Goal: Task Accomplishment & Management: Manage account settings

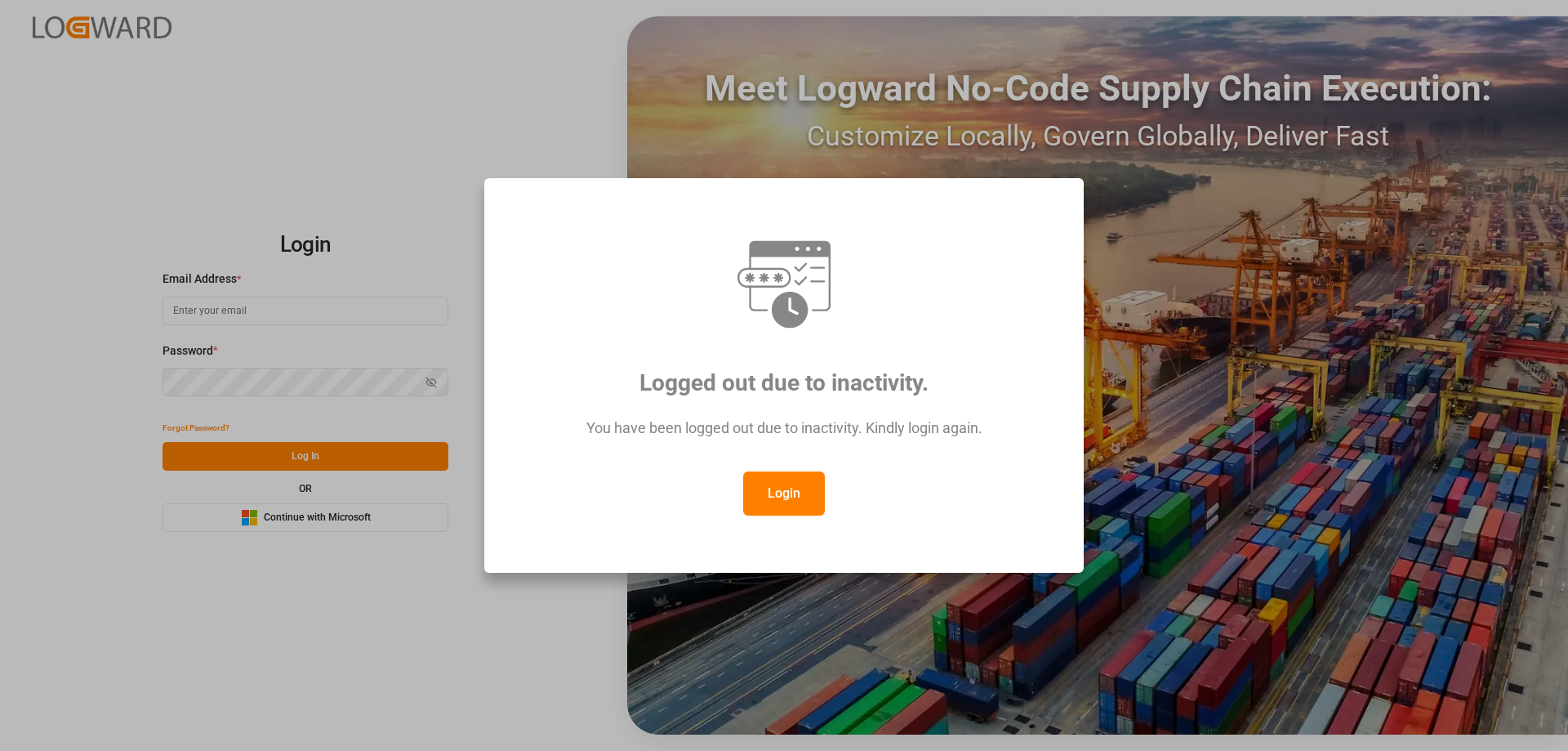
click at [801, 486] on button "Login" at bounding box center [784, 493] width 81 height 44
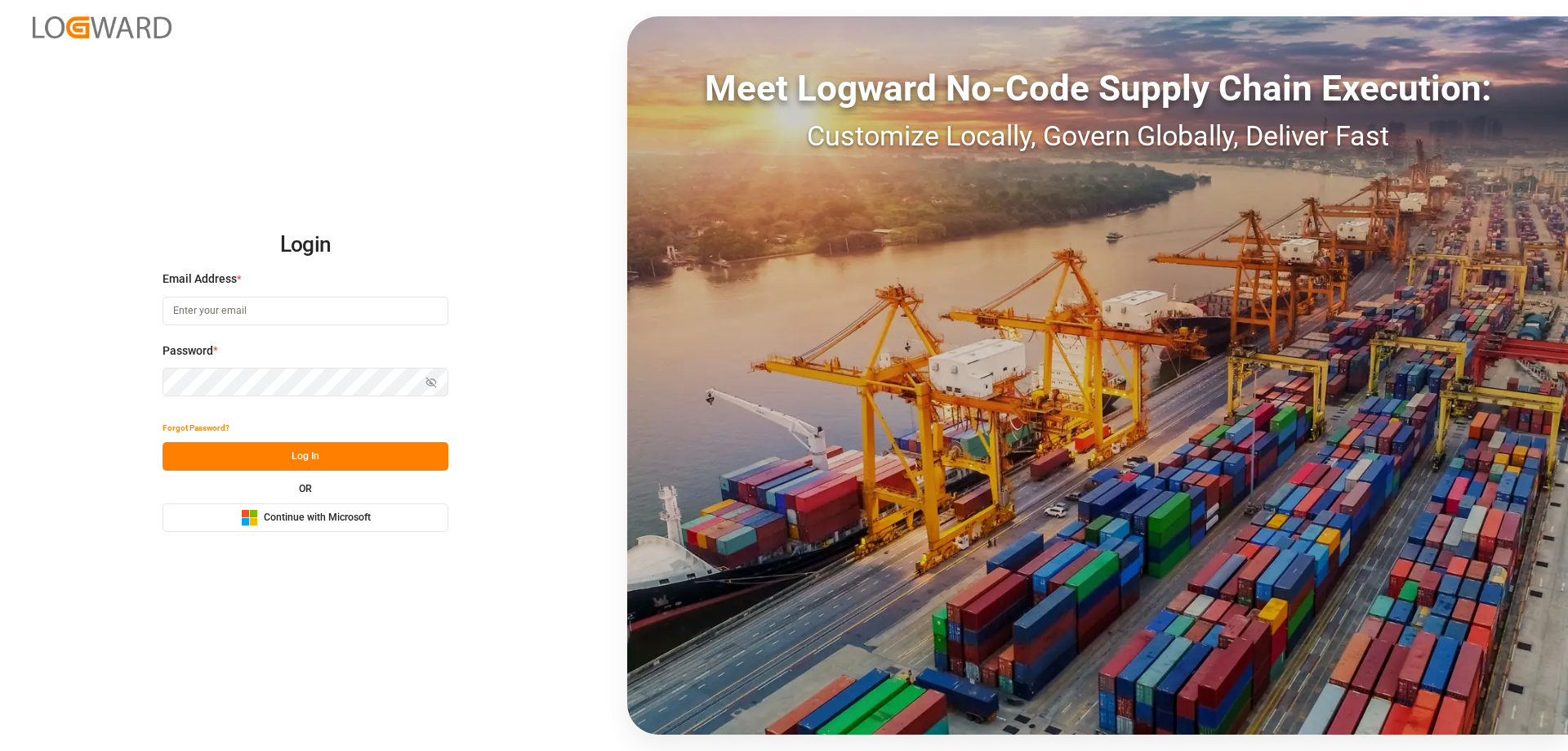
click at [240, 316] on input at bounding box center [305, 311] width 285 height 29
type input "Zachary.Glick@leschaco.com"
click at [429, 382] on icon "button" at bounding box center [430, 381] width 3 height 3
click at [325, 453] on button "Log In" at bounding box center [305, 456] width 285 height 29
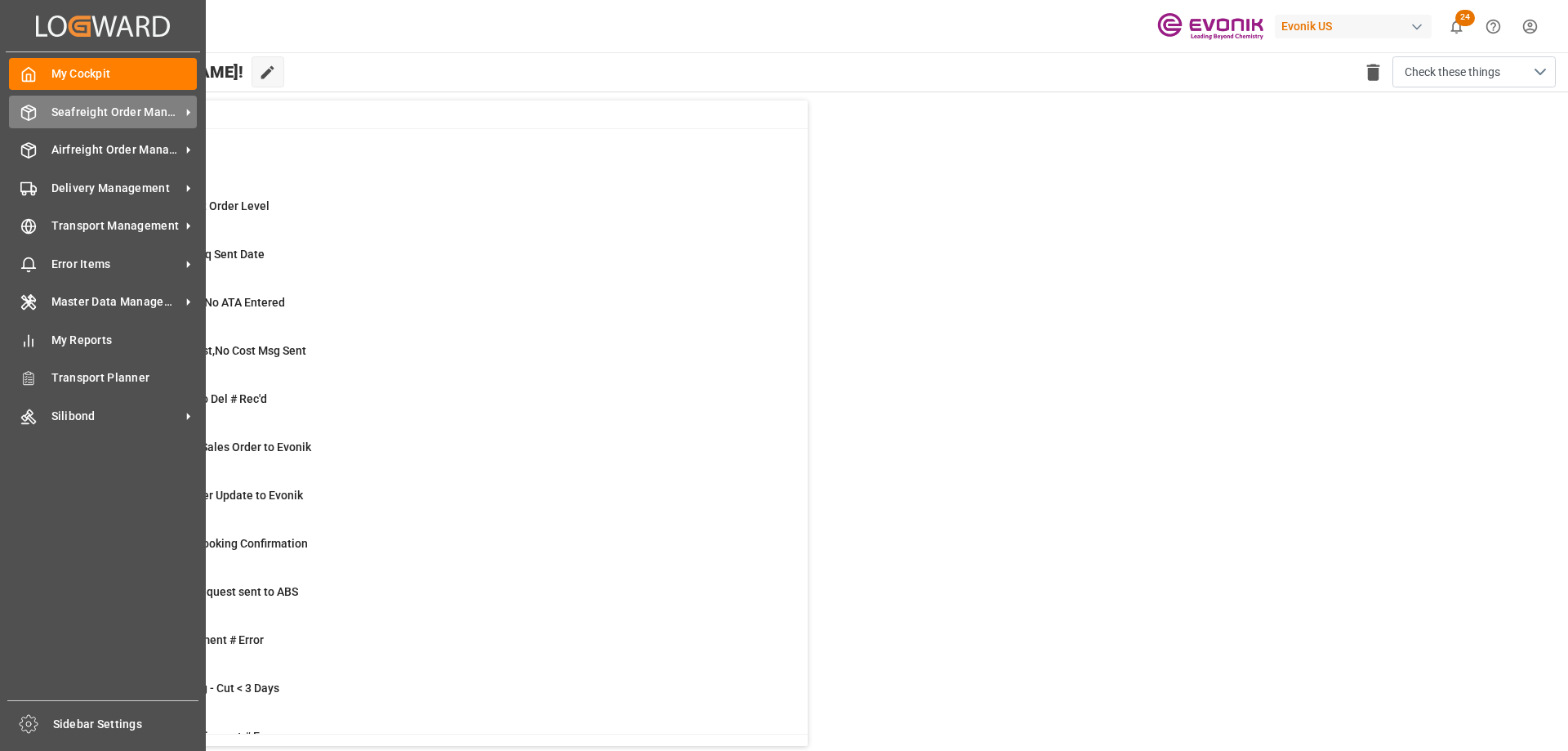
click at [102, 115] on span "Seafreight Order Management" at bounding box center [116, 112] width 129 height 17
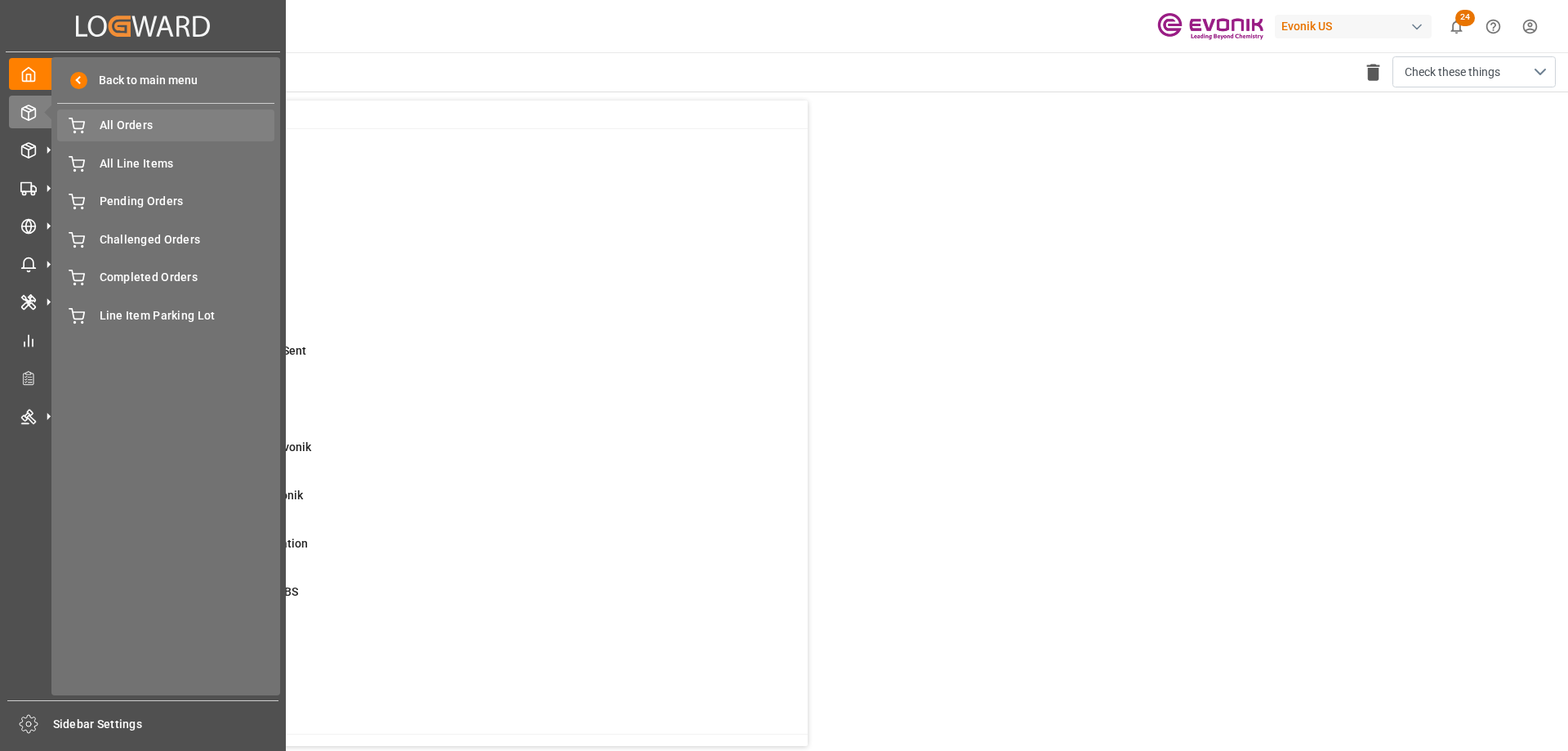
click at [147, 126] on span "All Orders" at bounding box center [187, 125] width 175 height 17
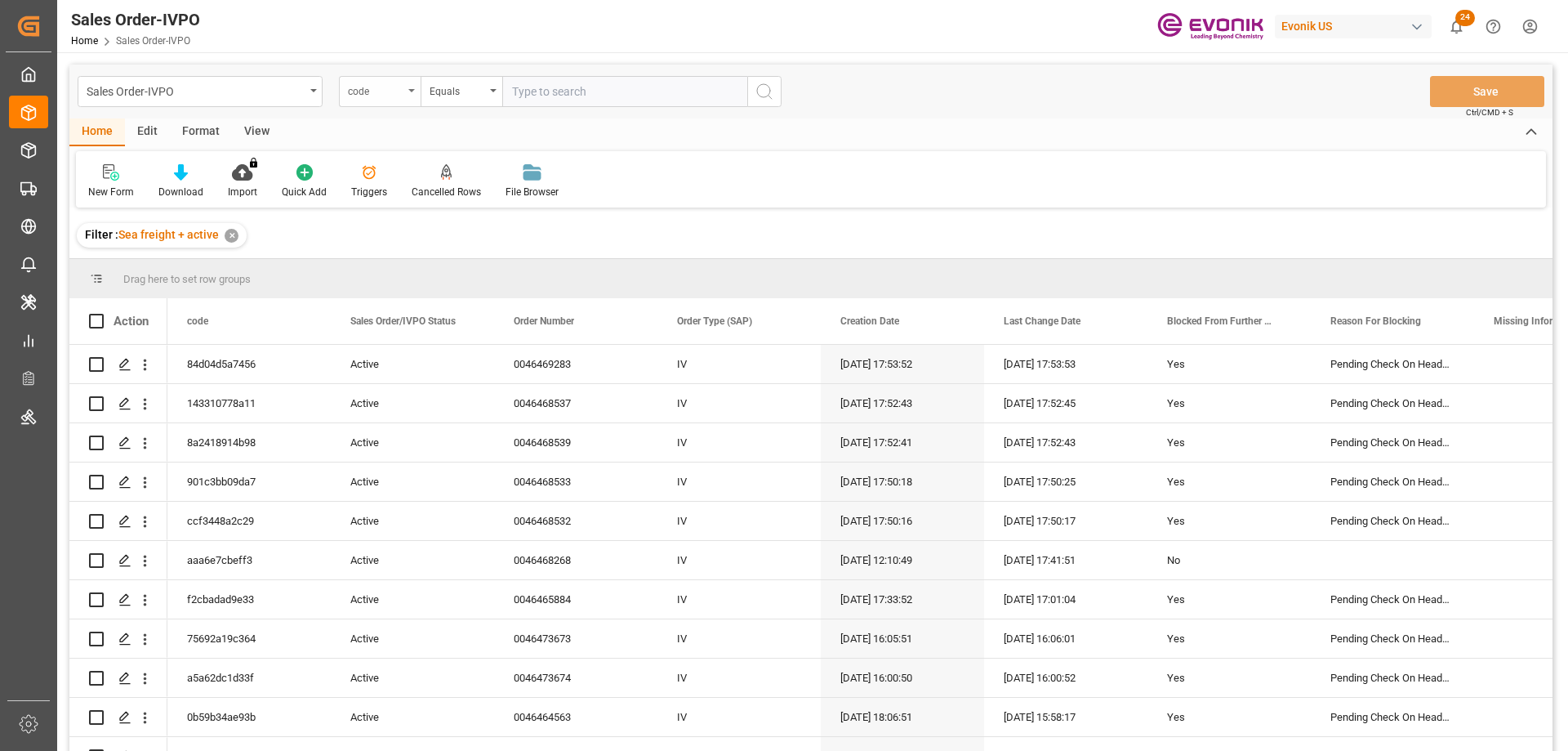
click at [375, 93] on div "code" at bounding box center [376, 89] width 56 height 19
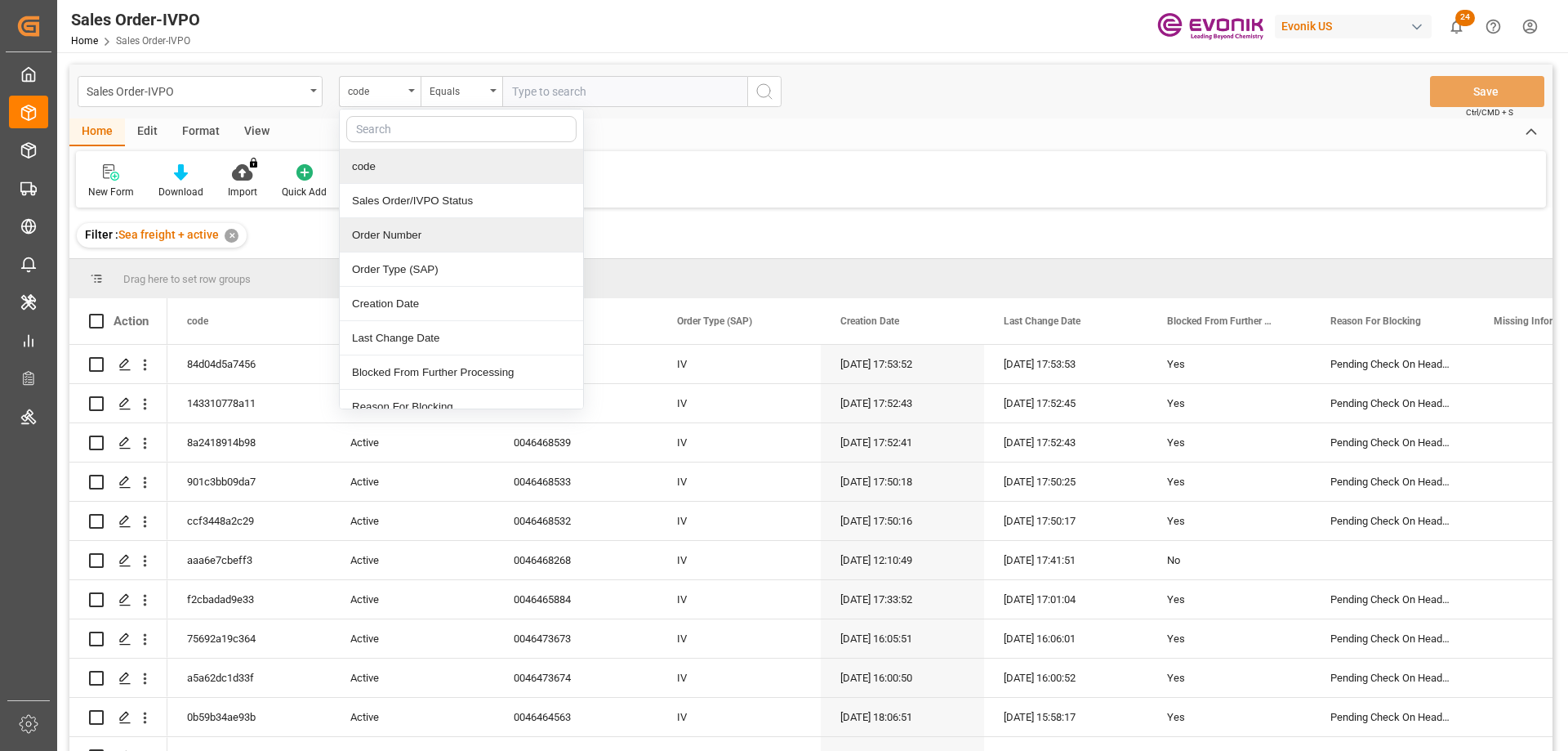
click at [408, 241] on div "Order Number" at bounding box center [461, 235] width 243 height 34
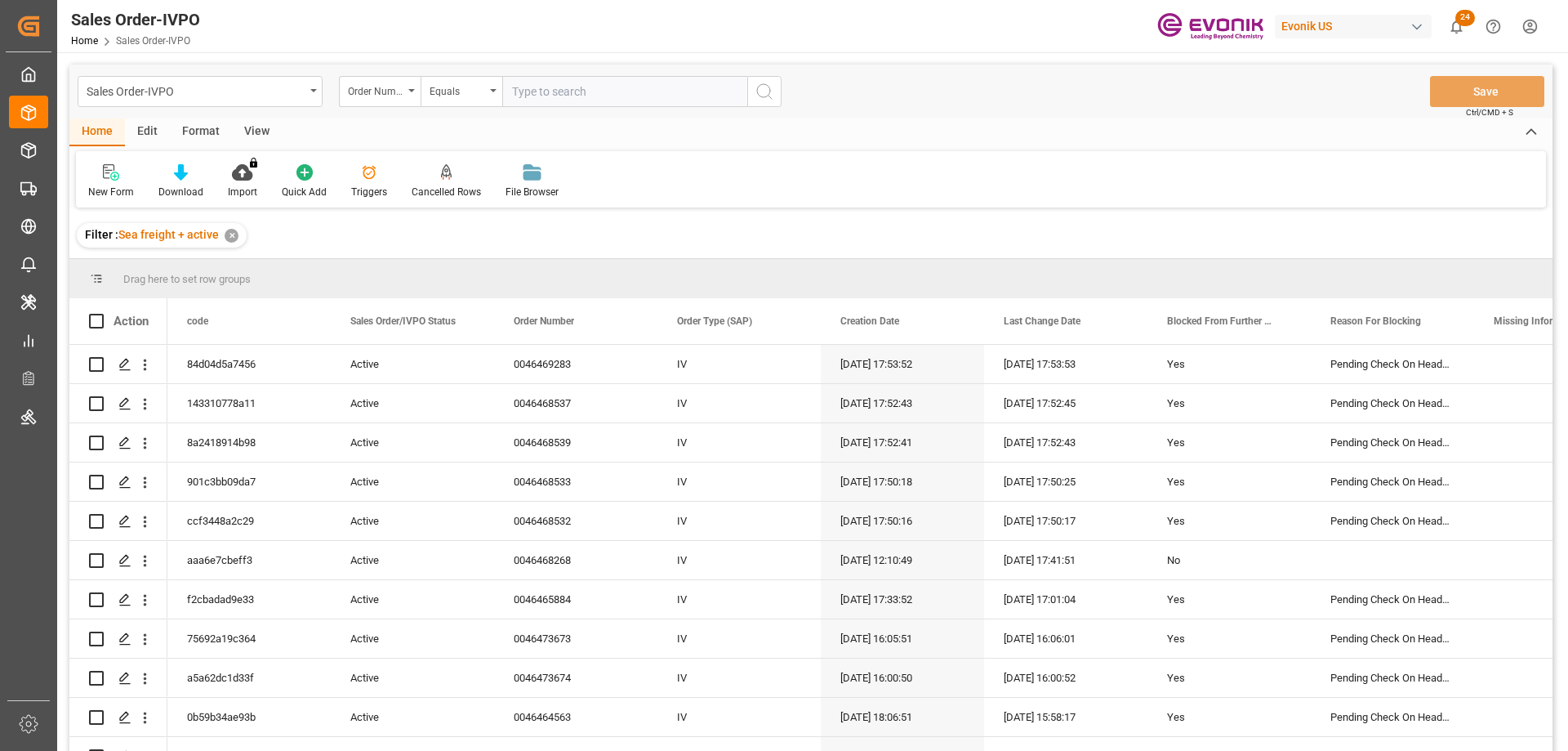
click at [601, 85] on input "text" at bounding box center [624, 92] width 245 height 31
paste input "2007047950"
type input "2007047950"
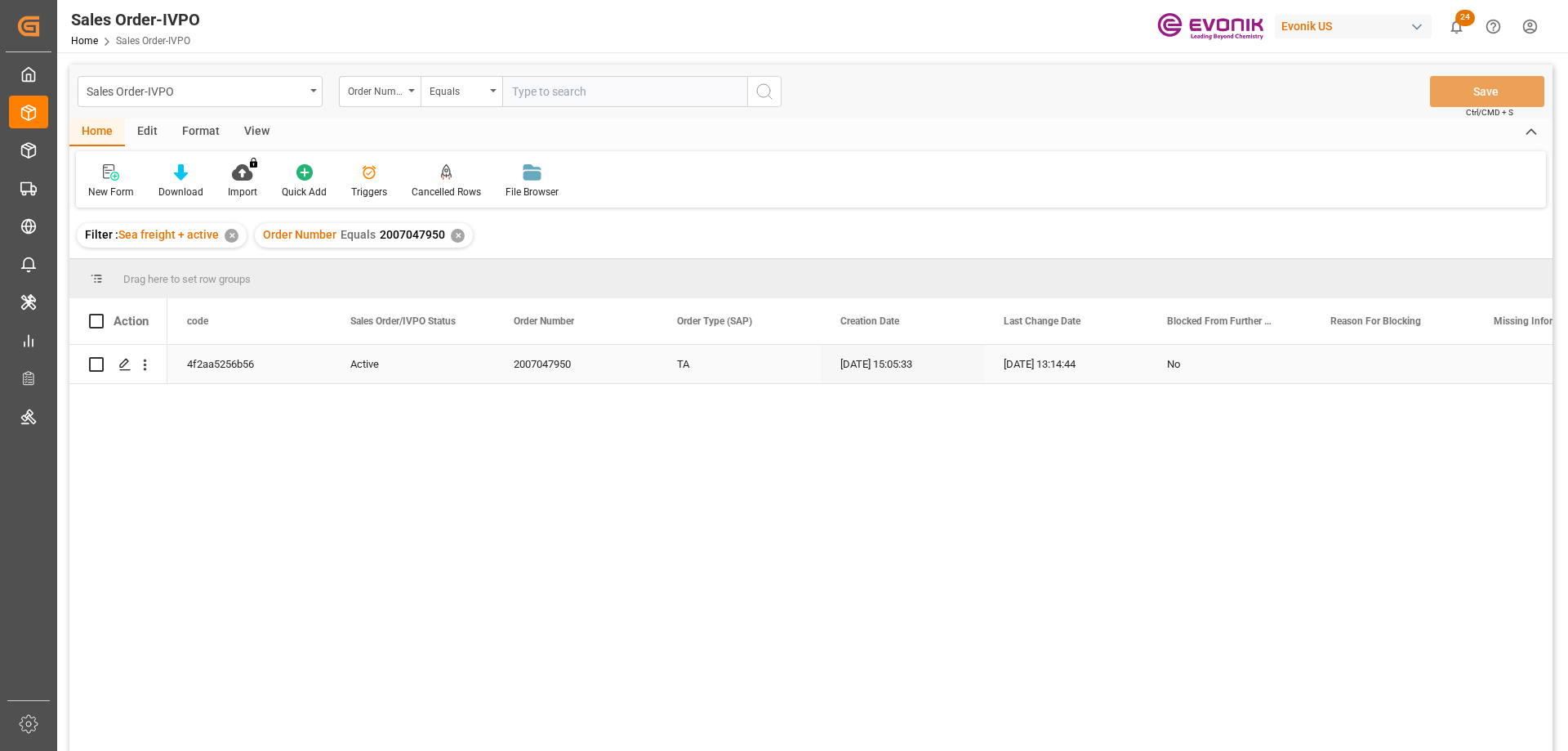
click at [189, 361] on div "4f2aa5256b56" at bounding box center [249, 364] width 163 height 38
click at [143, 357] on icon "open menu" at bounding box center [145, 364] width 17 height 17
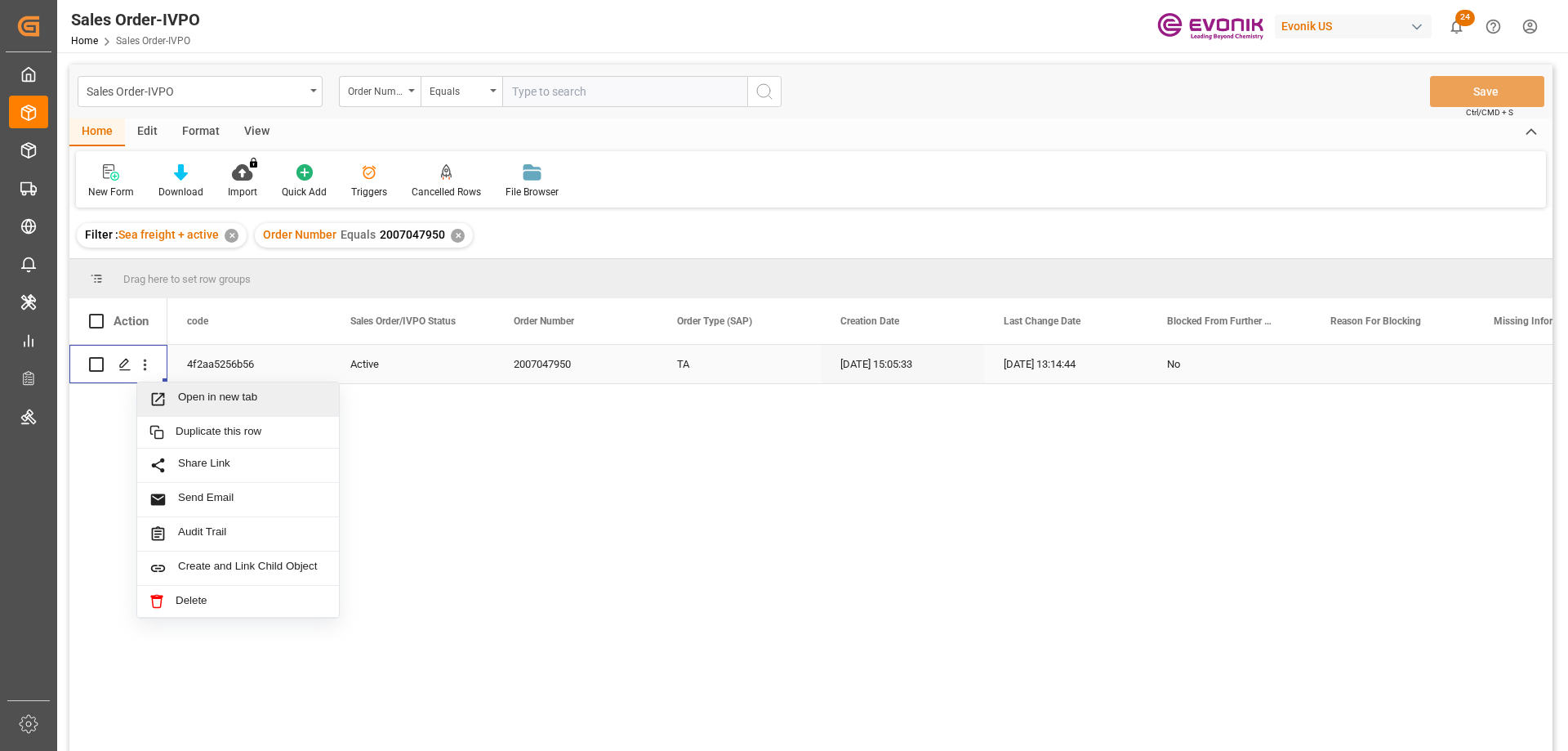
click at [192, 386] on div "Open in new tab" at bounding box center [238, 399] width 202 height 34
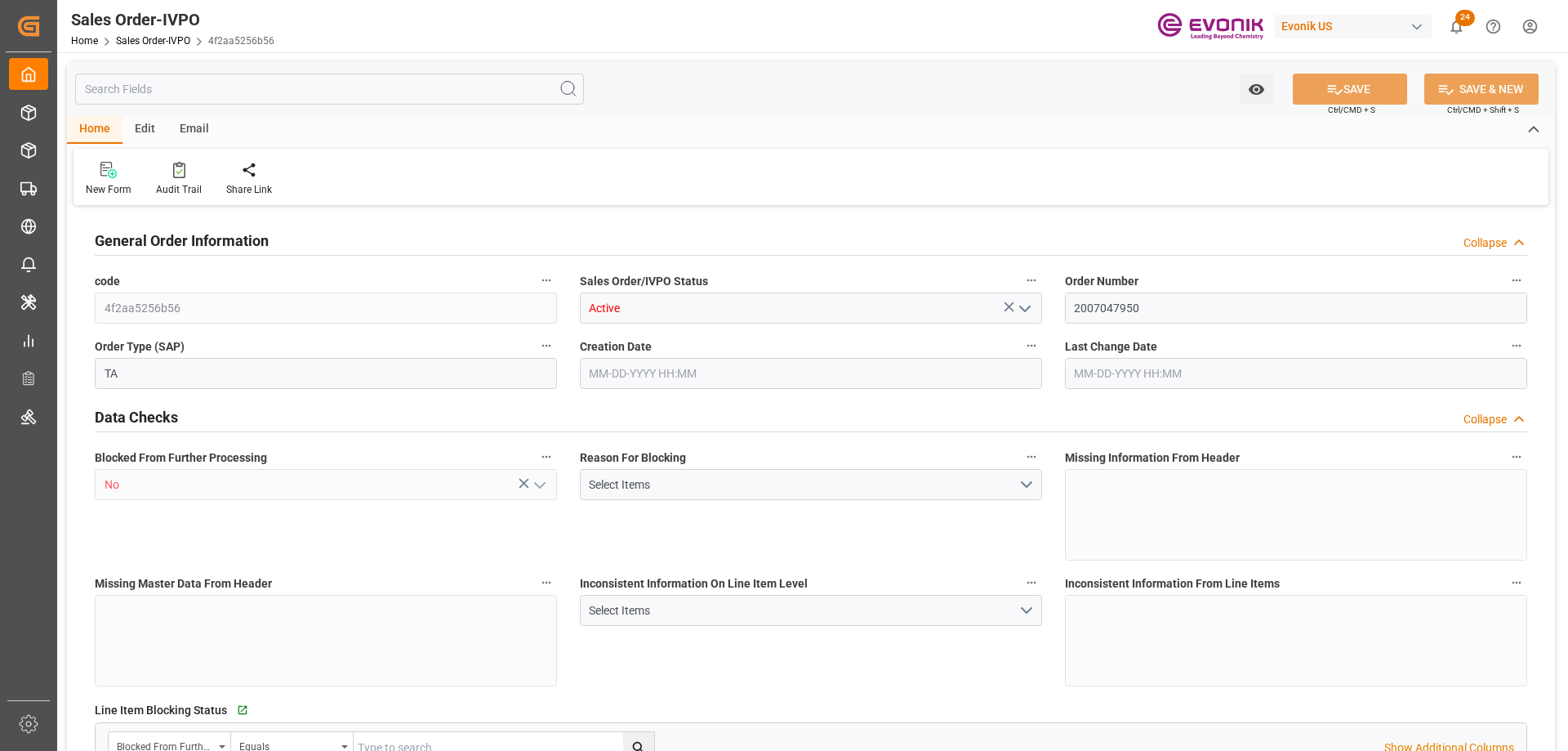
type input "ESHUV"
type input "0"
type input "1"
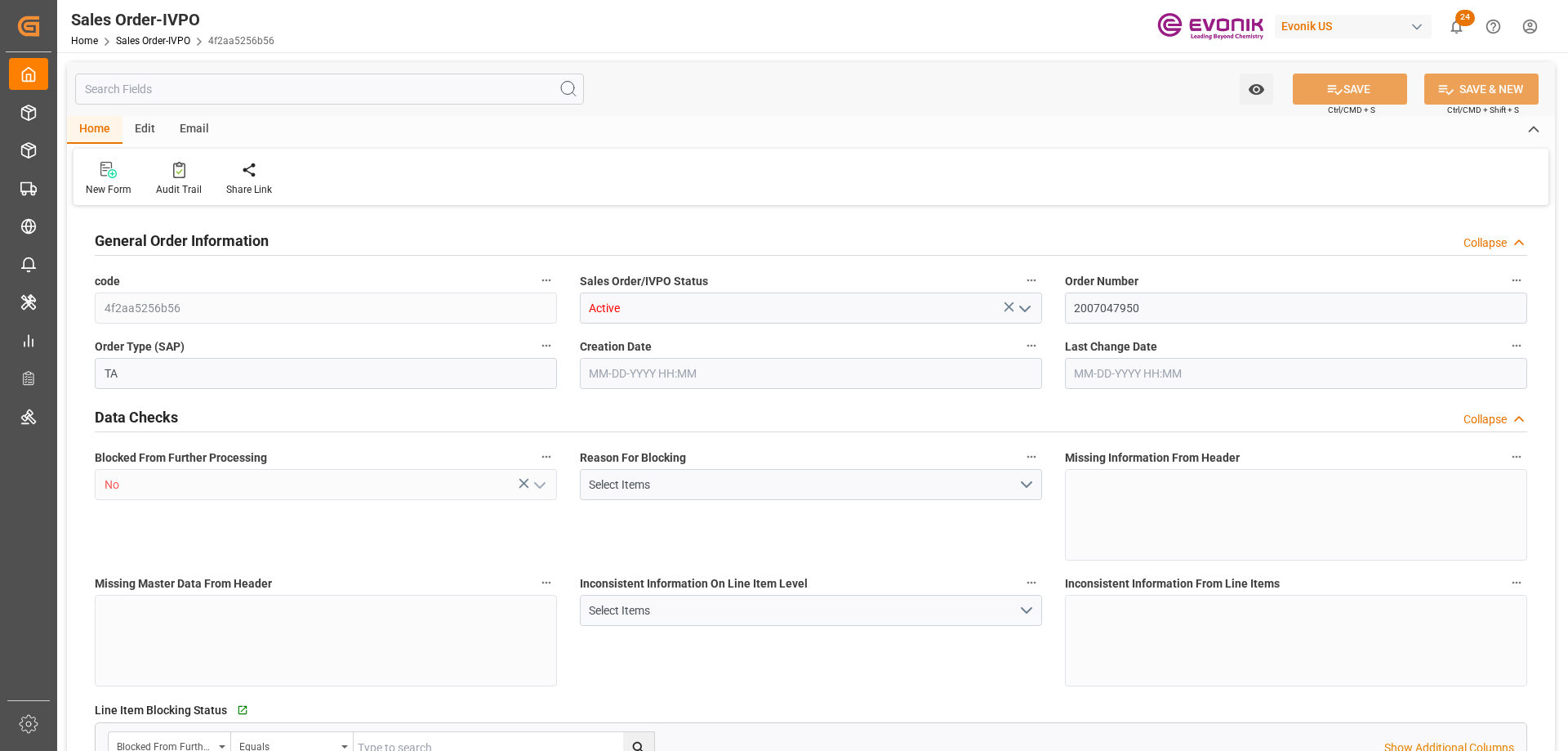
type input "2809.8"
type input "12.5602"
type input "17000"
type input "30"
type input "06-12-2025 15:05"
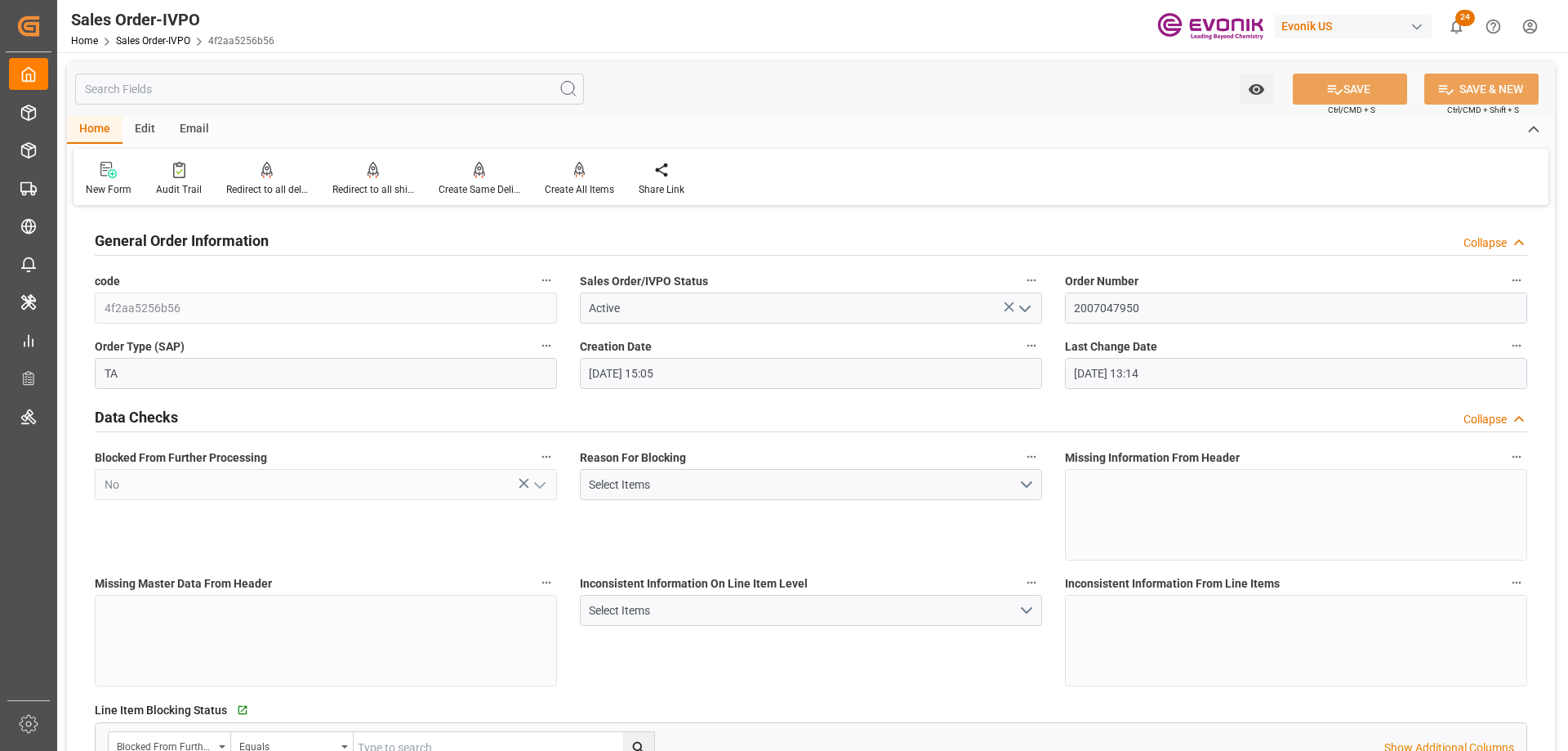
type input "08-19-2025 13:14"
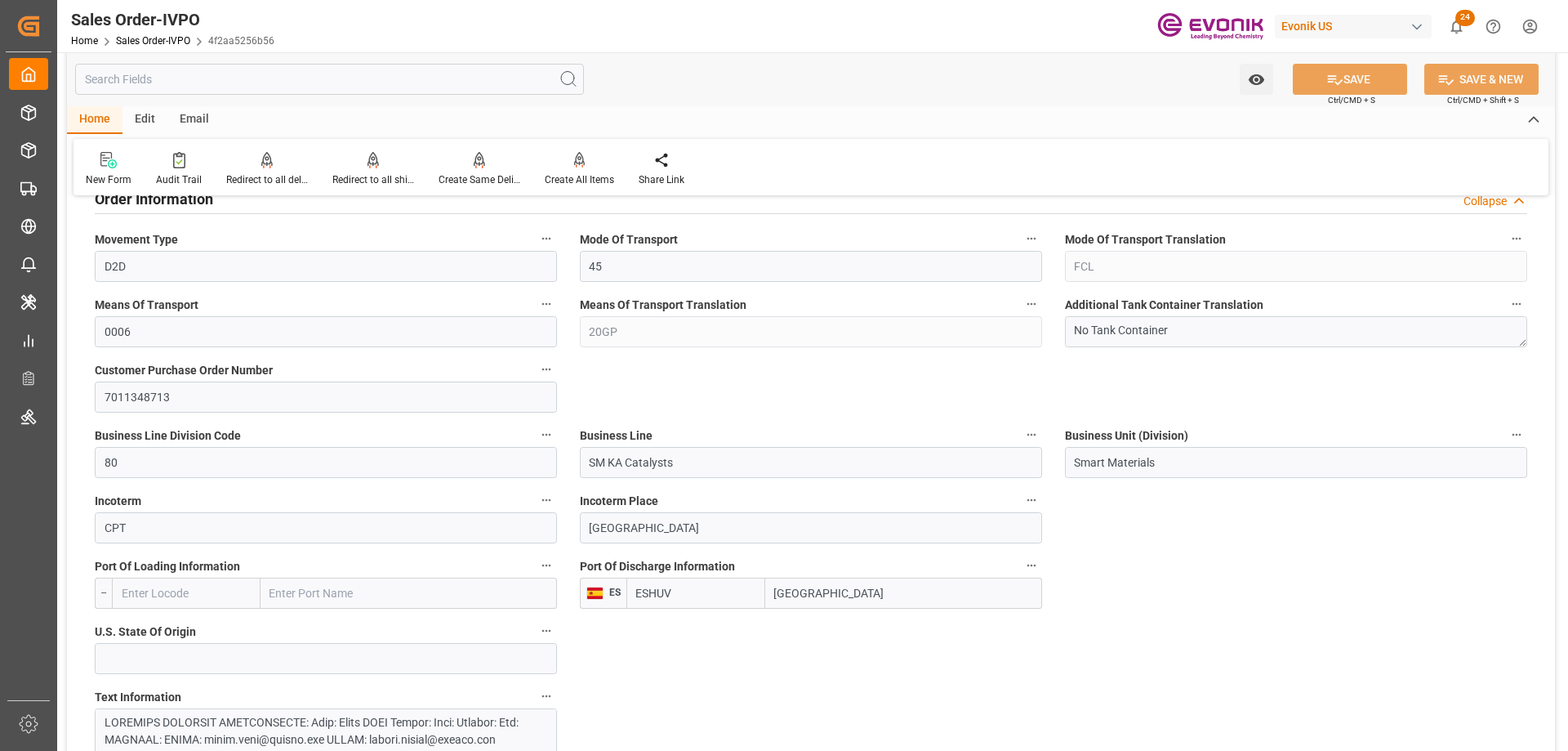
scroll to position [898, 0]
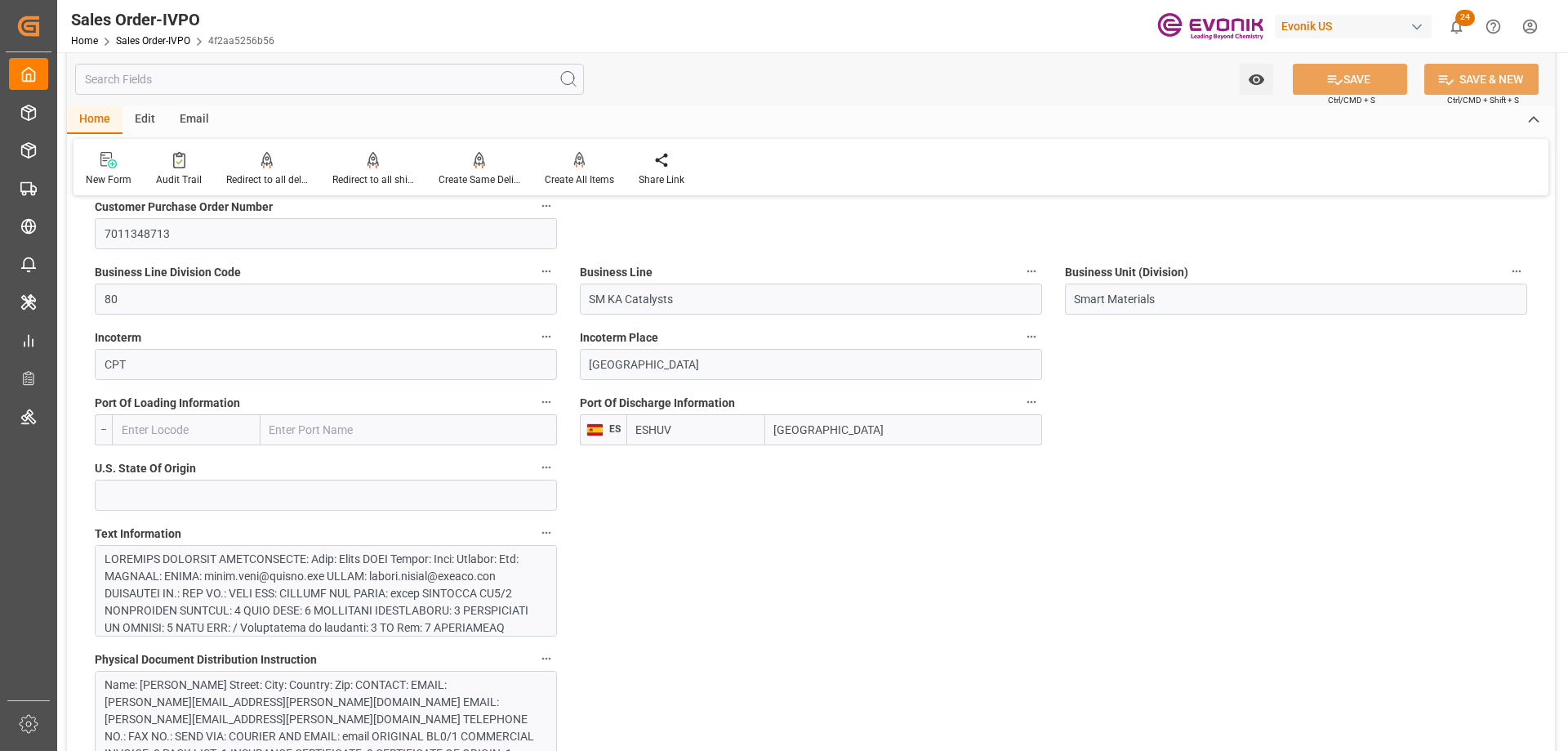
click at [311, 574] on div at bounding box center [319, 765] width 430 height 429
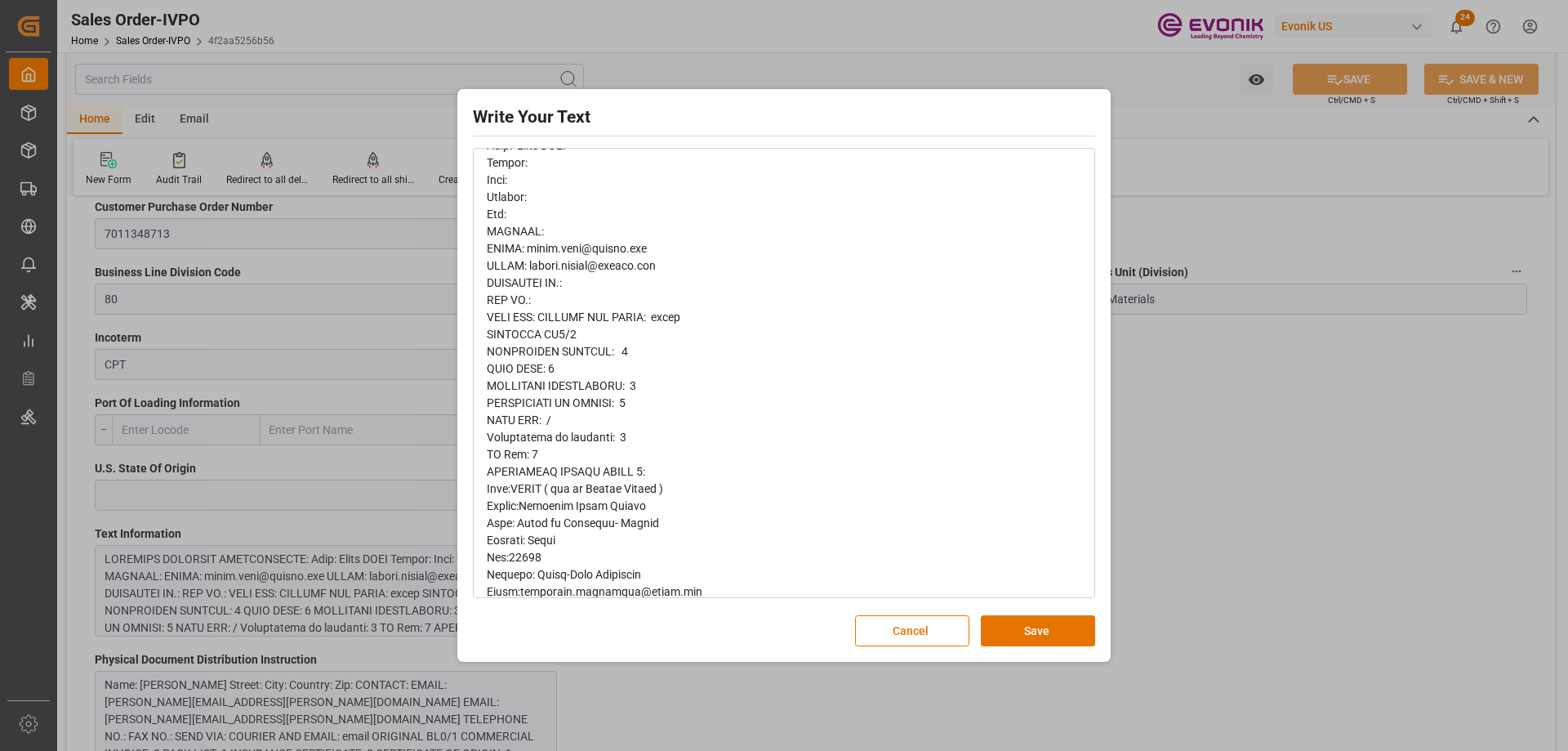
scroll to position [0, 0]
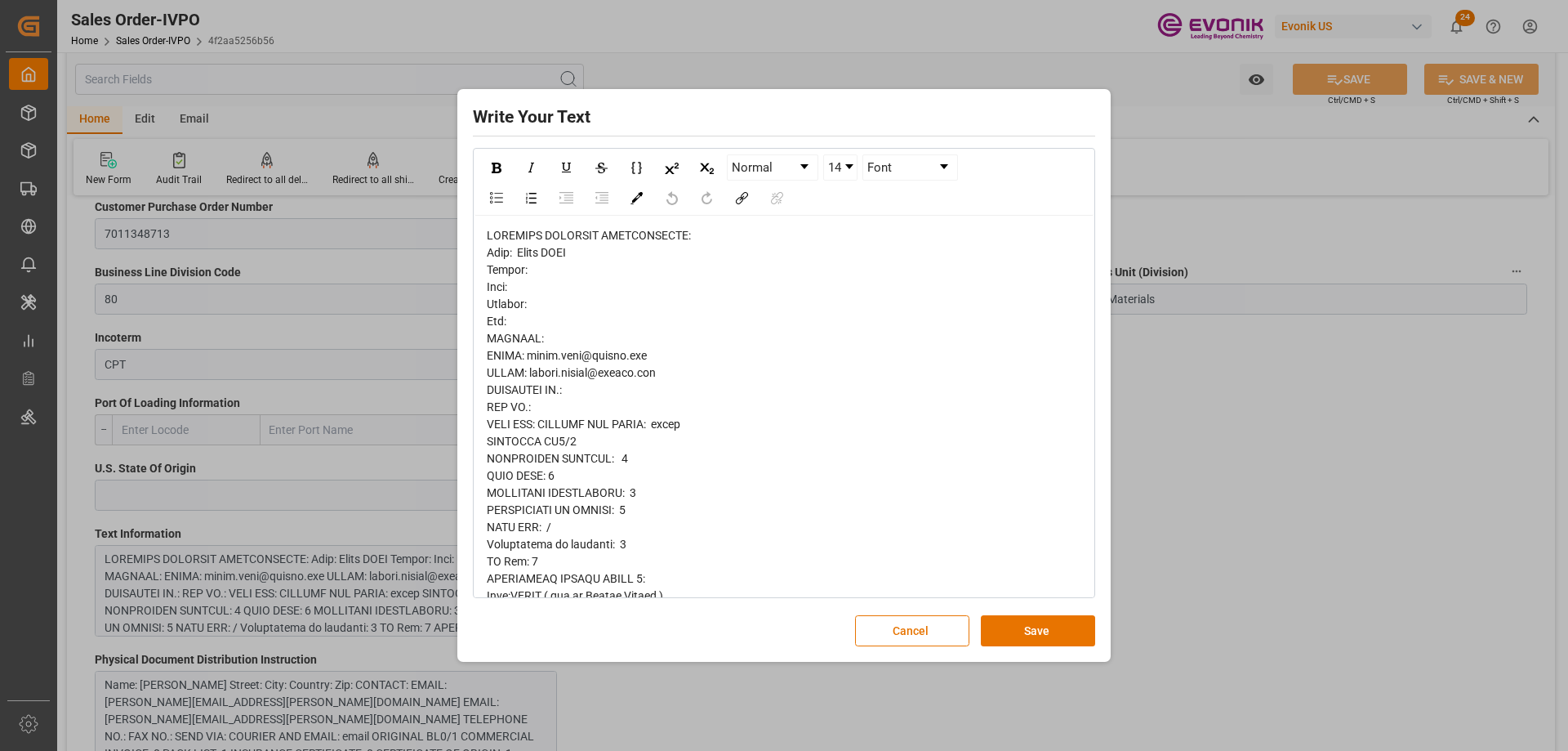
click at [1378, 396] on div "Write Your Text Normal 14 Font Cancel Save" at bounding box center [784, 376] width 1568 height 751
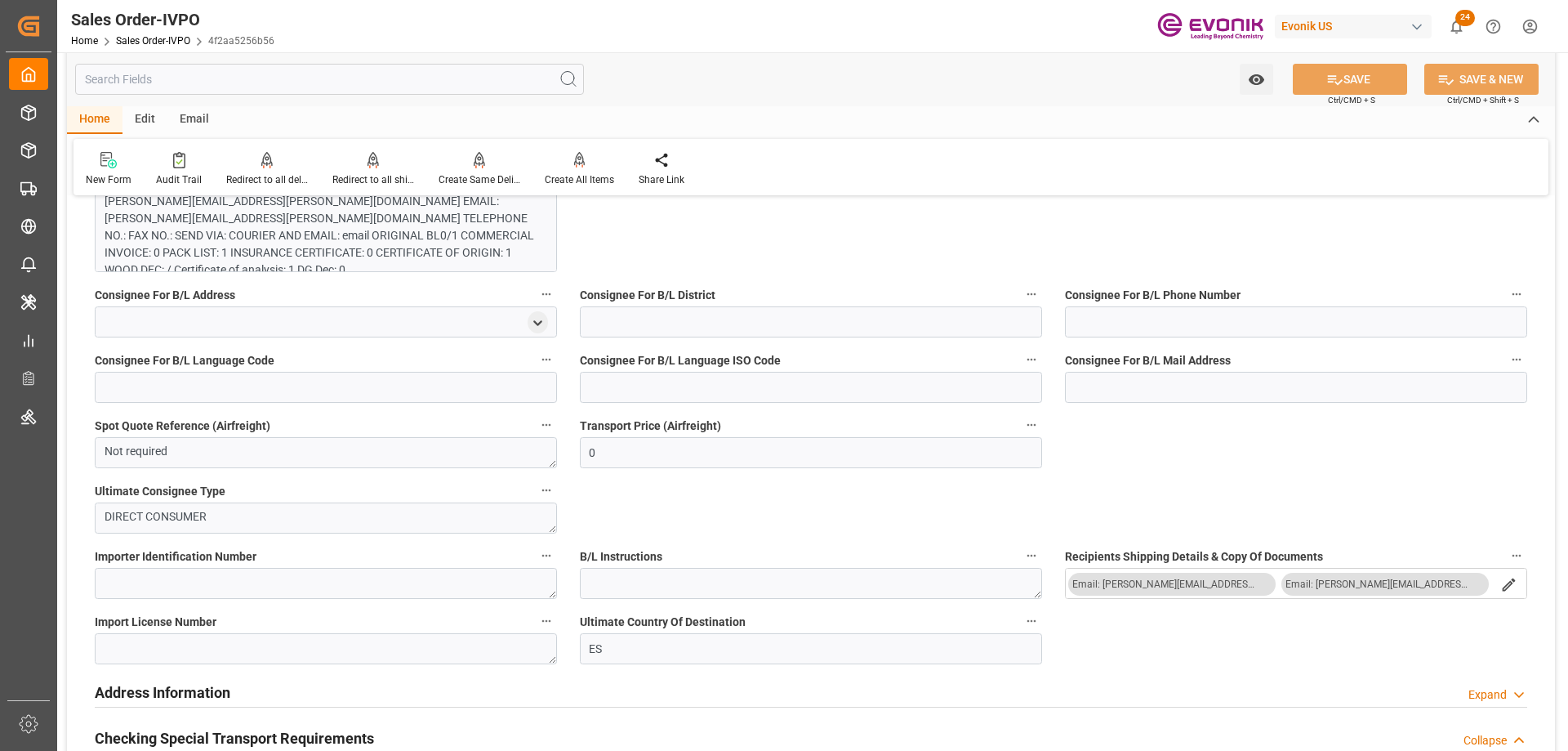
scroll to position [1226, 0]
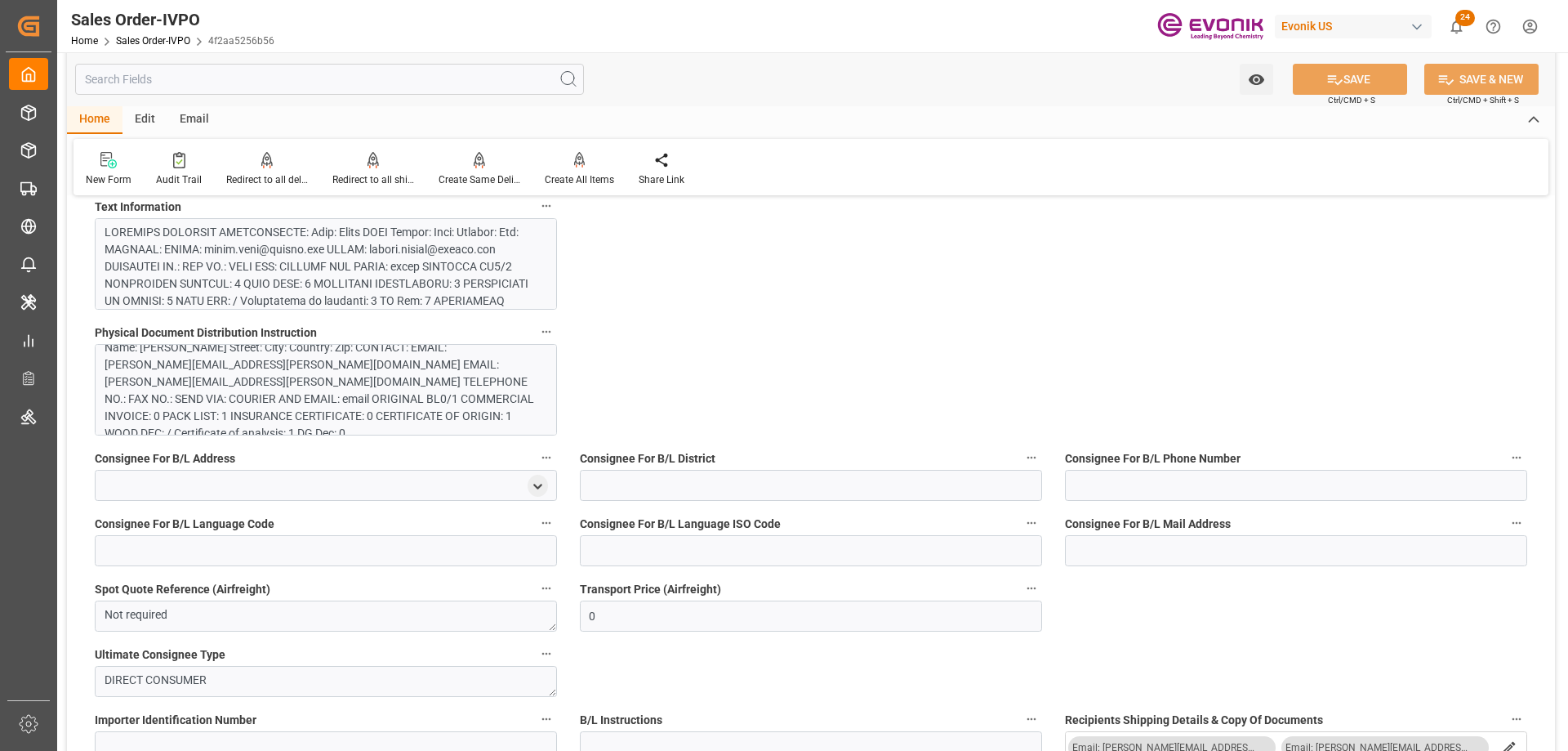
click at [308, 269] on div at bounding box center [319, 438] width 430 height 429
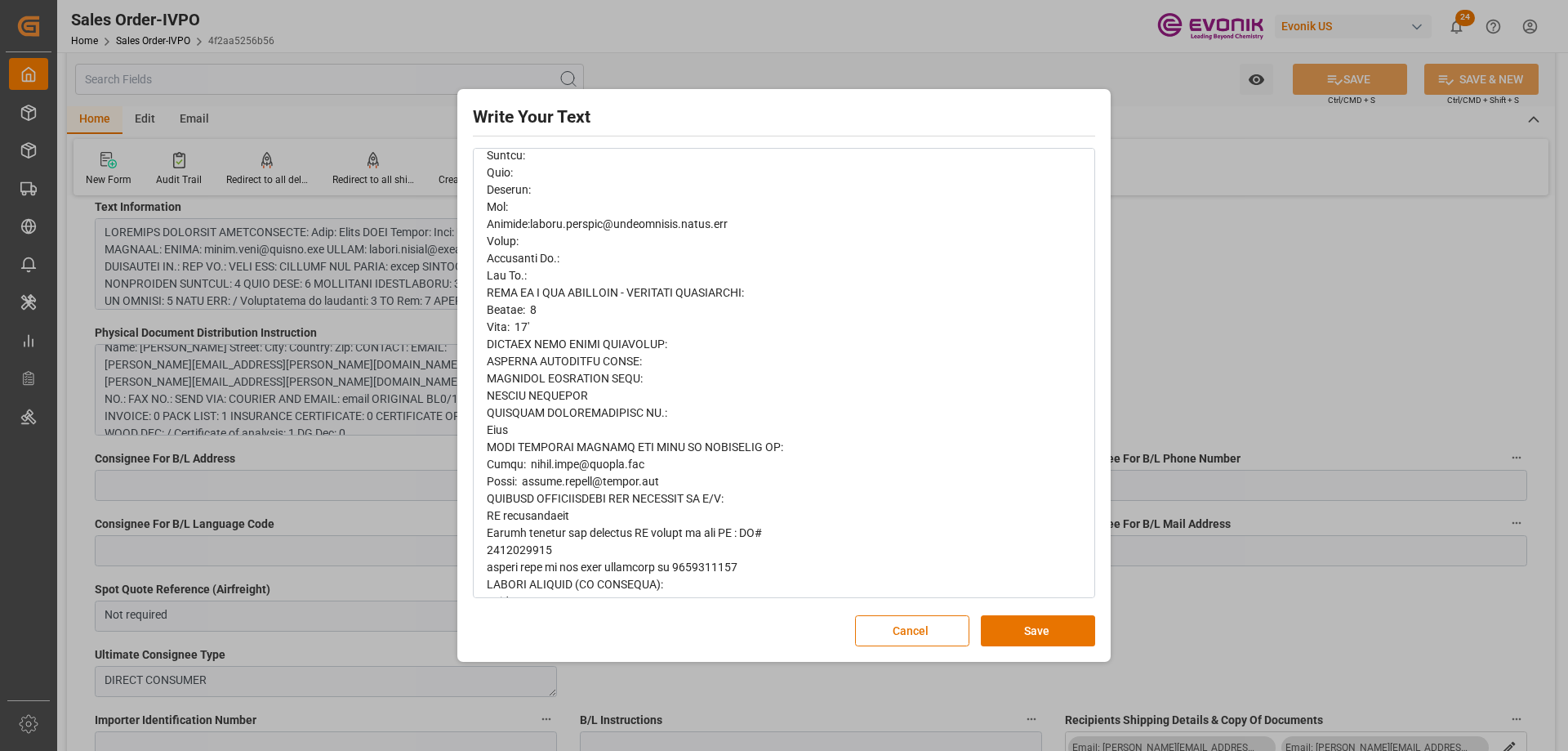
scroll to position [1169, 0]
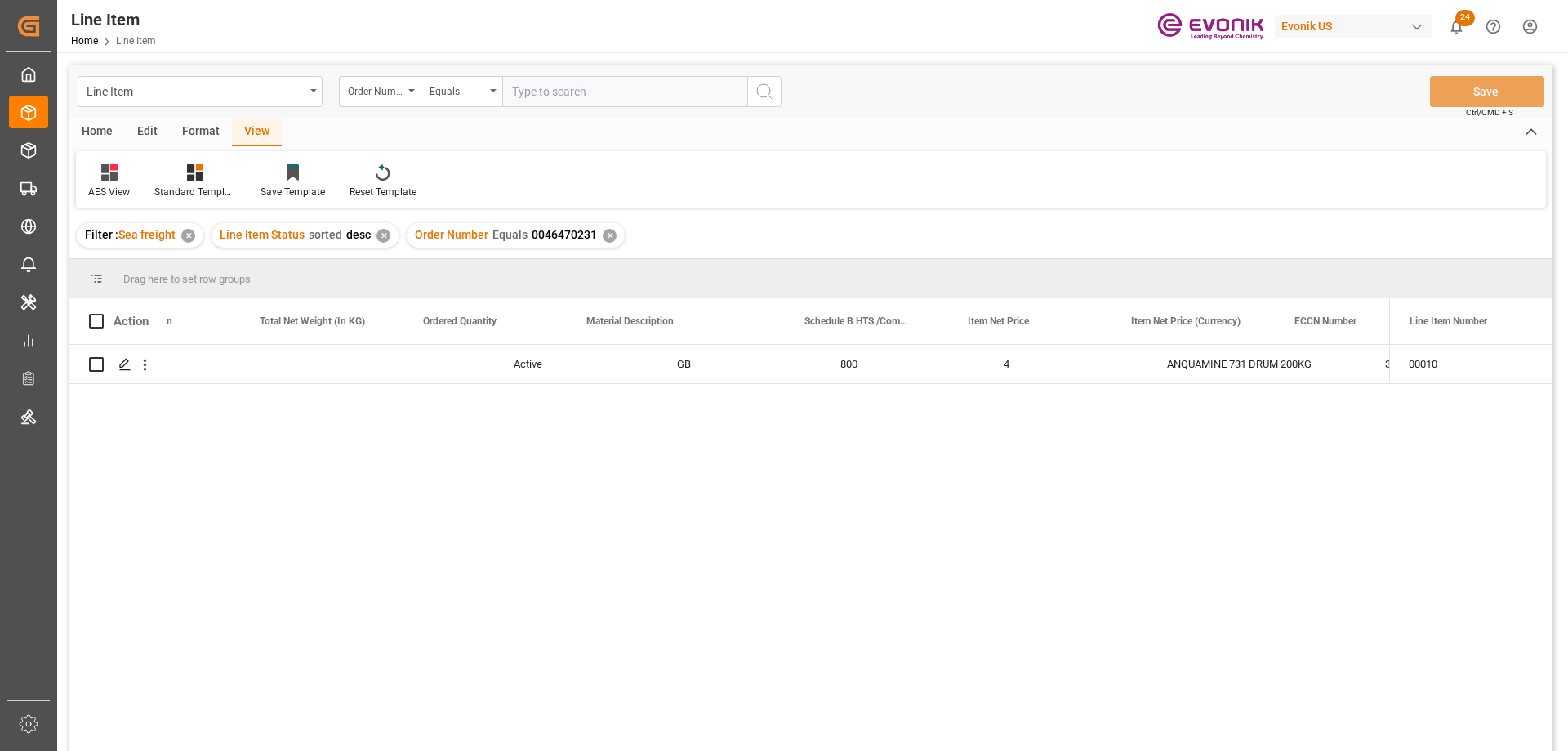
scroll to position [0, 580]
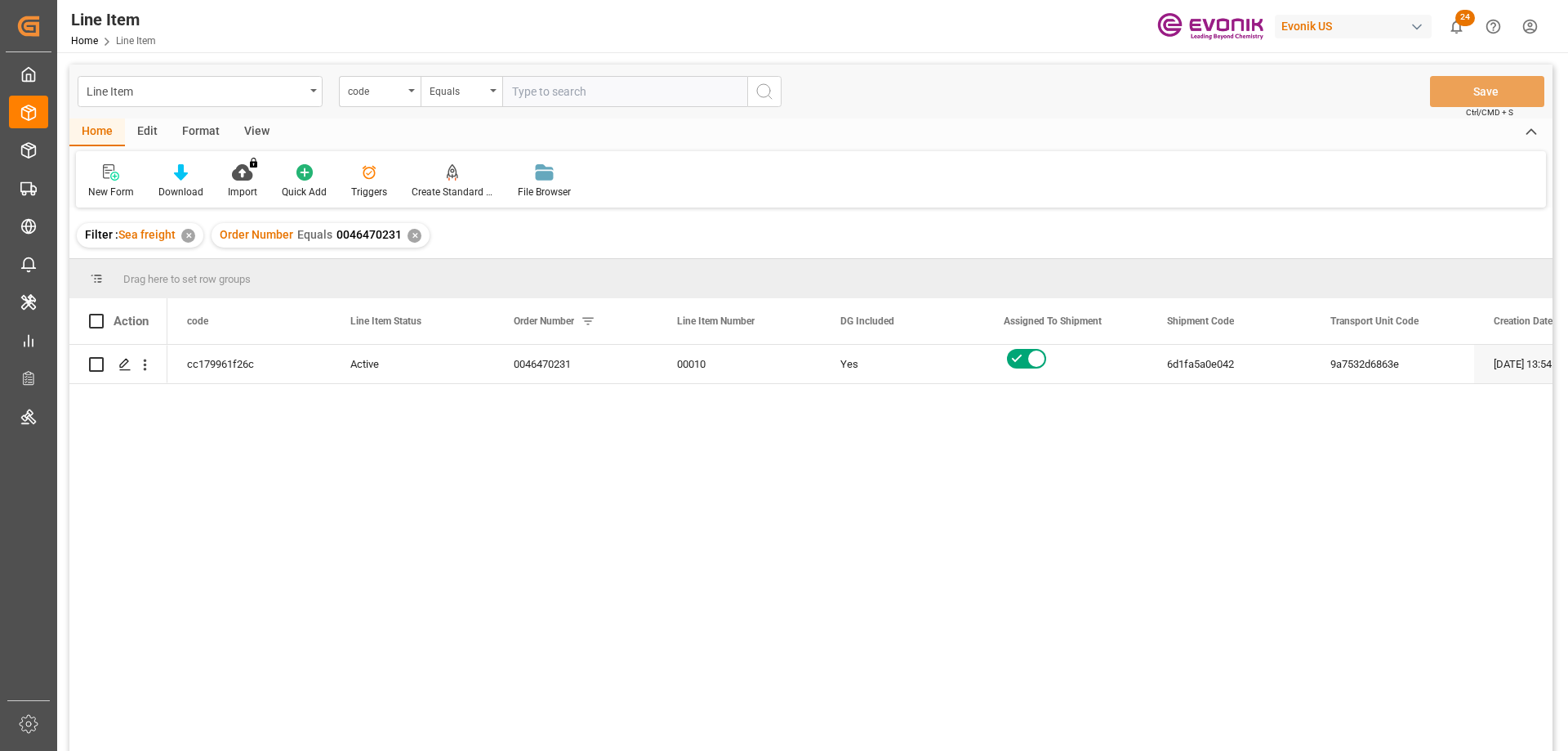
click at [263, 126] on div "View" at bounding box center [257, 132] width 50 height 28
click at [178, 196] on div "Standard Templates" at bounding box center [186, 192] width 81 height 14
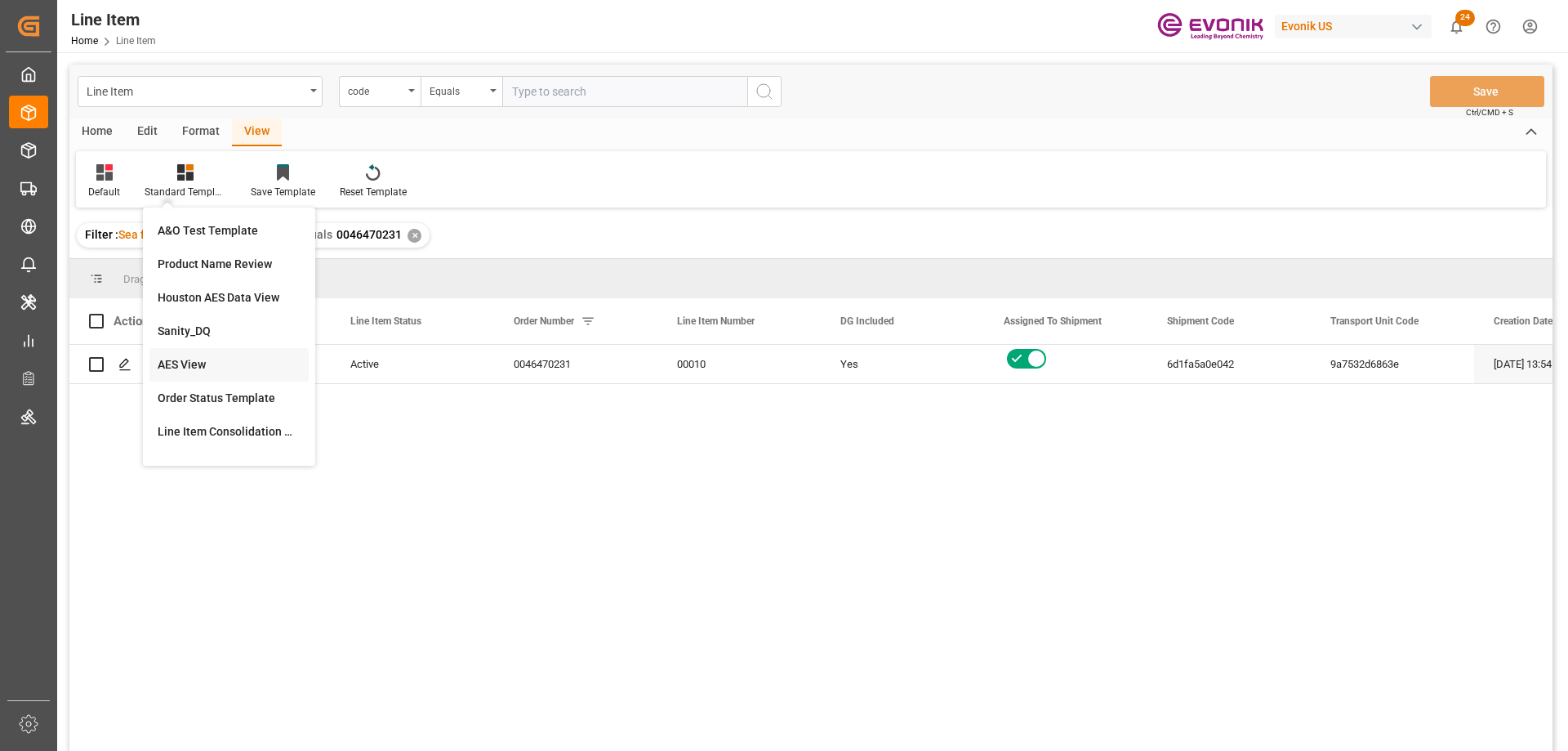
click at [175, 361] on div "AES View" at bounding box center [229, 364] width 143 height 17
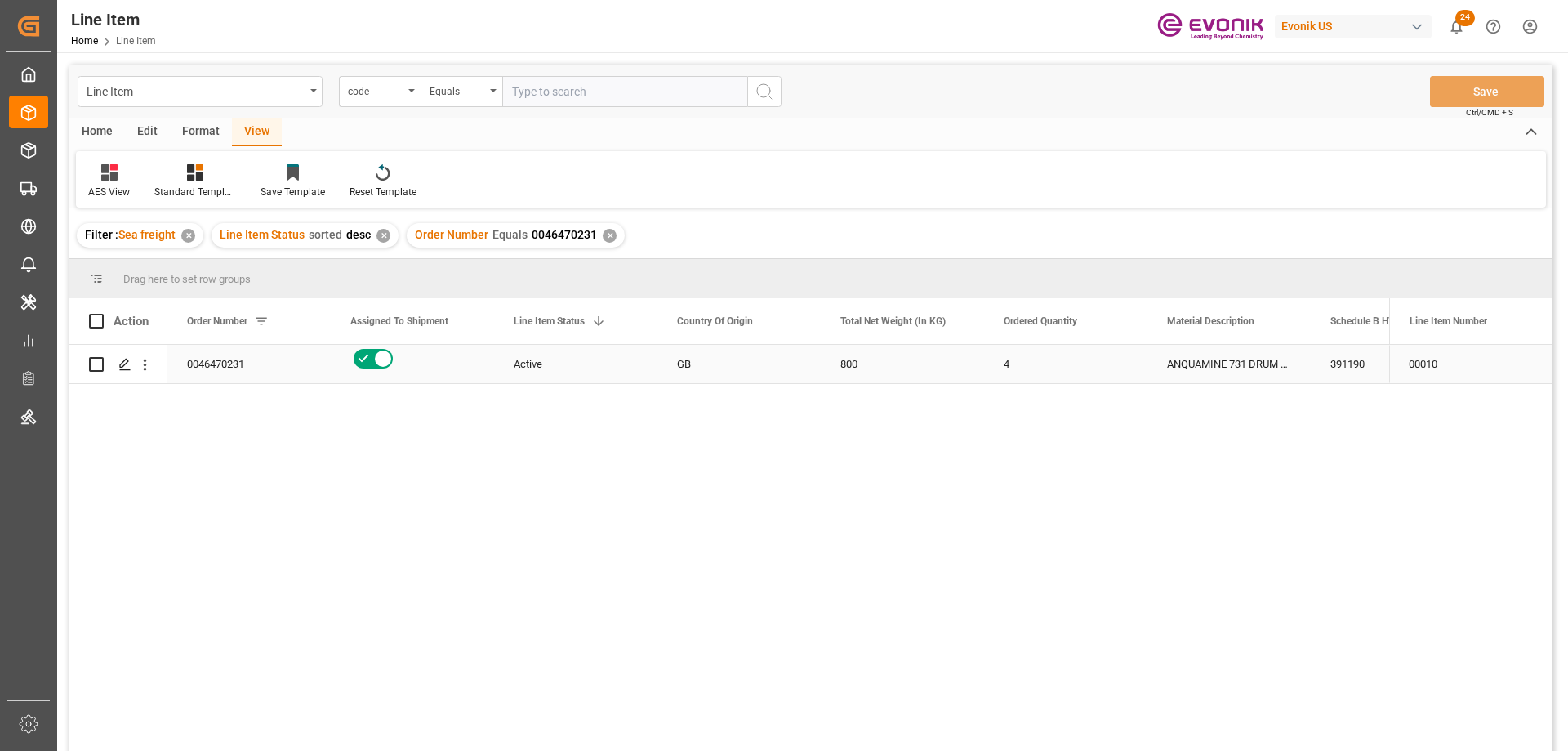
click at [240, 369] on div "0046470231" at bounding box center [249, 364] width 163 height 38
click at [634, 79] on input "text" at bounding box center [624, 92] width 245 height 31
paste input "0046472957"
type input "0046472957"
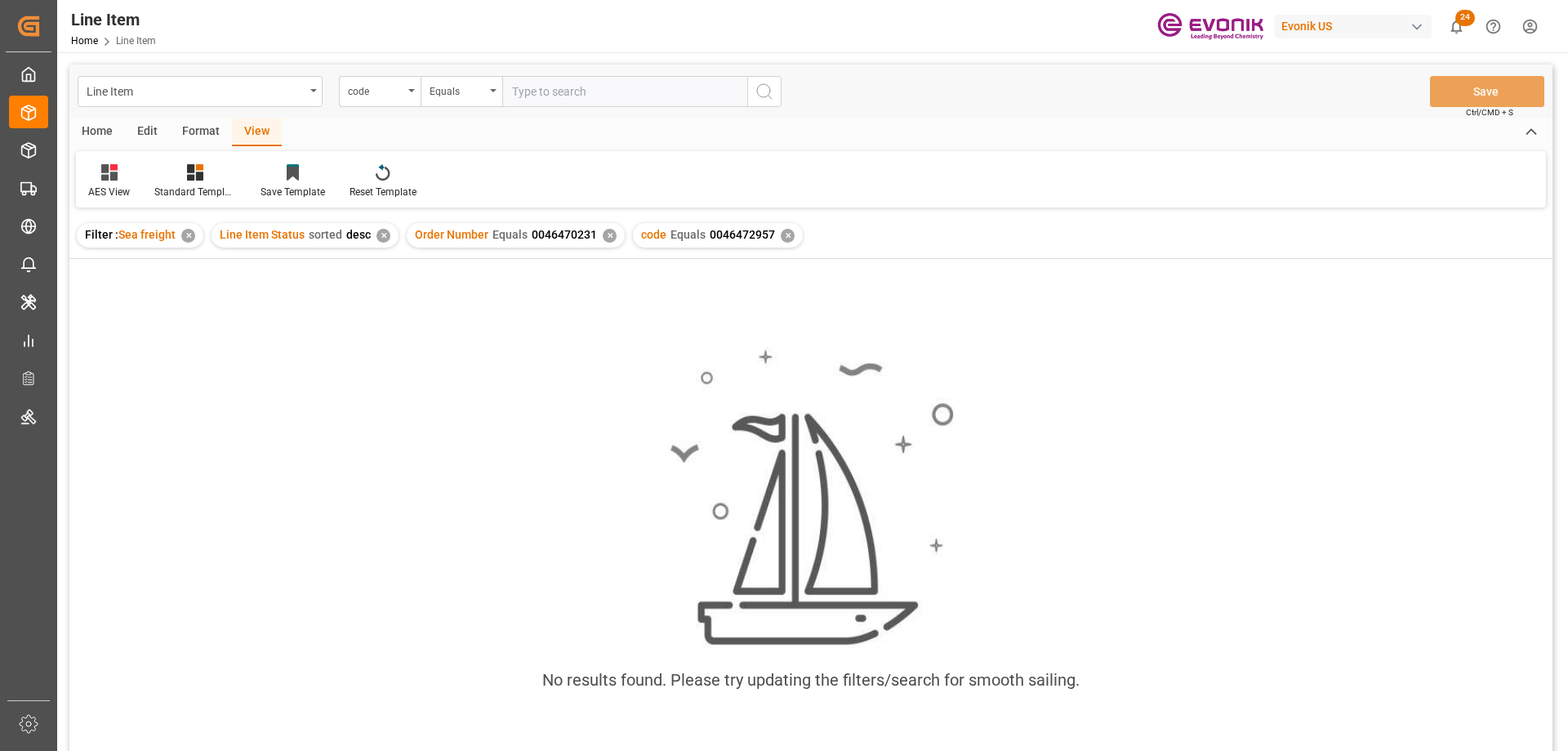
click at [607, 229] on div "✕" at bounding box center [609, 236] width 14 height 14
click at [408, 97] on div "code" at bounding box center [380, 92] width 81 height 31
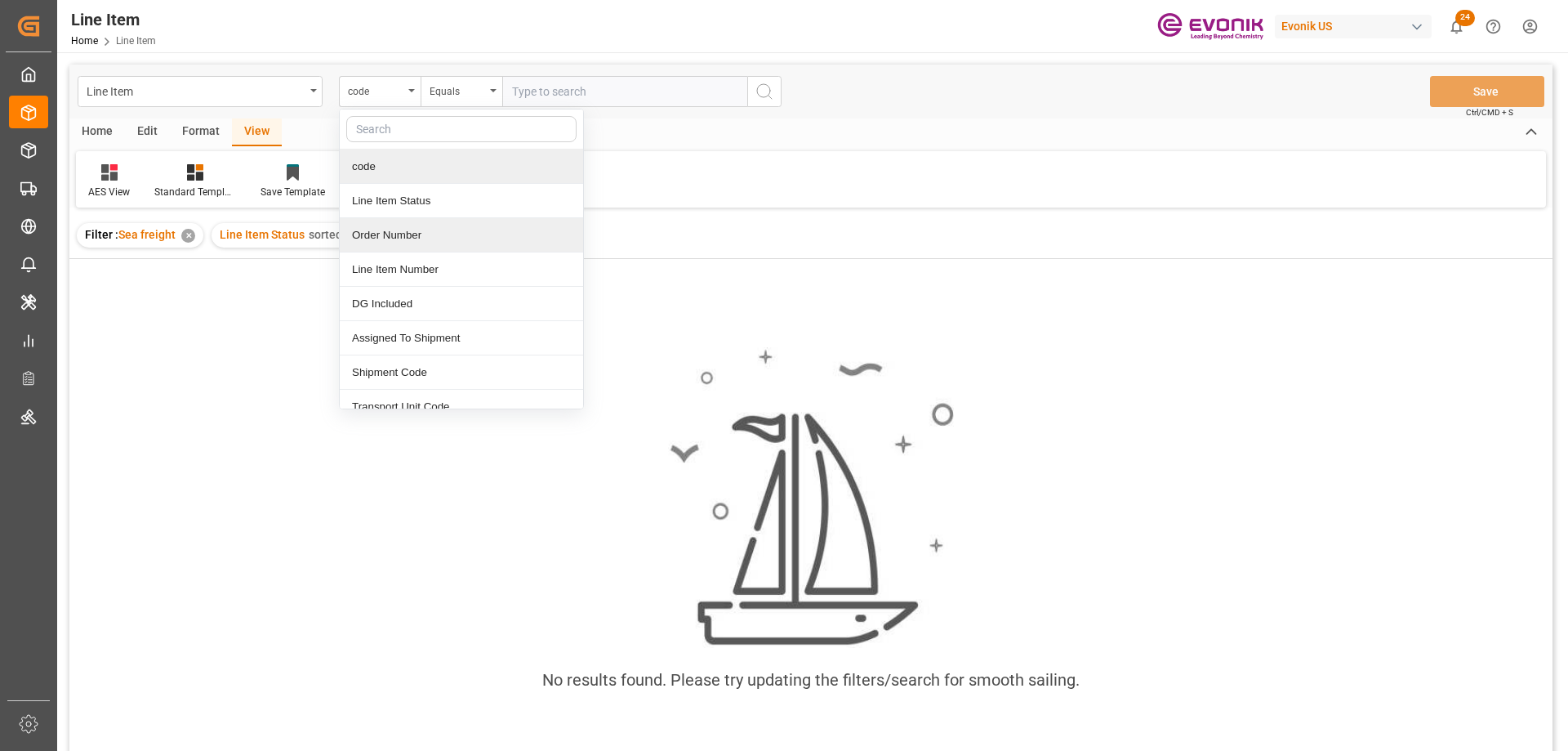
click at [407, 233] on div "Order Number" at bounding box center [461, 235] width 243 height 34
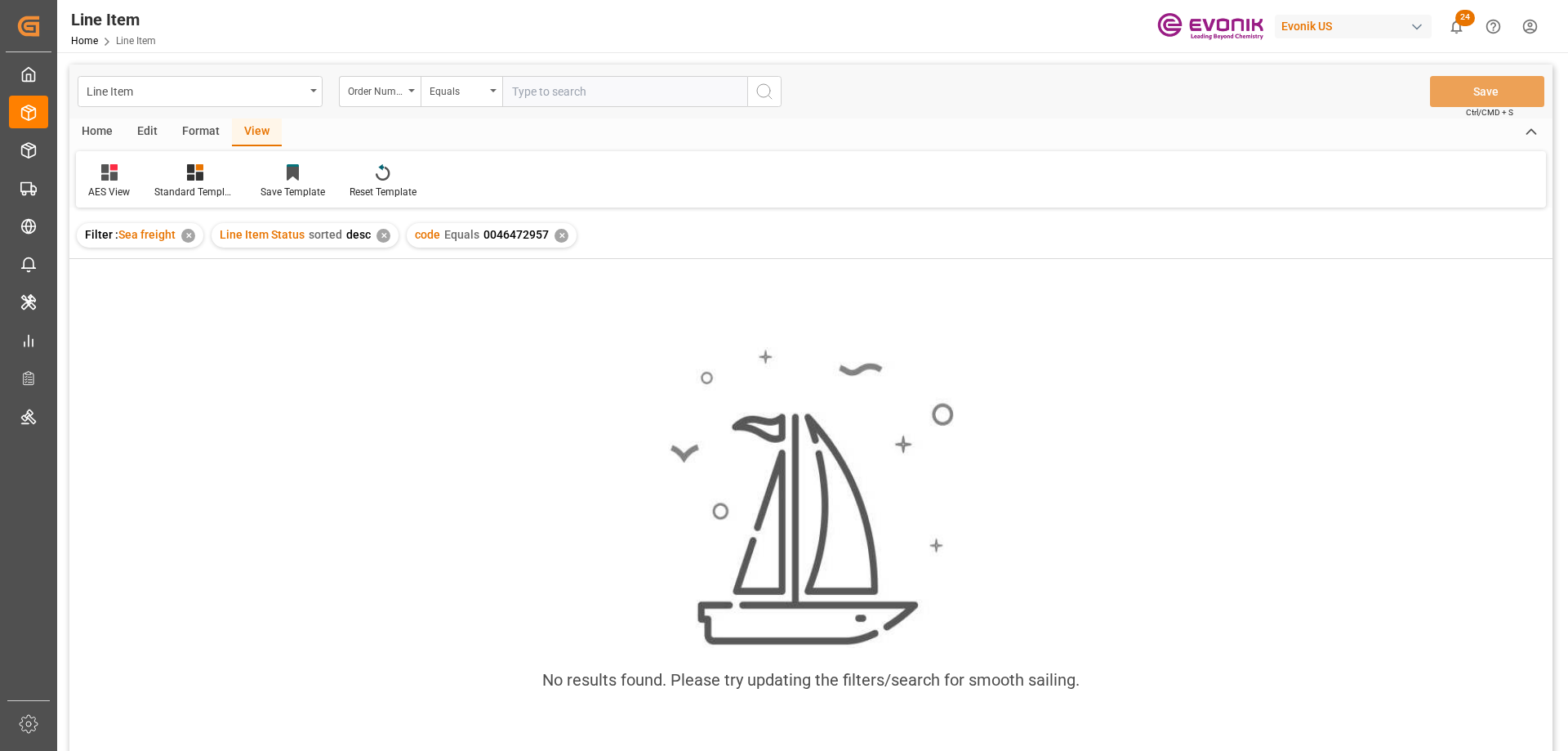
click at [560, 87] on input "text" at bounding box center [624, 92] width 245 height 31
paste input "0046472957"
type input "0046472957"
click at [560, 235] on div "✕" at bounding box center [562, 236] width 14 height 14
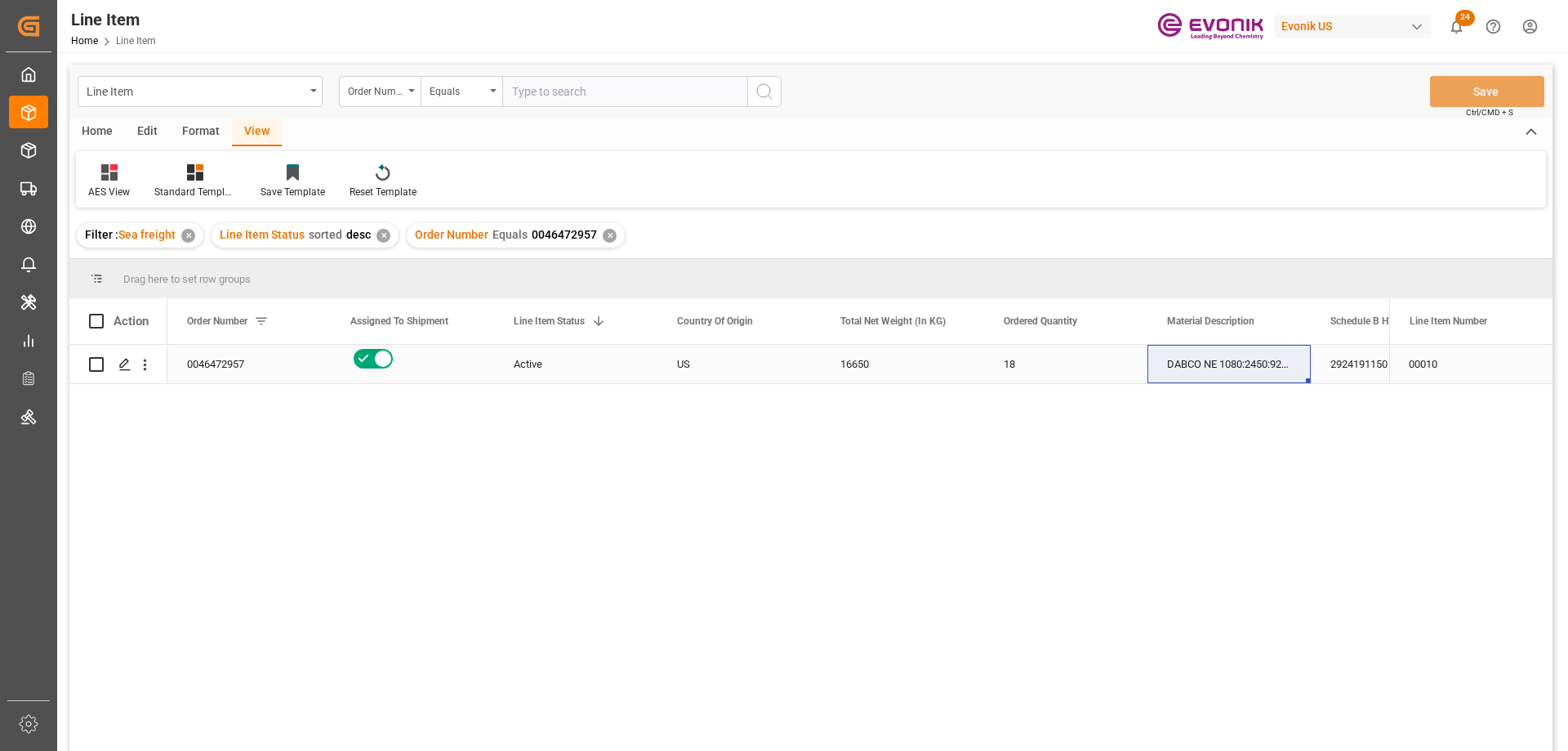
click at [244, 357] on div "0046472957" at bounding box center [249, 364] width 163 height 38
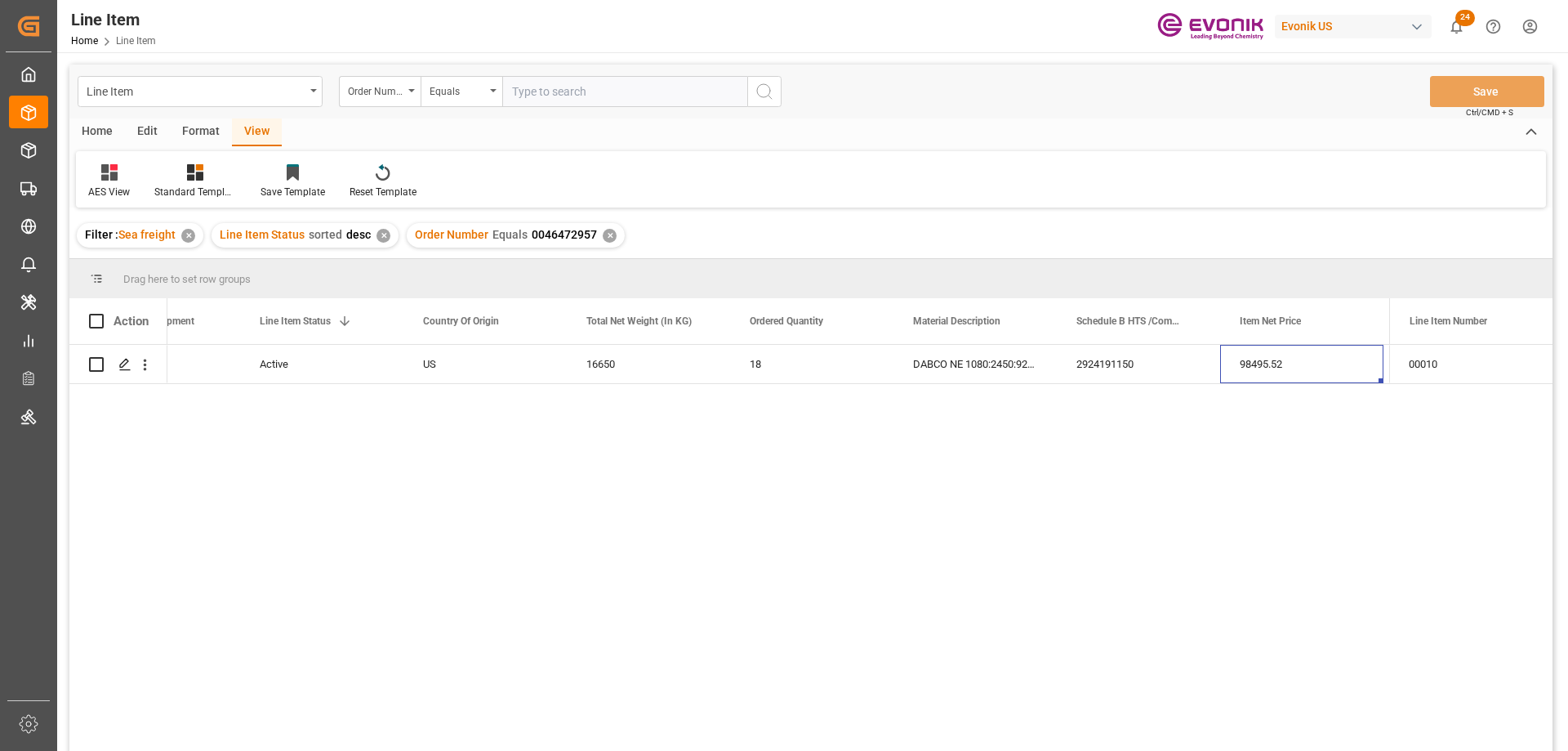
scroll to position [0, 418]
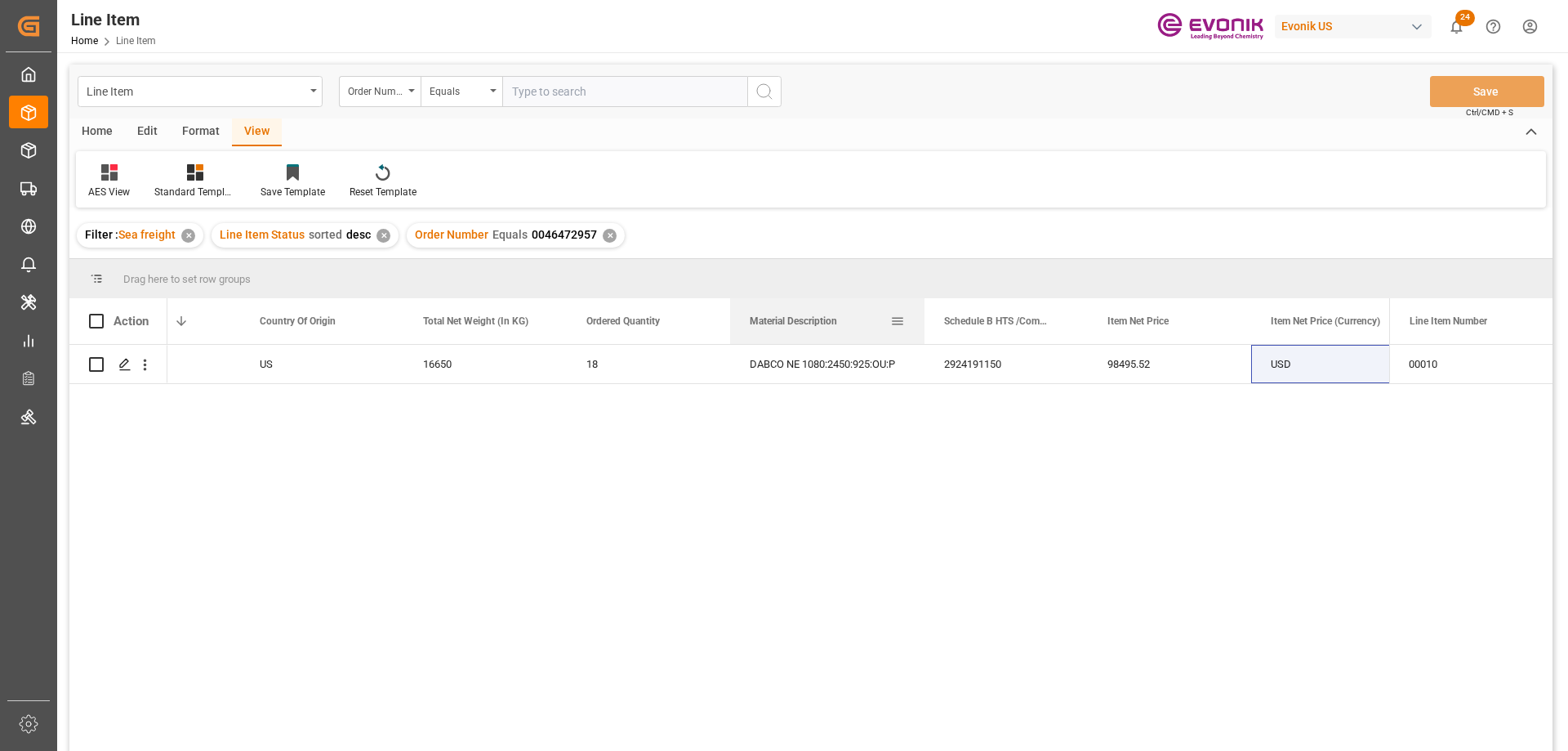
drag, startPoint x: 890, startPoint y: 313, endPoint x: 921, endPoint y: 318, distance: 31.4
click at [921, 318] on div at bounding box center [924, 321] width 7 height 46
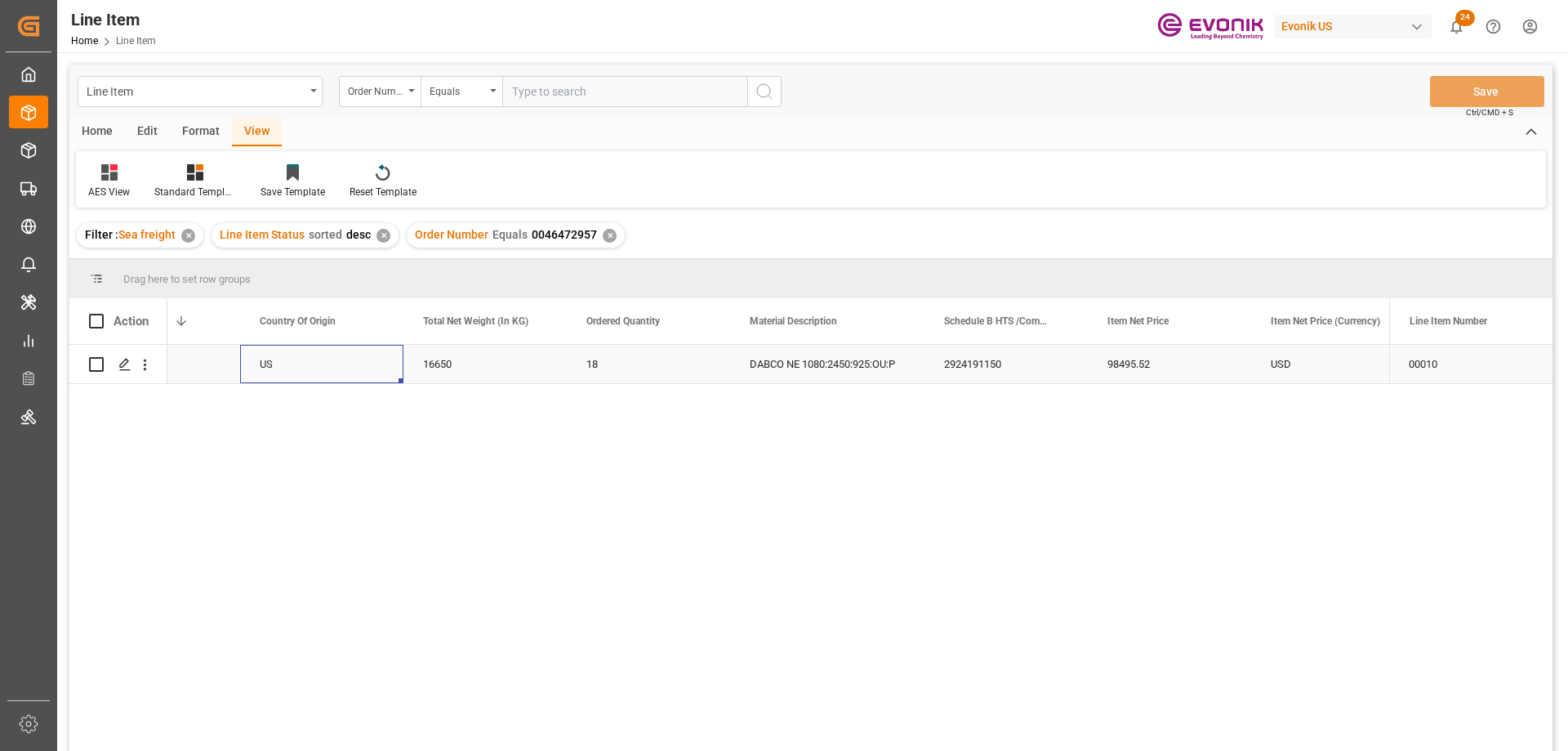
click at [261, 351] on div "US" at bounding box center [321, 364] width 163 height 38
click at [1299, 380] on div "USD" at bounding box center [1333, 364] width 163 height 38
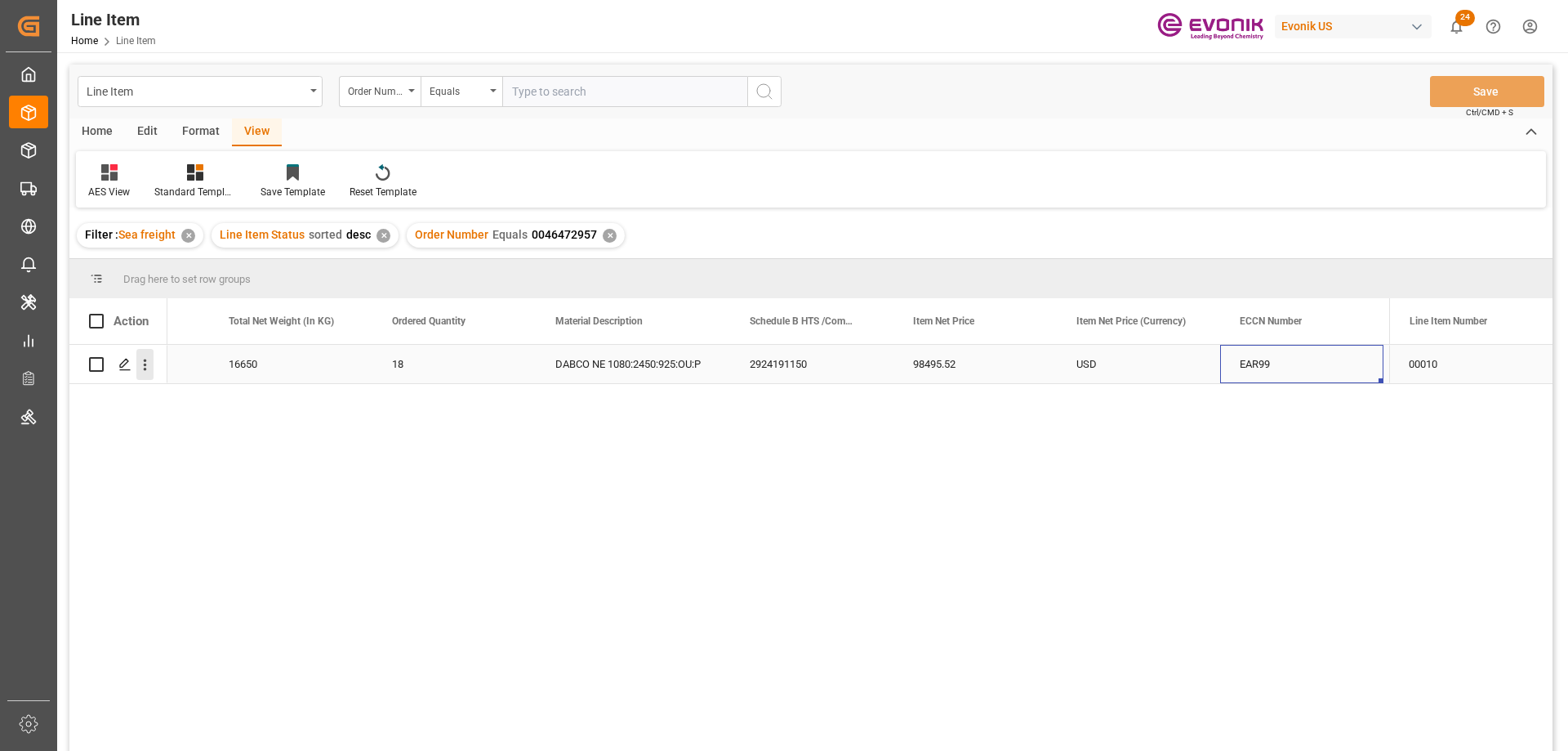
click at [142, 356] on icon "open menu" at bounding box center [145, 364] width 17 height 17
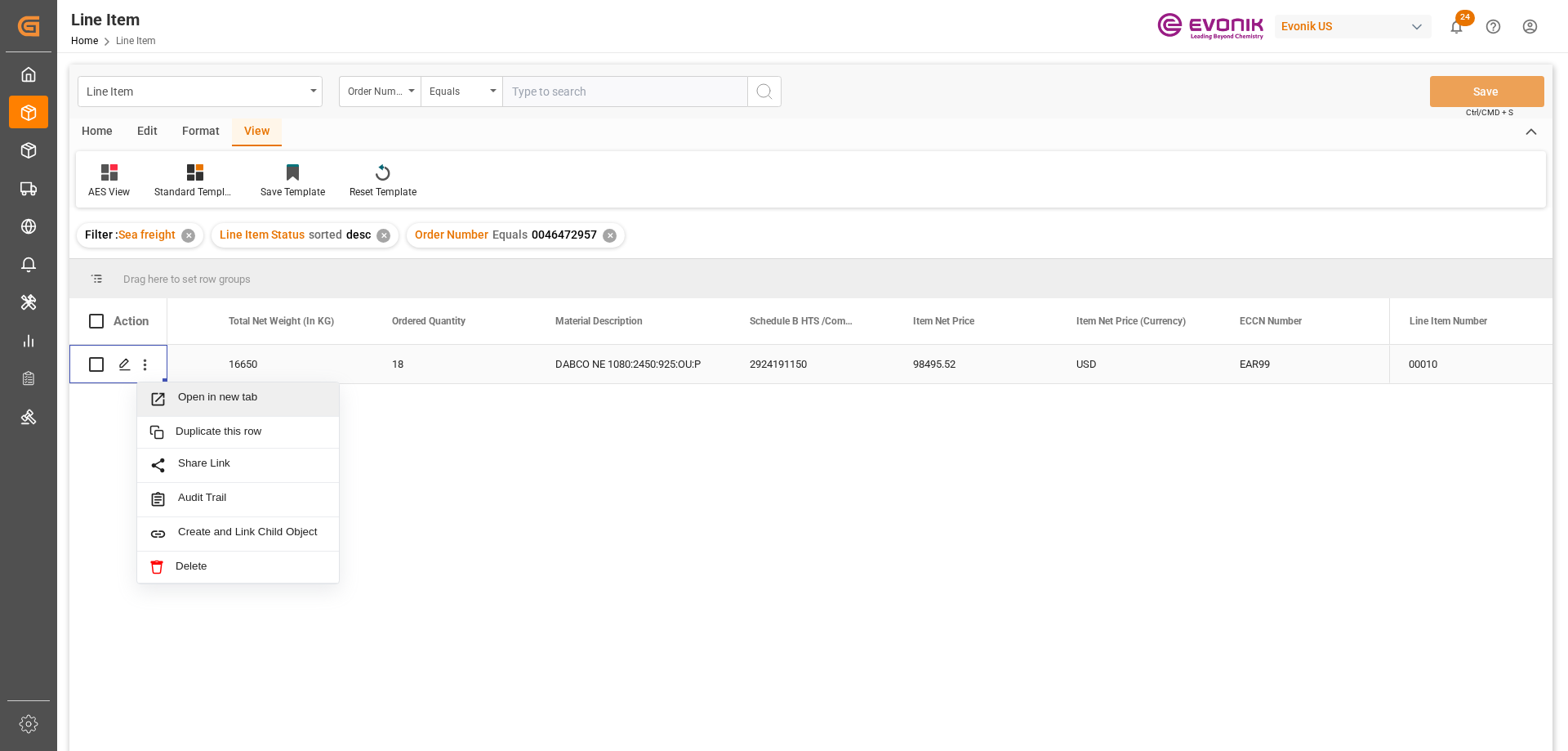
click at [178, 392] on span "Open in new tab" at bounding box center [252, 399] width 148 height 17
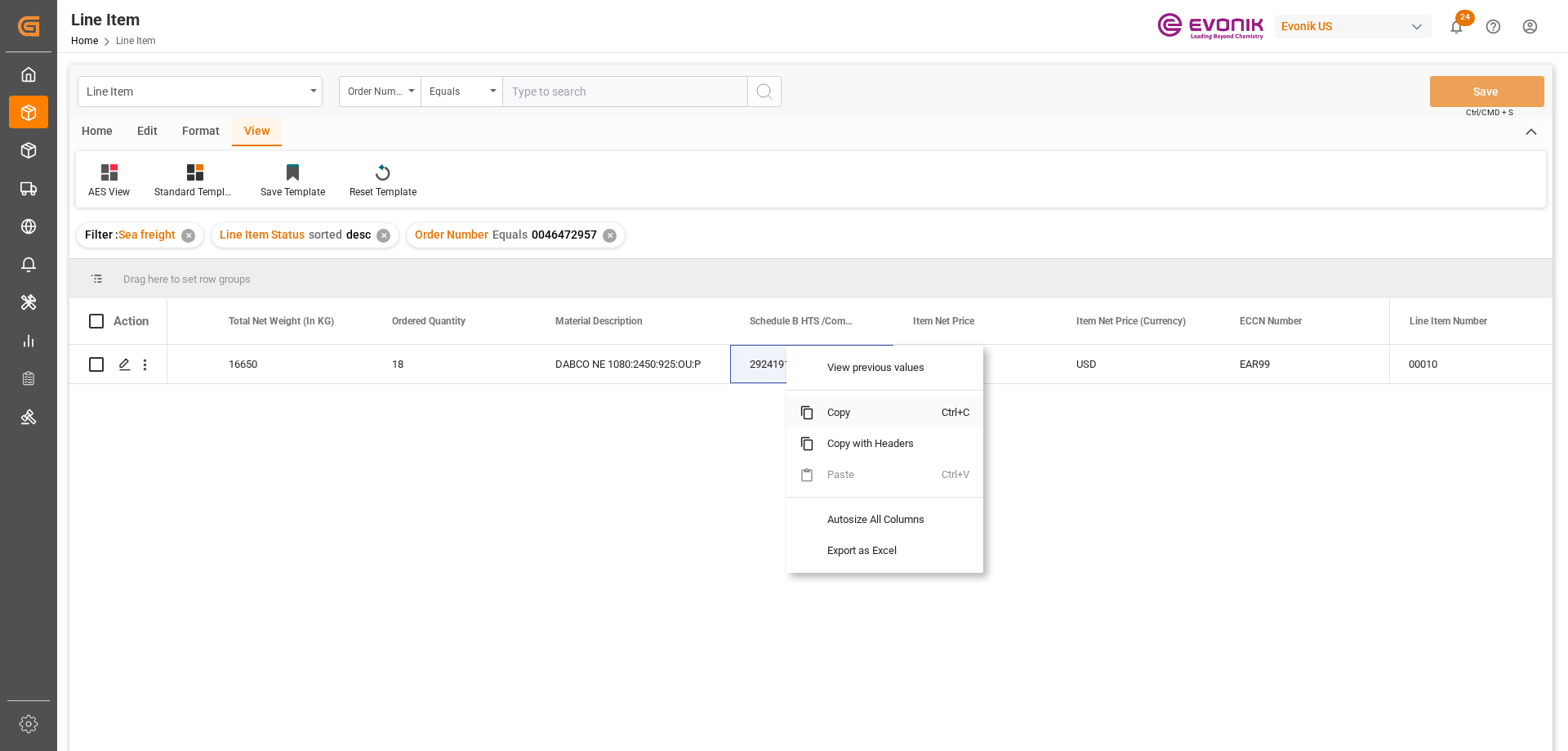
click at [834, 412] on span "Copy" at bounding box center [878, 412] width 127 height 31
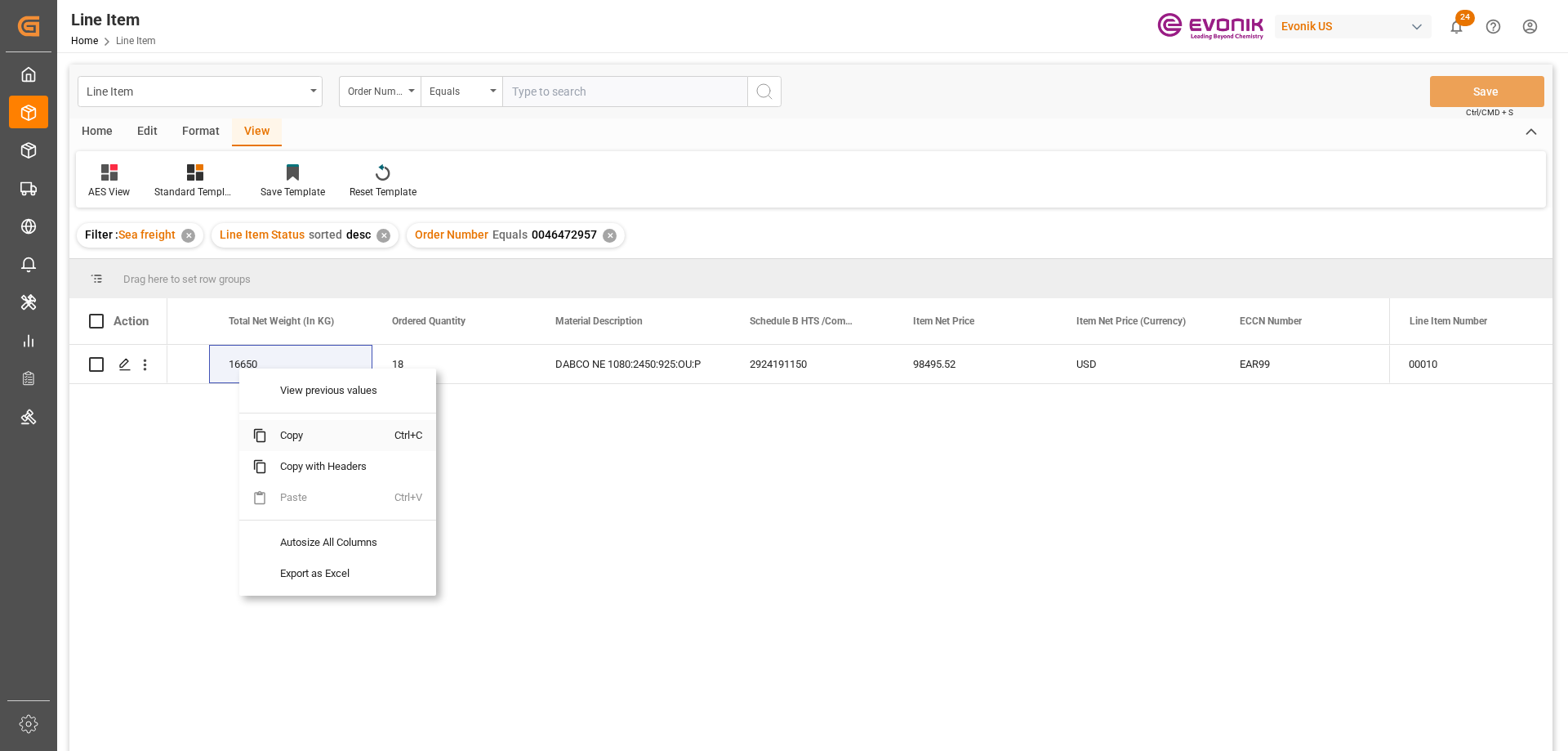
click at [293, 434] on span "Copy" at bounding box center [330, 435] width 127 height 31
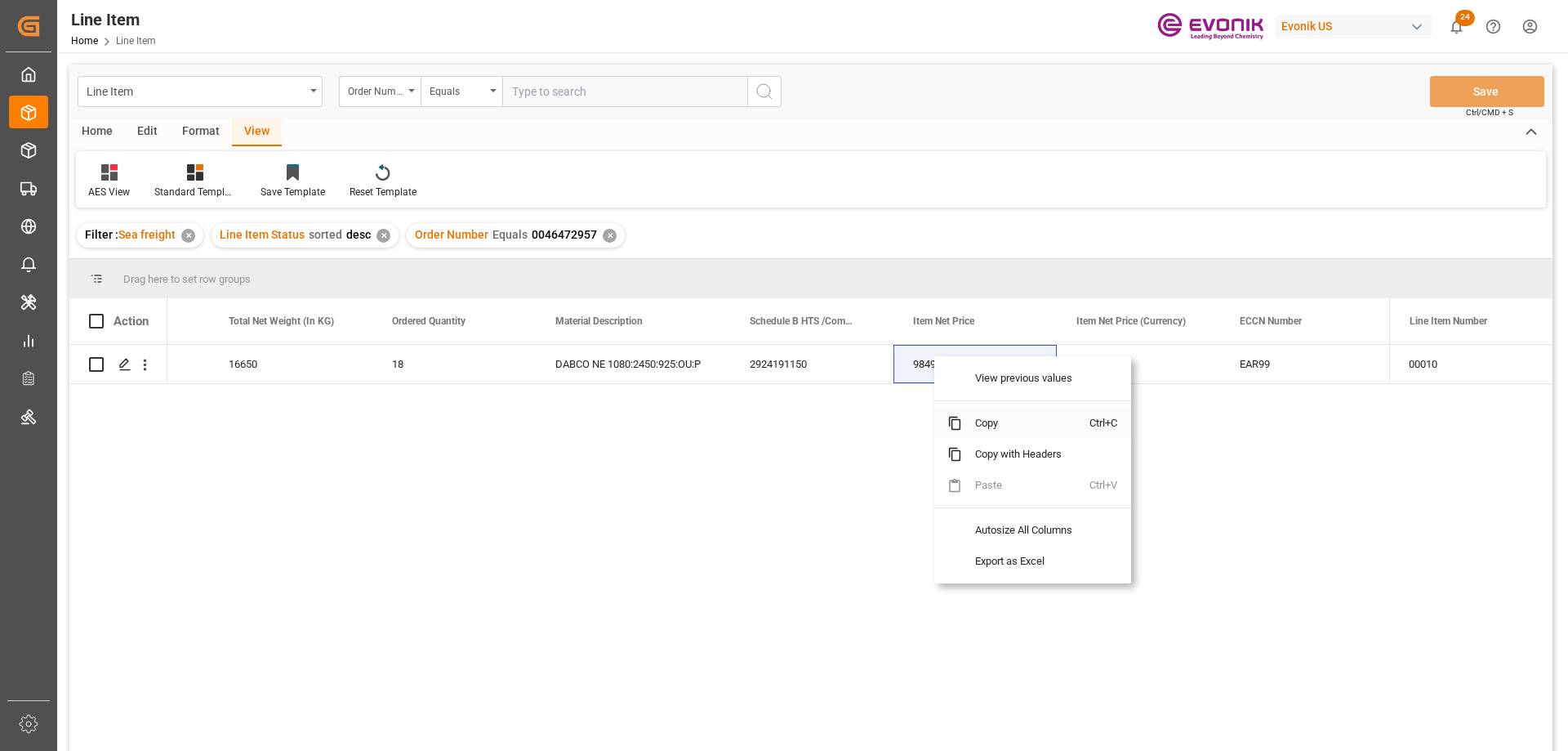
click at [1006, 435] on span "Copy" at bounding box center [1026, 423] width 127 height 31
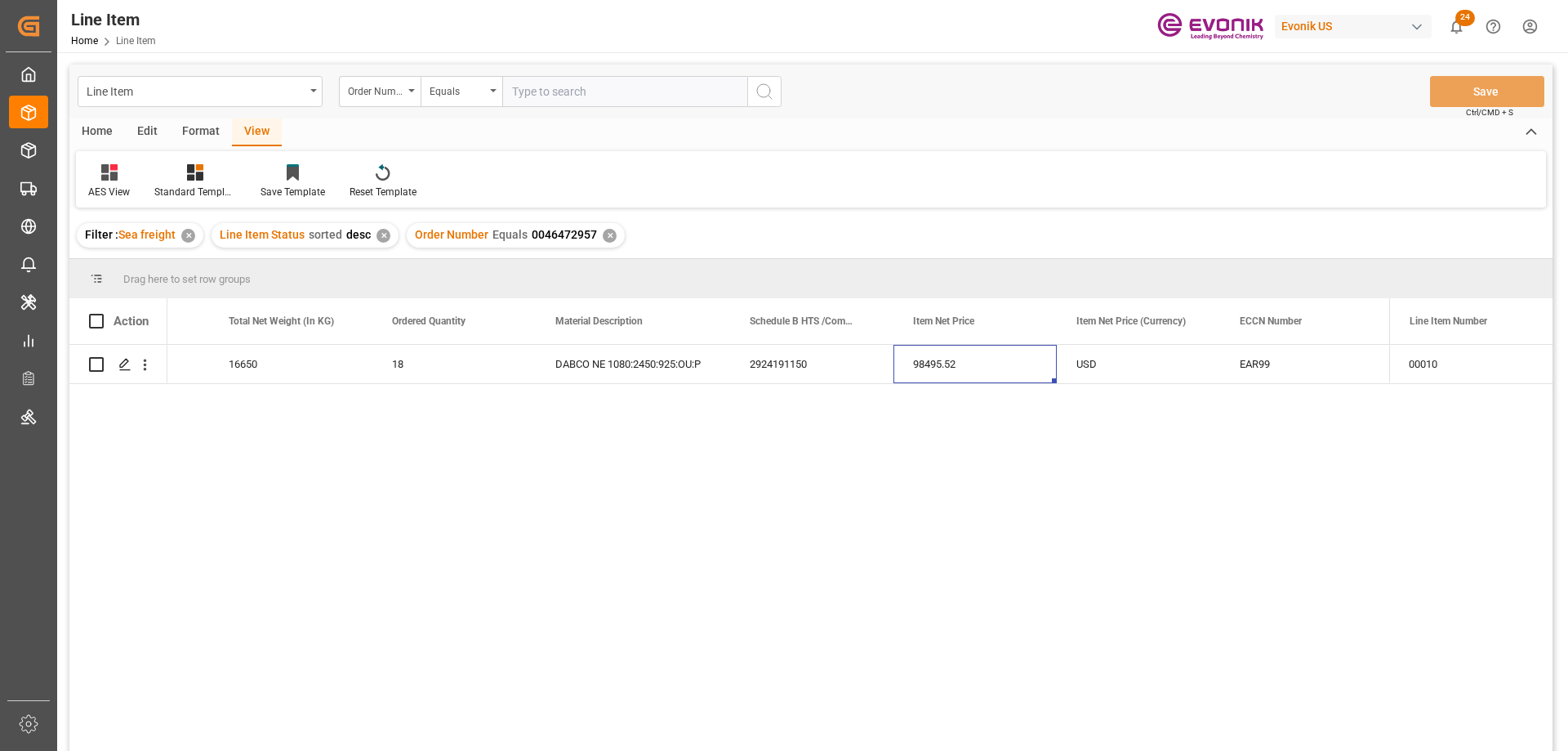
click at [544, 100] on input "text" at bounding box center [624, 92] width 245 height 31
paste input "0046472959"
type input "0046472959"
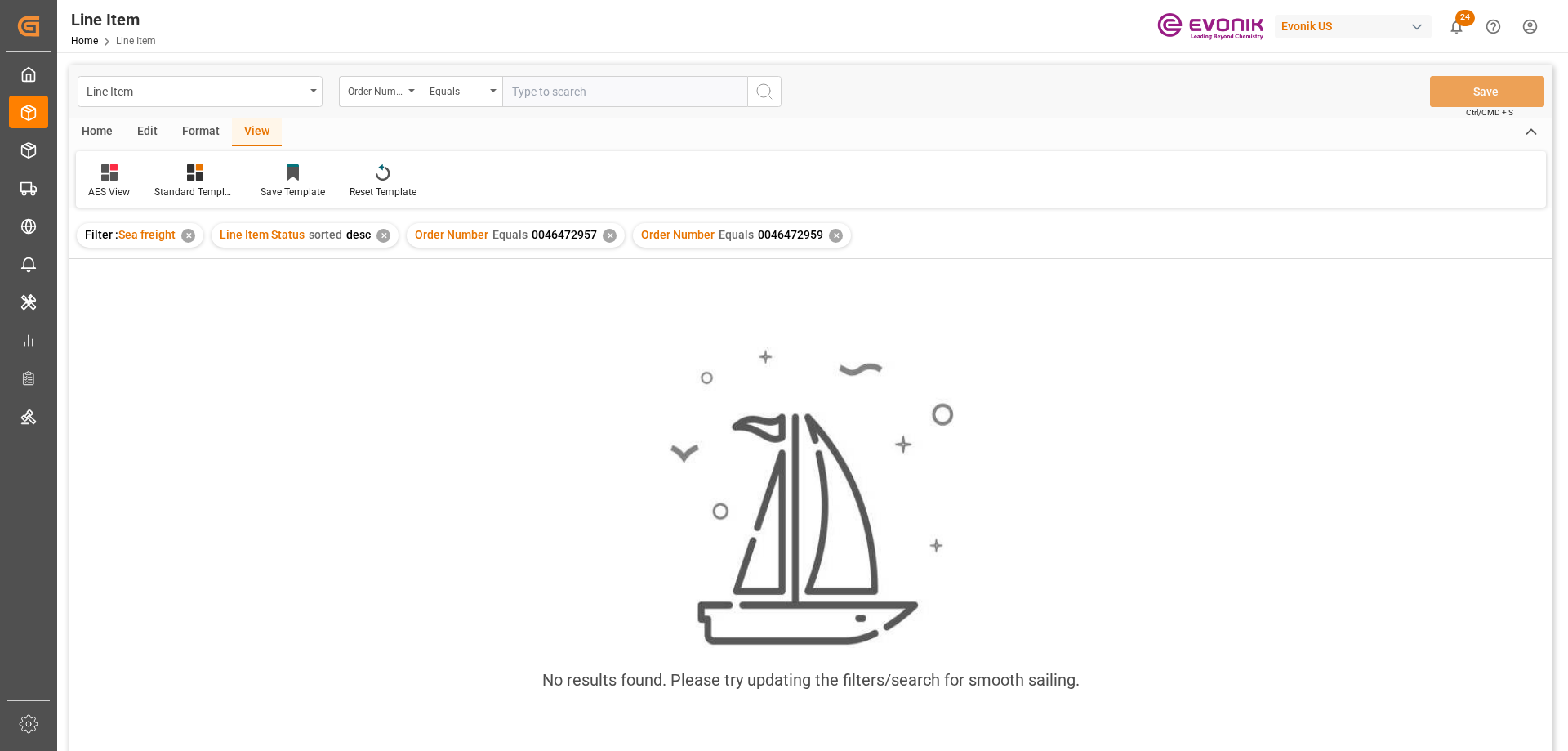
click at [602, 233] on div "✕" at bounding box center [609, 236] width 14 height 14
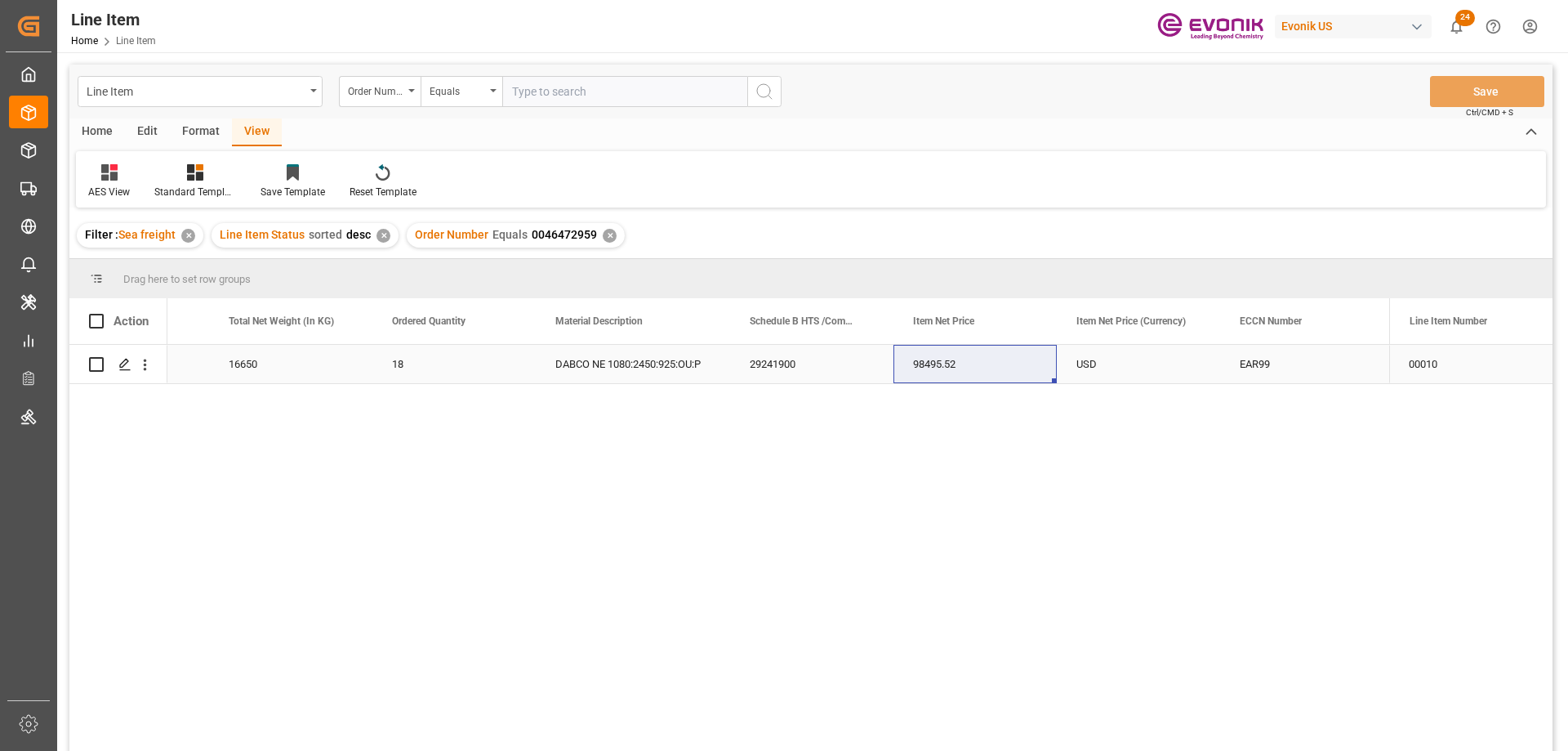
click at [230, 363] on div "16650" at bounding box center [291, 364] width 163 height 38
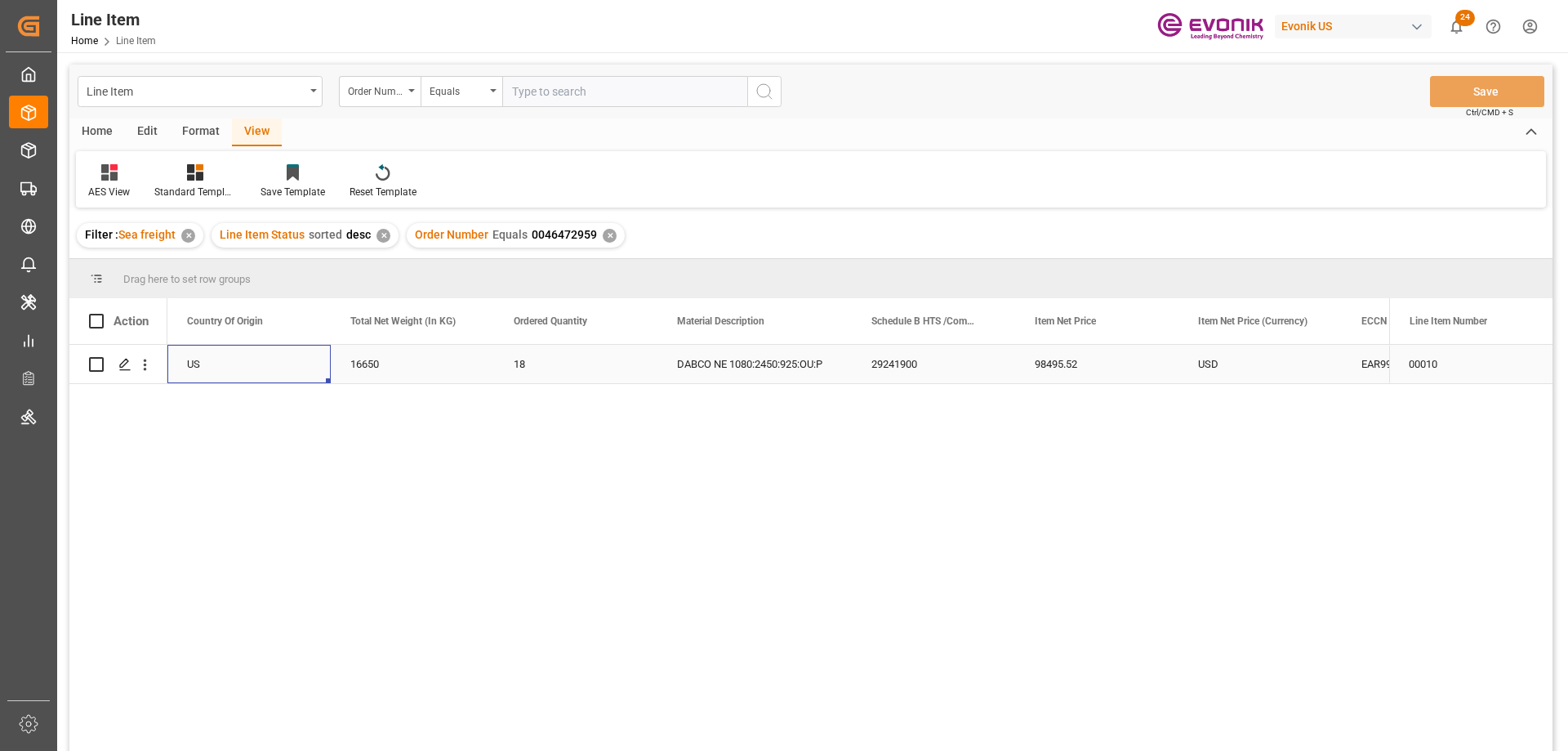
click at [1300, 361] on div "USD" at bounding box center [1260, 364] width 163 height 38
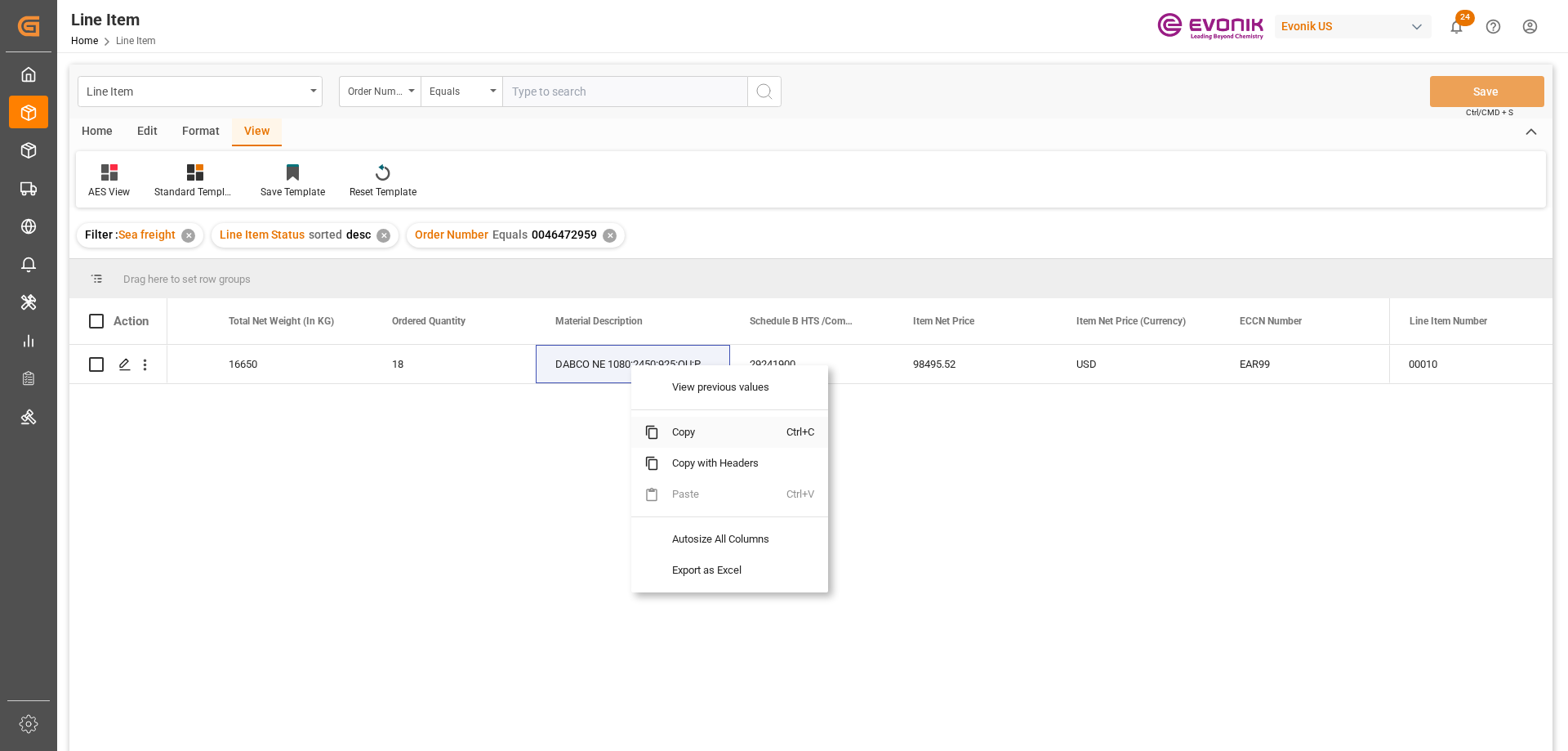
click at [697, 430] on span "Copy" at bounding box center [723, 432] width 127 height 31
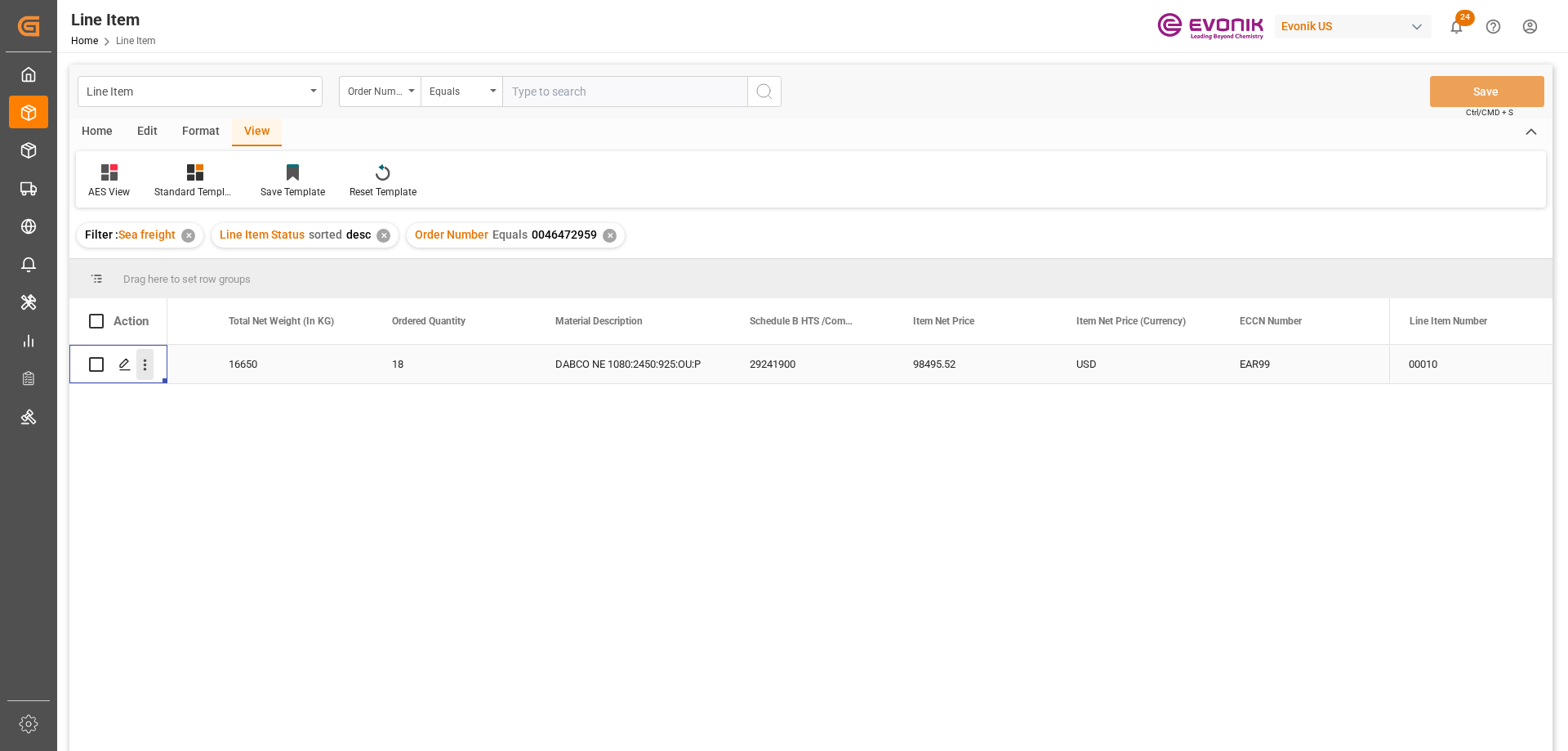
click at [145, 357] on icon "open menu" at bounding box center [145, 364] width 17 height 17
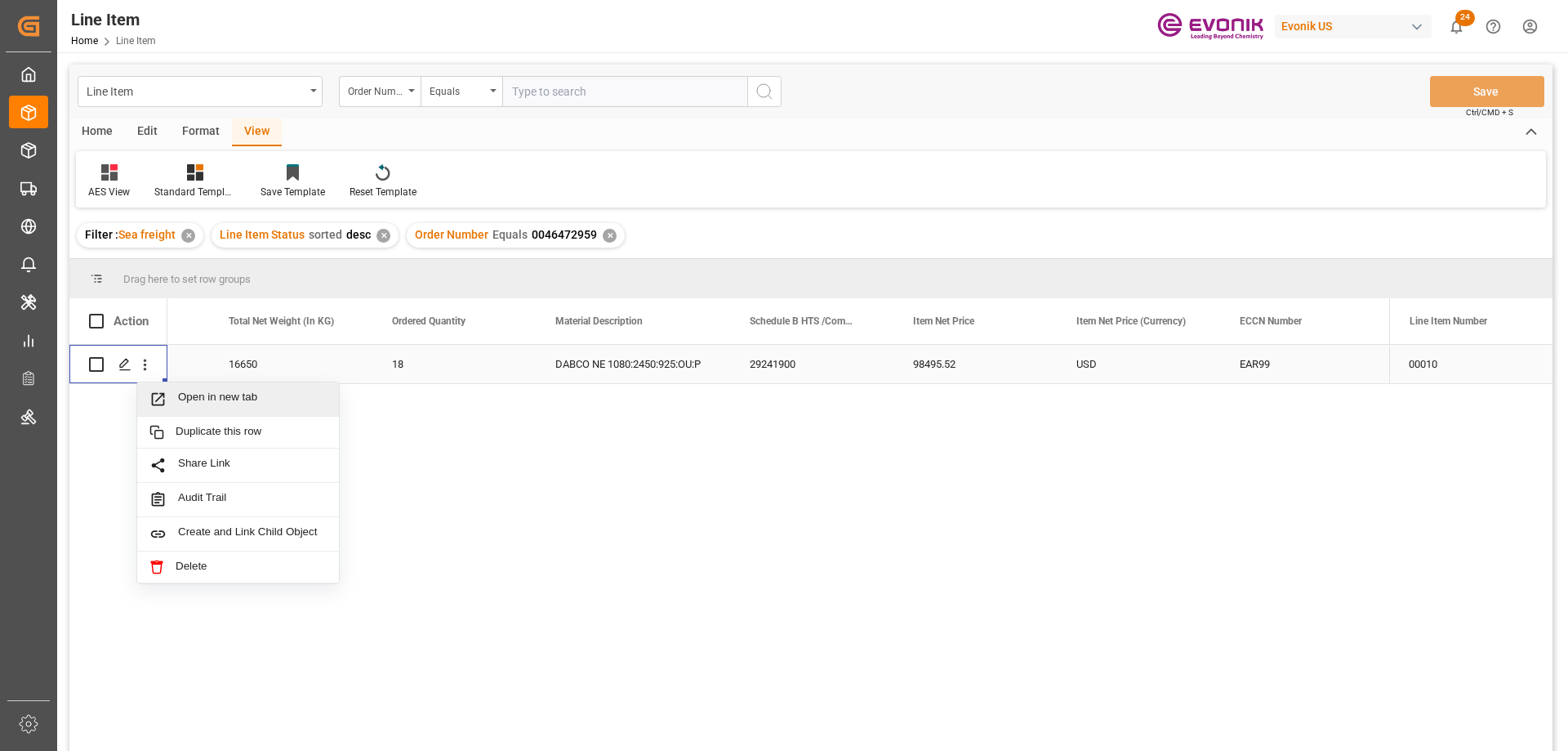
click at [215, 398] on span "Open in new tab" at bounding box center [252, 399] width 148 height 17
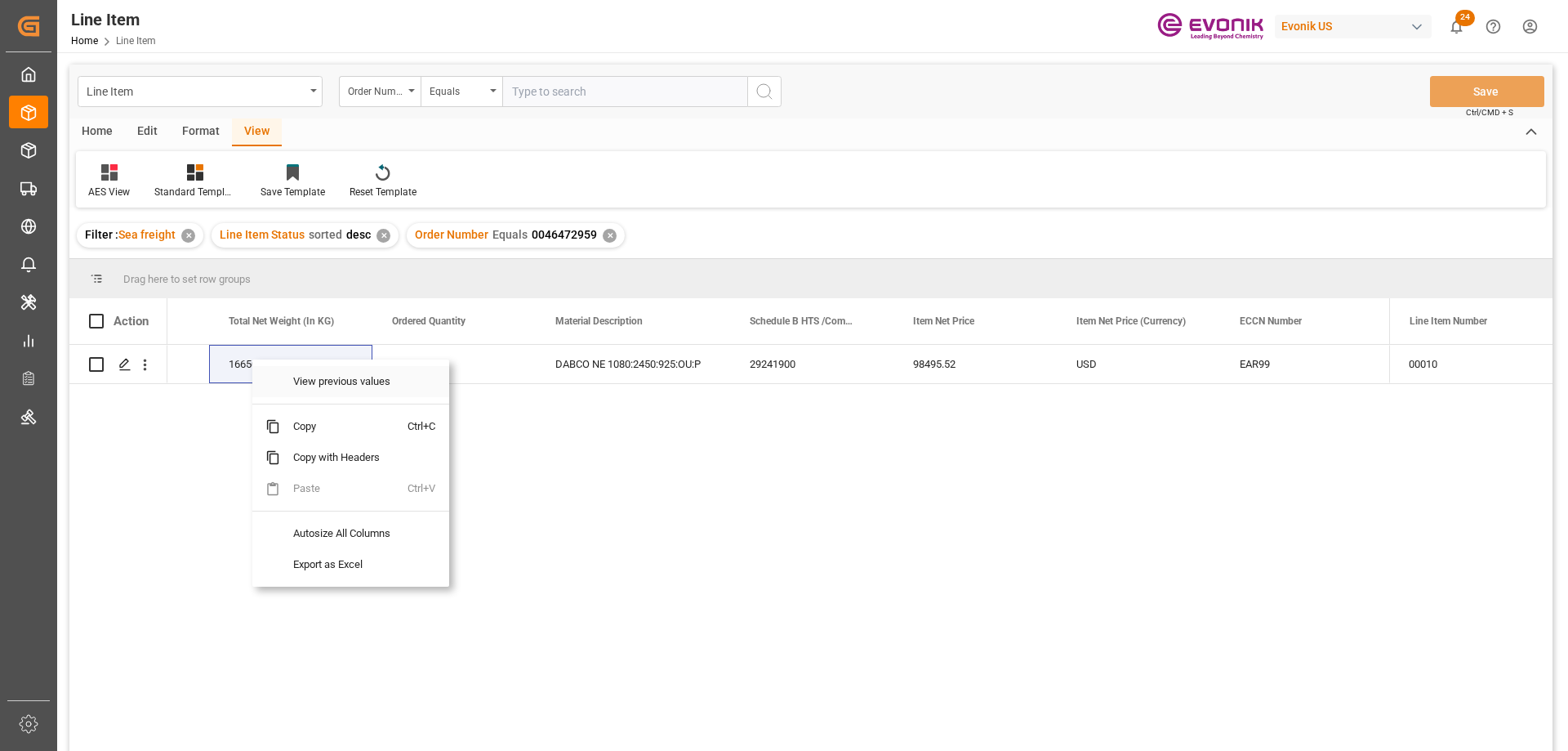
click at [312, 420] on span "Copy" at bounding box center [344, 426] width 127 height 31
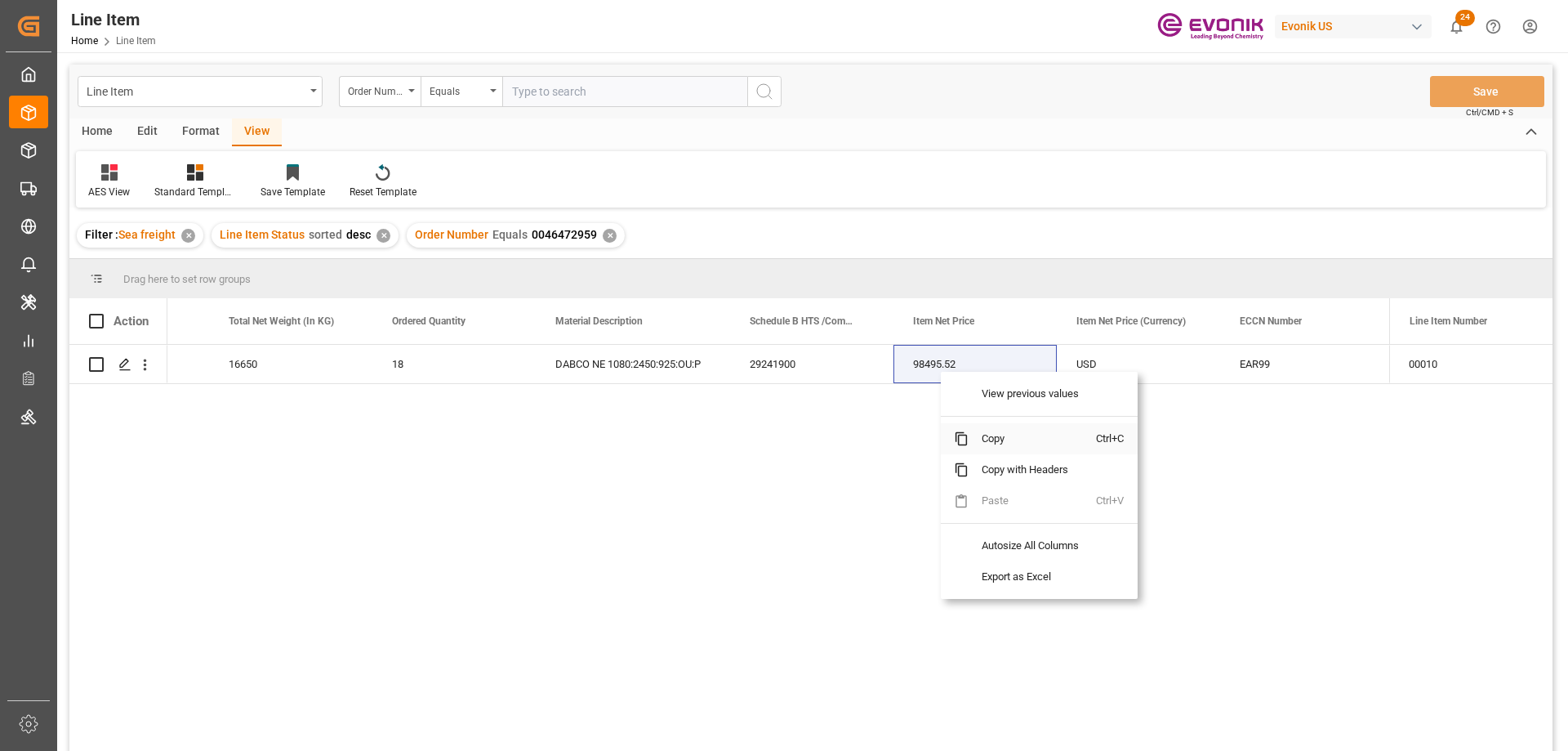
click at [979, 434] on span "Copy" at bounding box center [1032, 438] width 127 height 31
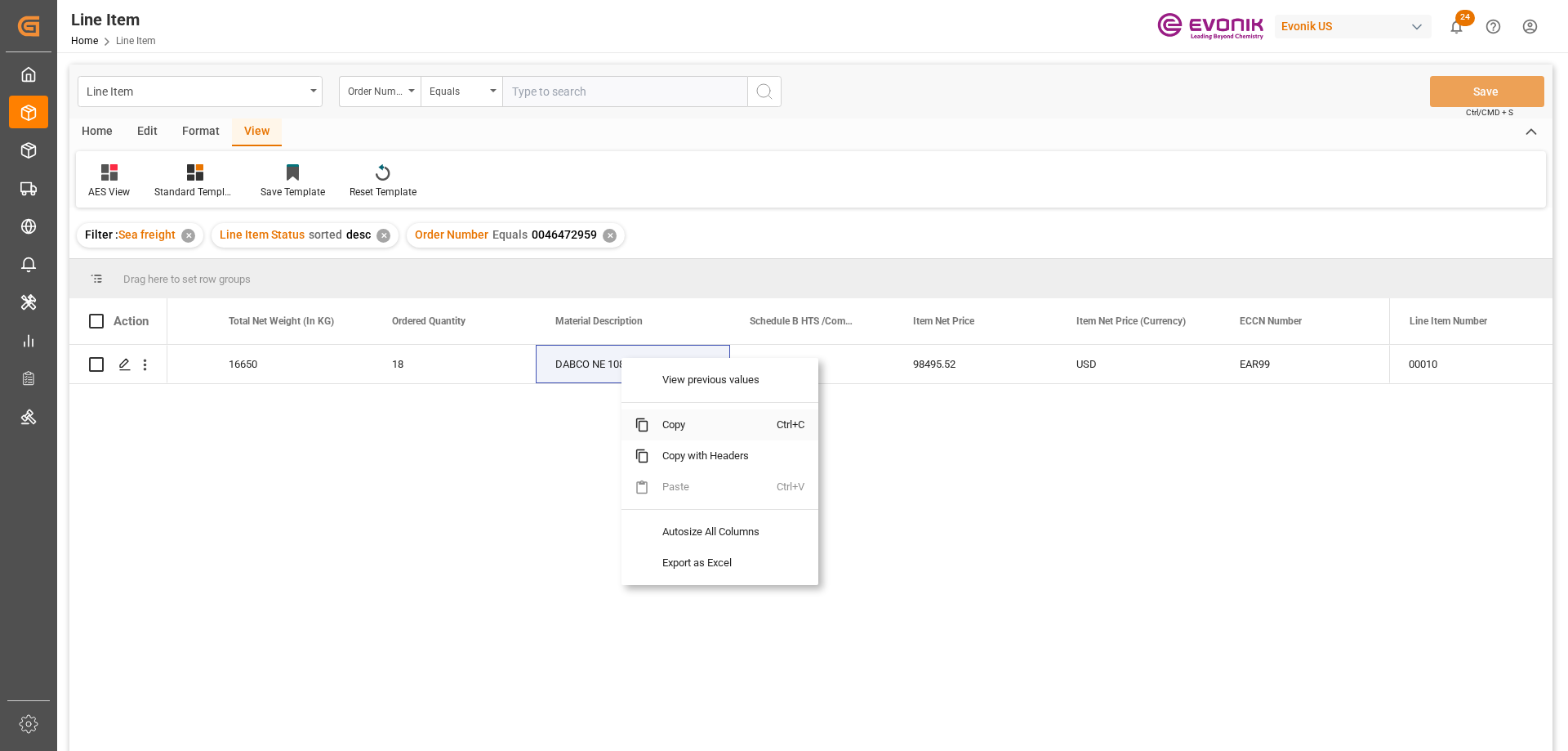
click at [668, 422] on span "Copy" at bounding box center [712, 425] width 127 height 31
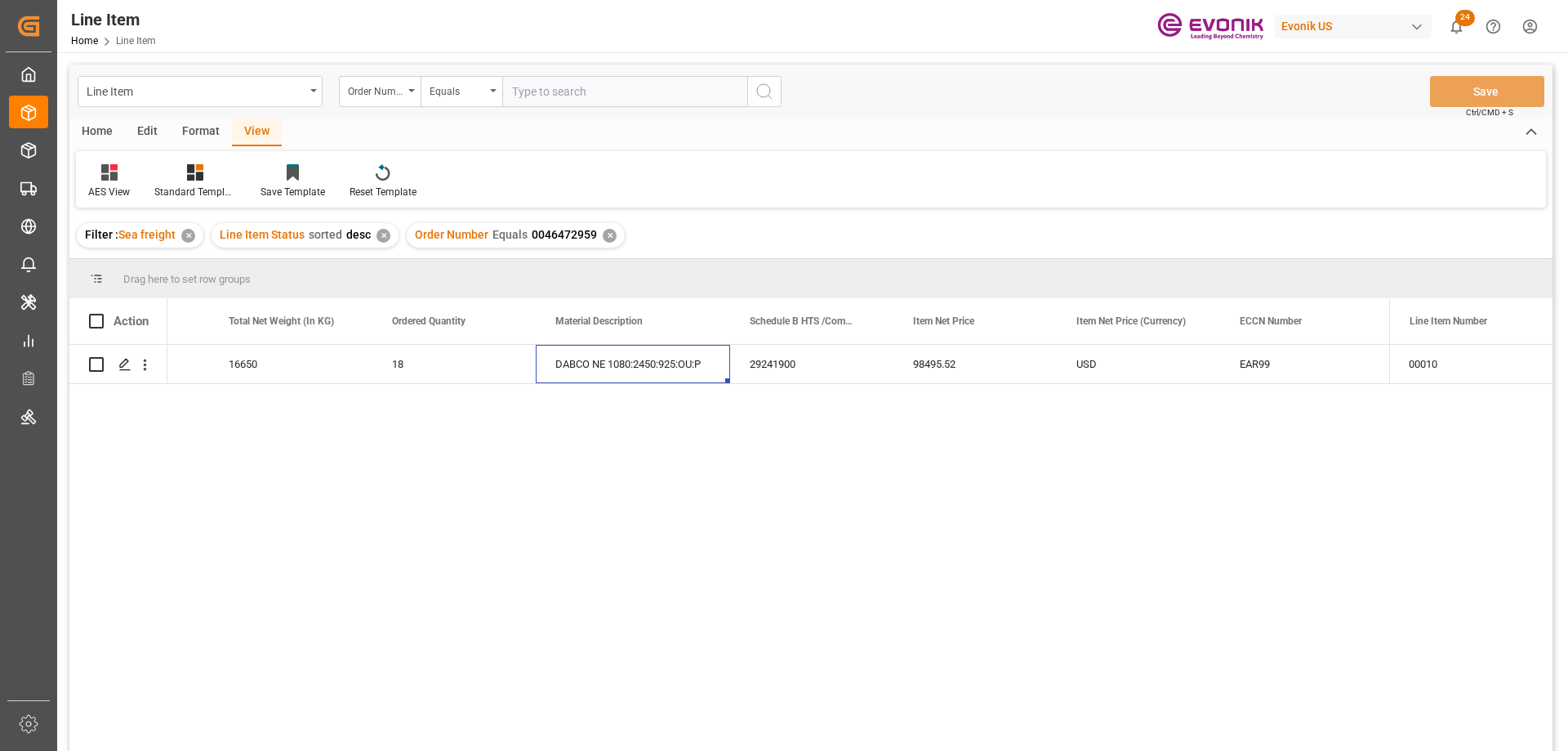
click at [634, 98] on input "text" at bounding box center [624, 92] width 245 height 31
paste input "0046472775"
type input "0046472775"
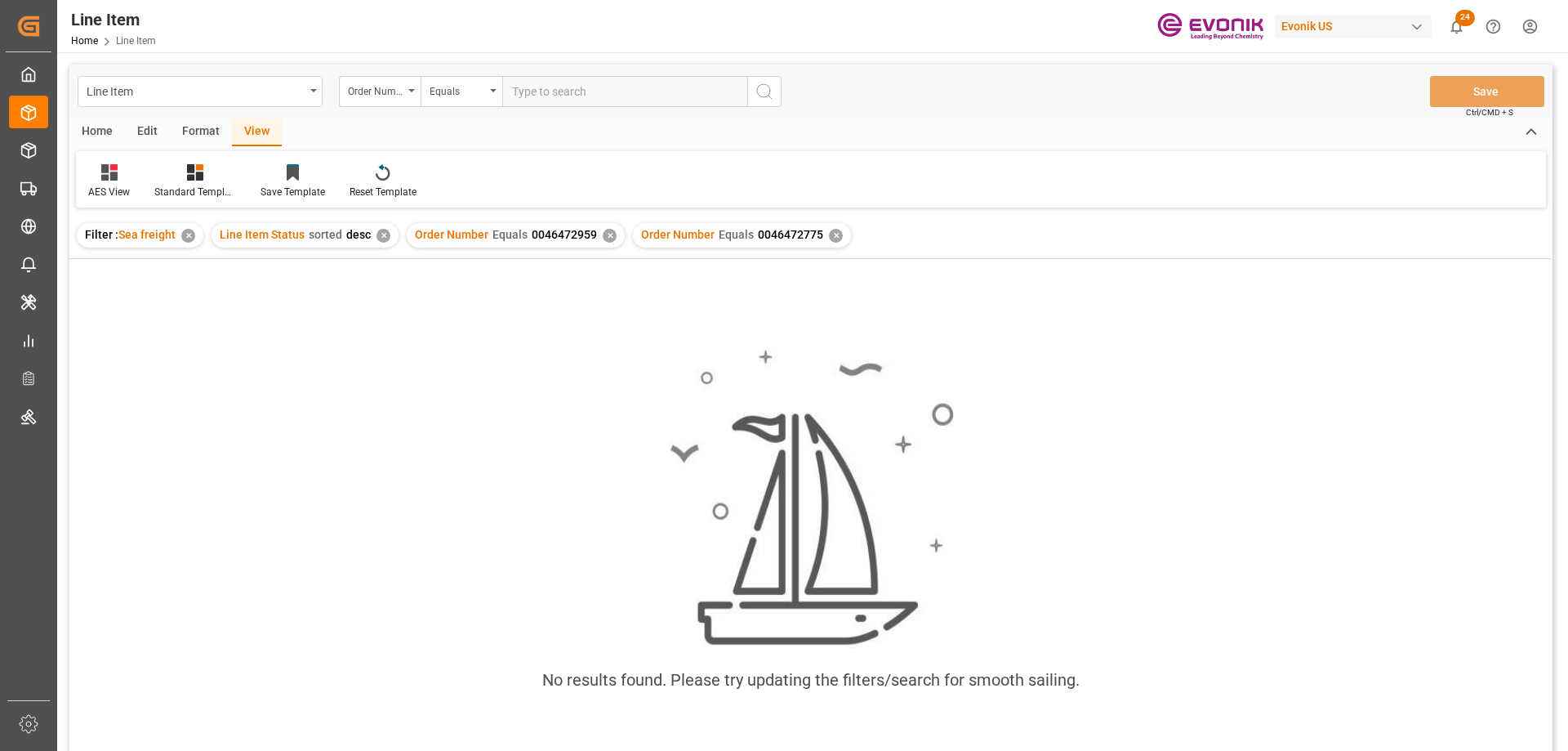
click at [606, 233] on div "✕" at bounding box center [609, 236] width 14 height 14
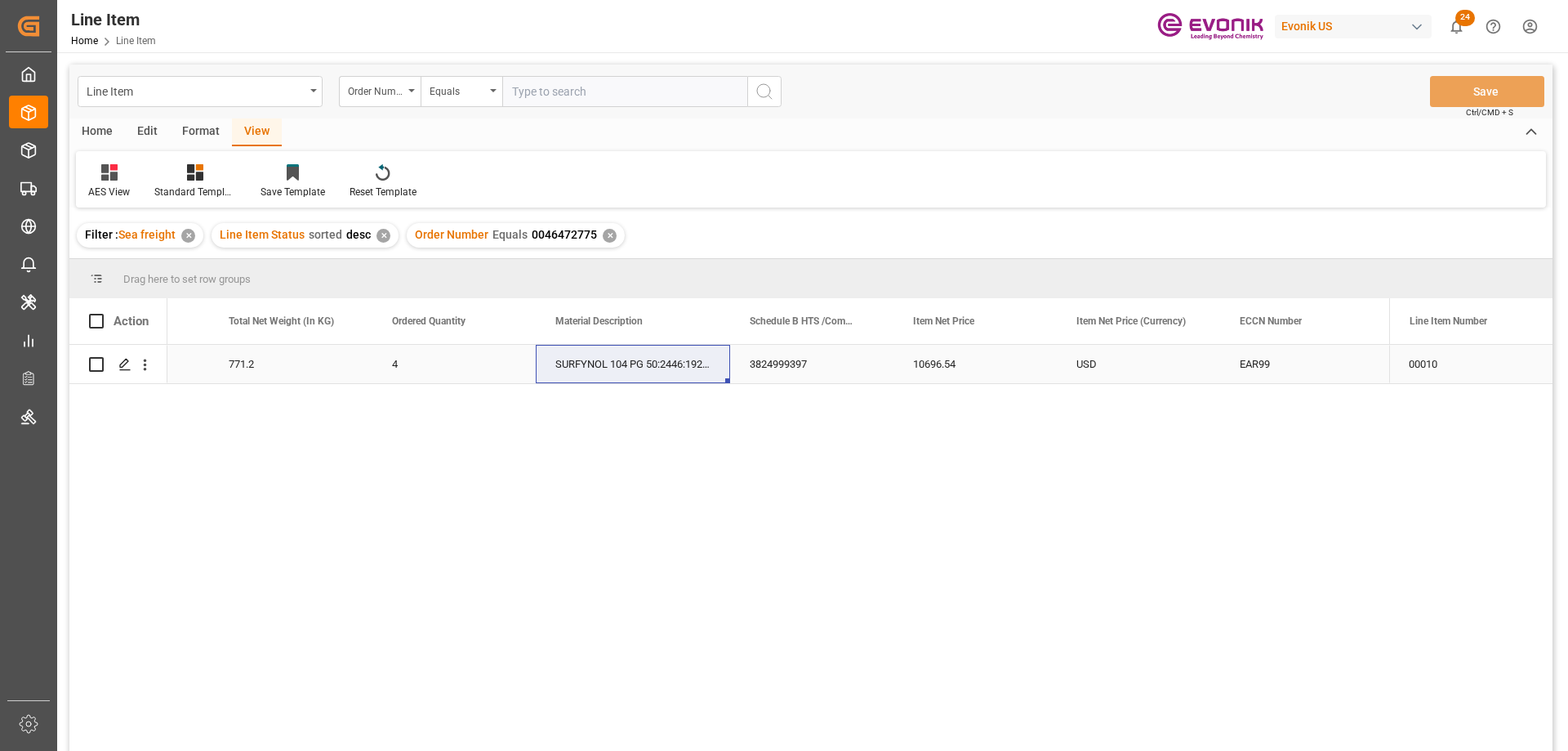
click at [241, 364] on div "771.2" at bounding box center [291, 364] width 163 height 38
click at [143, 370] on icon "open menu" at bounding box center [145, 364] width 17 height 17
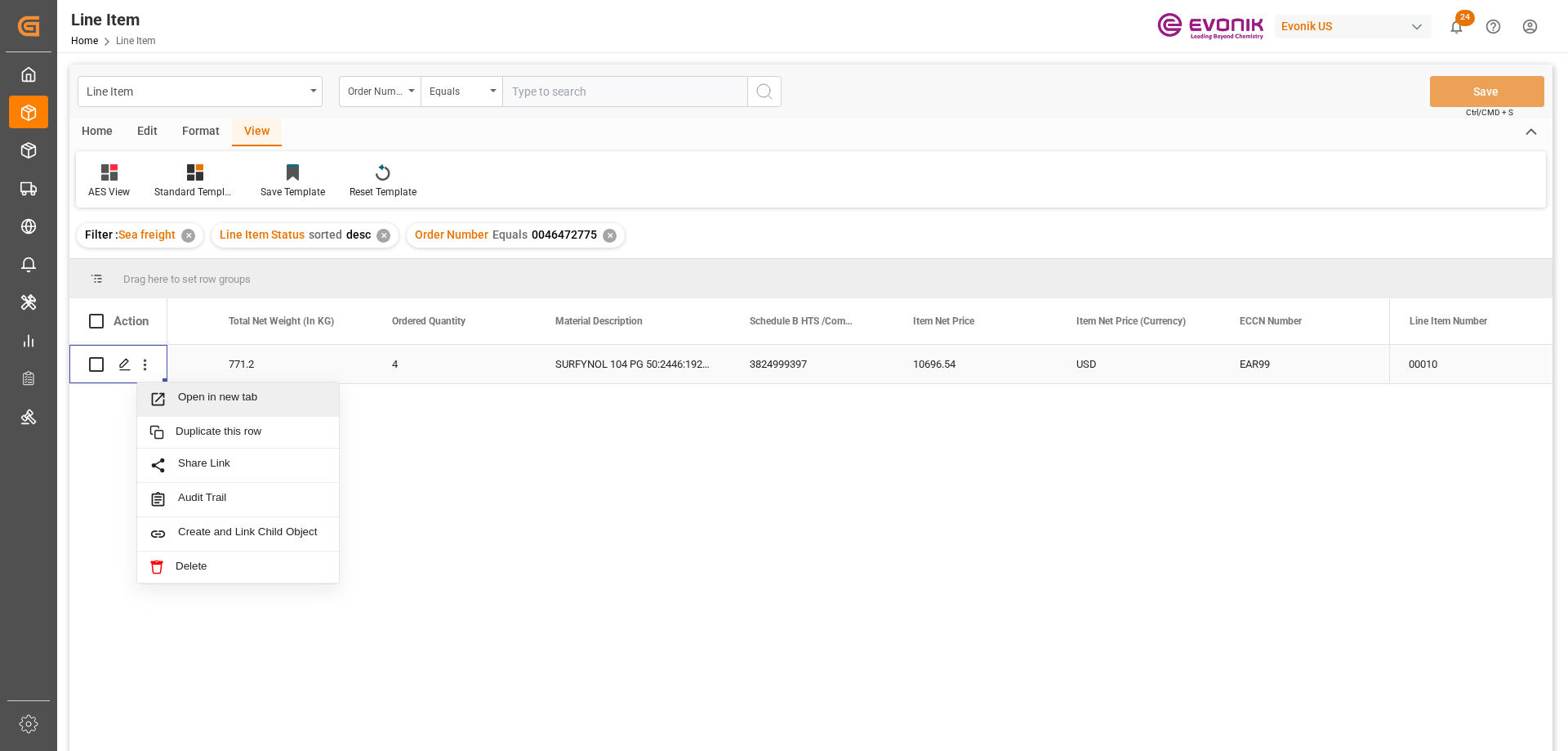
click at [193, 409] on div "Open in new tab" at bounding box center [238, 399] width 202 height 34
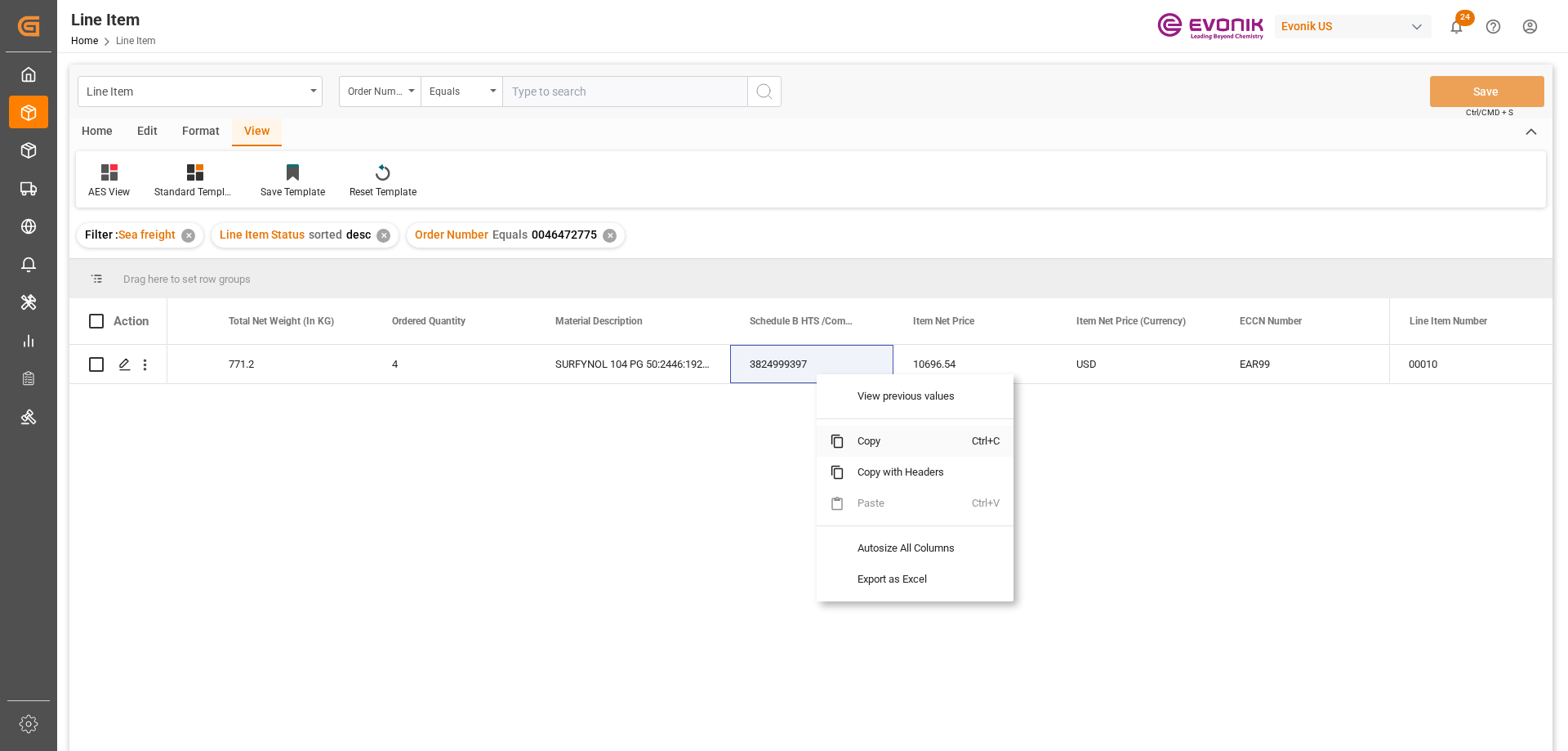
click at [873, 444] on span "Copy" at bounding box center [908, 441] width 127 height 31
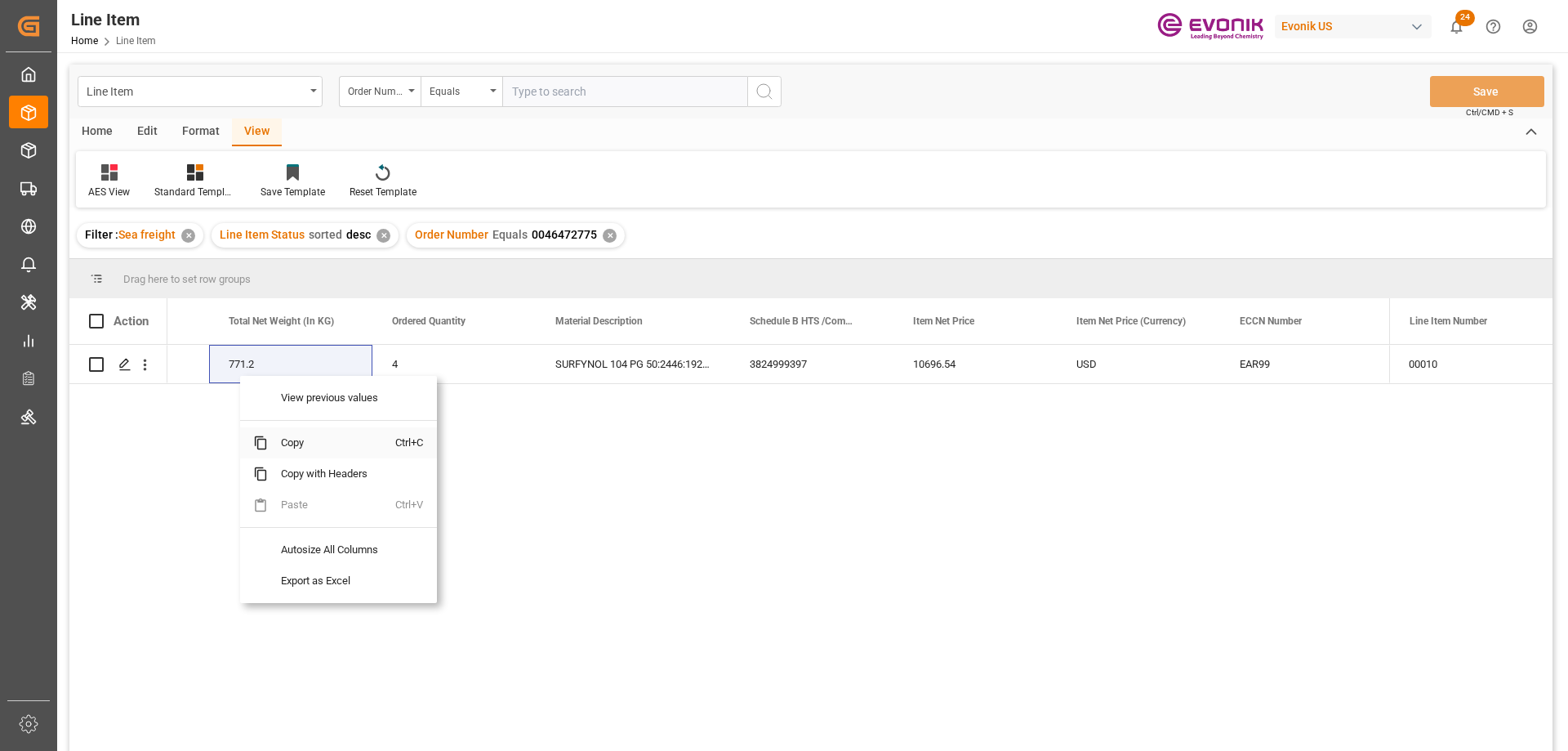
click at [289, 438] on span "Copy" at bounding box center [331, 442] width 127 height 31
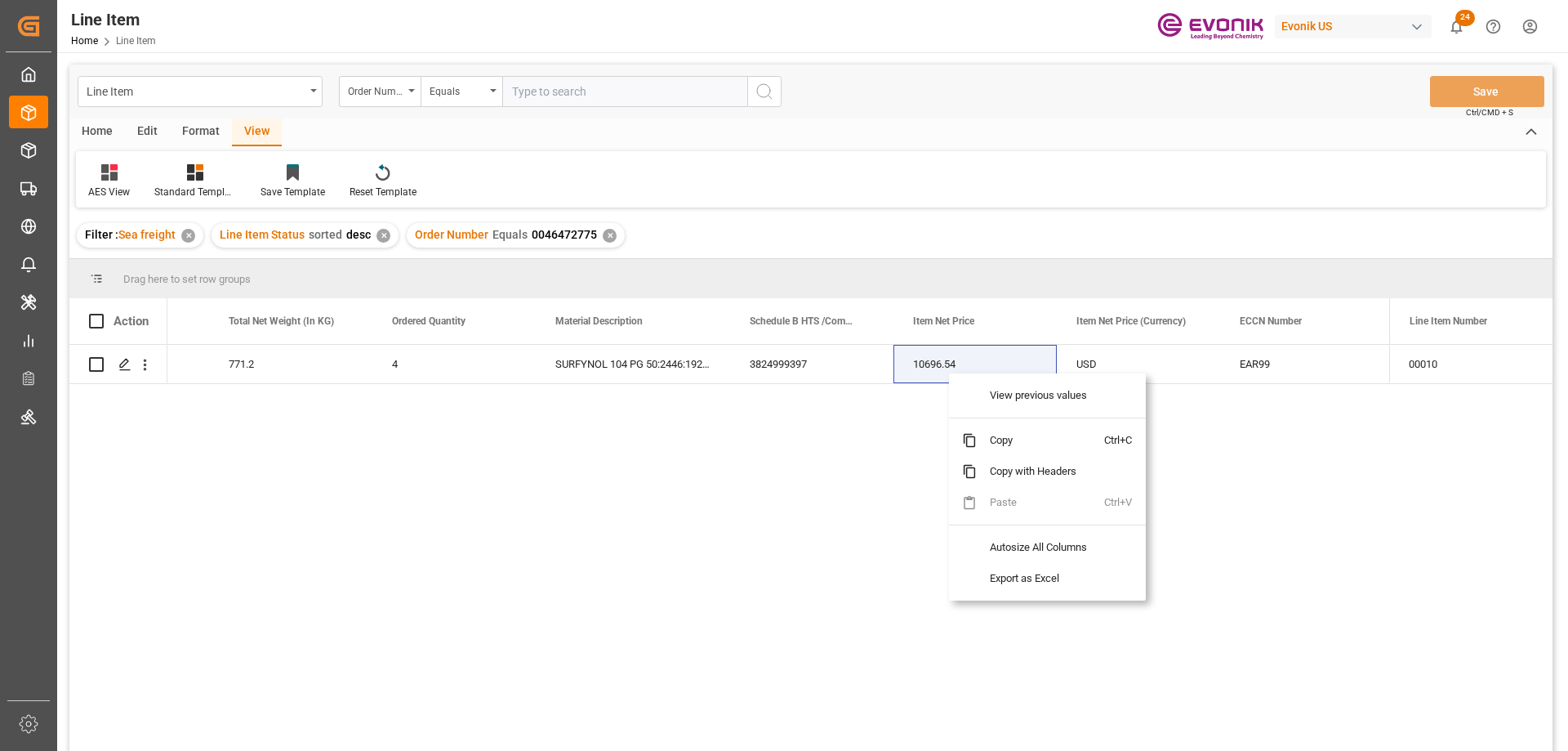
click at [991, 442] on span "Copy" at bounding box center [1040, 440] width 127 height 31
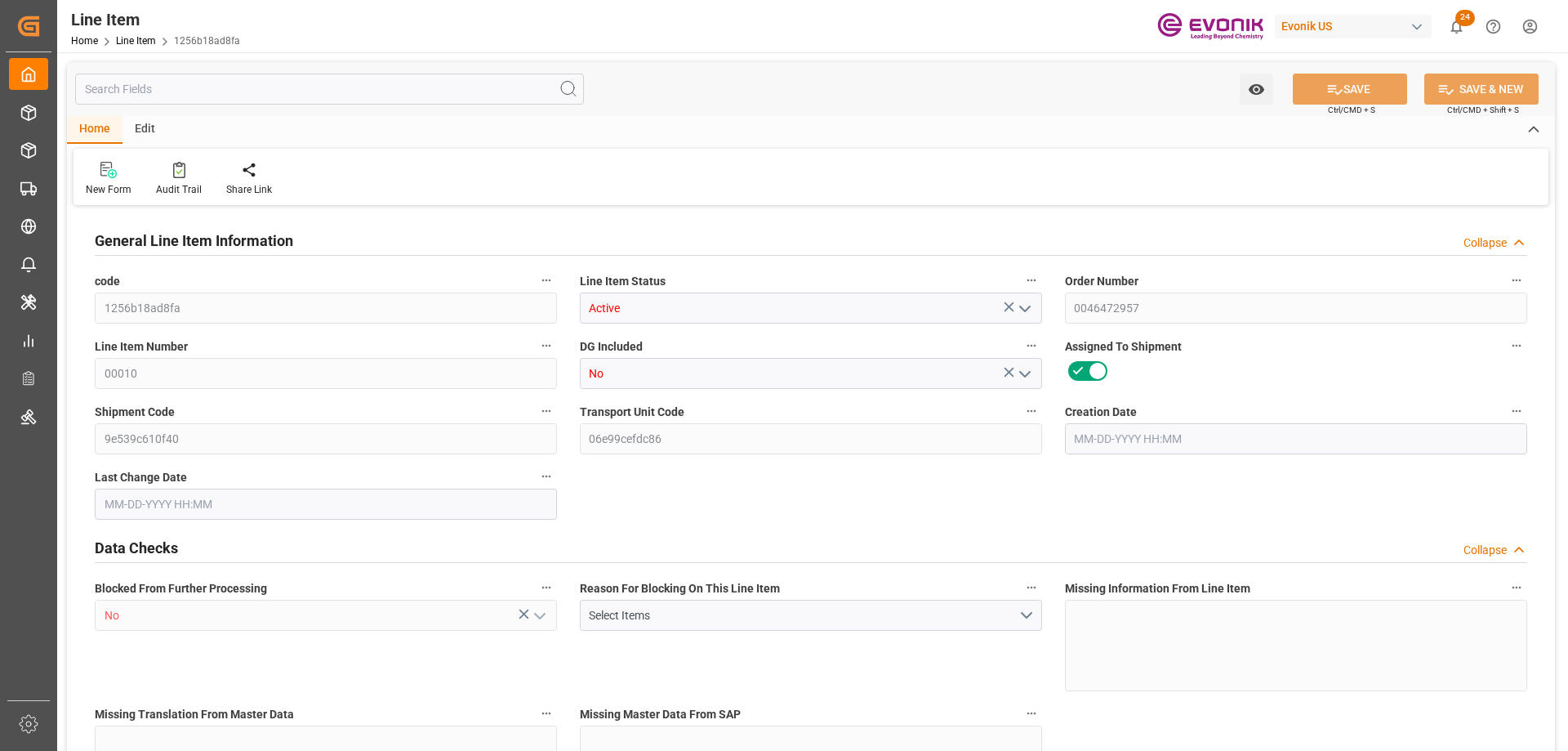
type input "18"
type input "17640"
type input "16650"
type input "25.056"
type input "18"
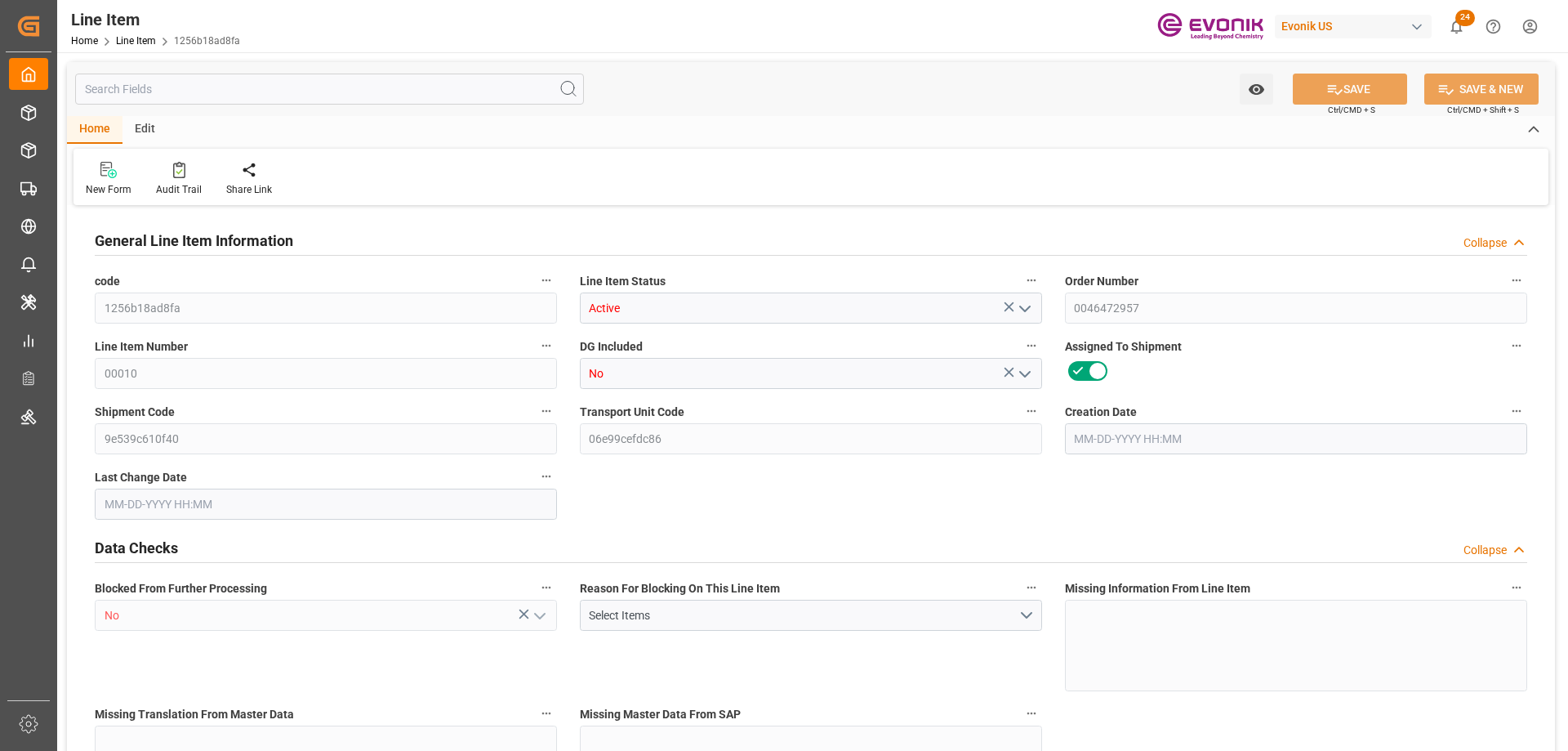
type input "98495.52"
type input "18"
type input "17640"
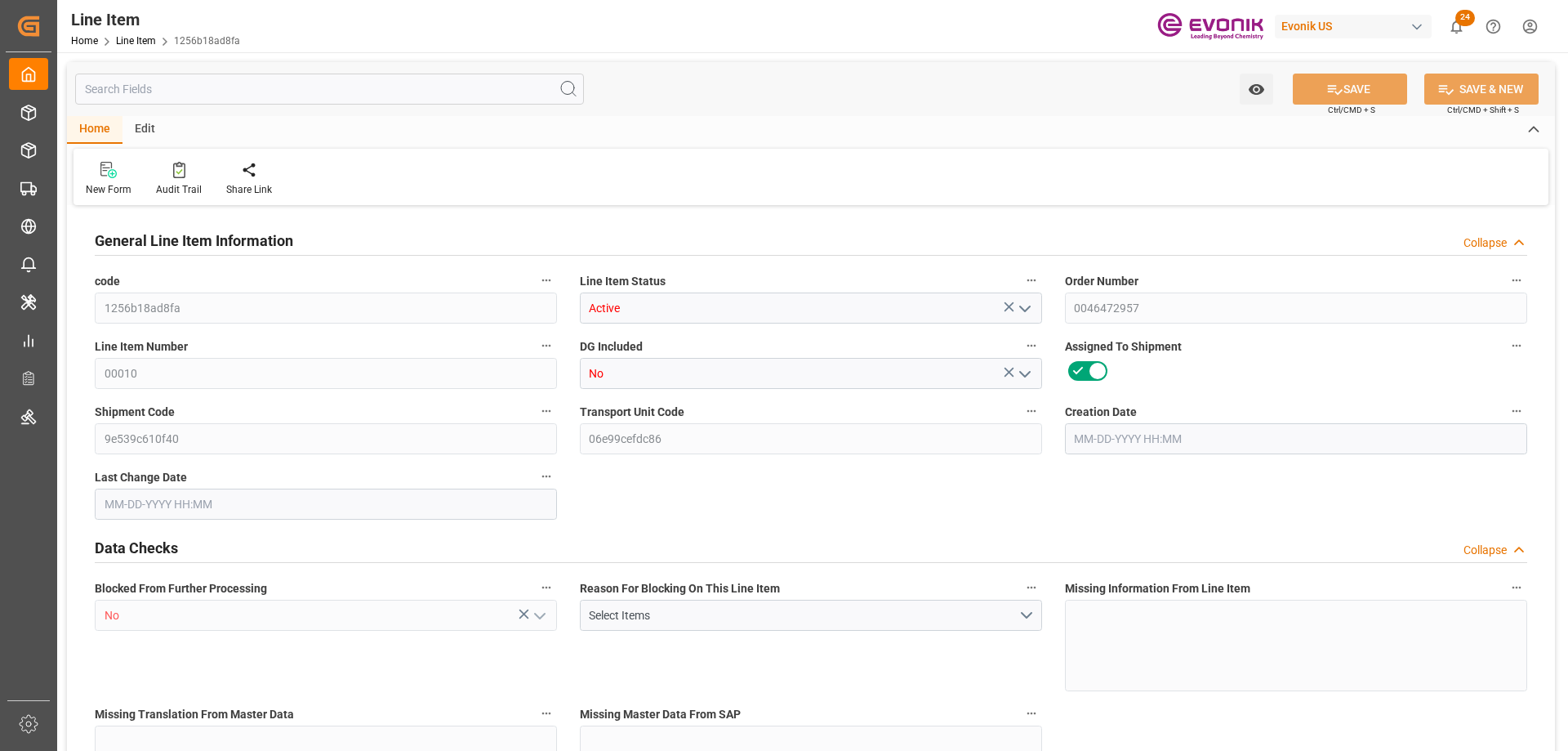
type input "17640"
type input "16650"
type input "25.056"
type input "25056"
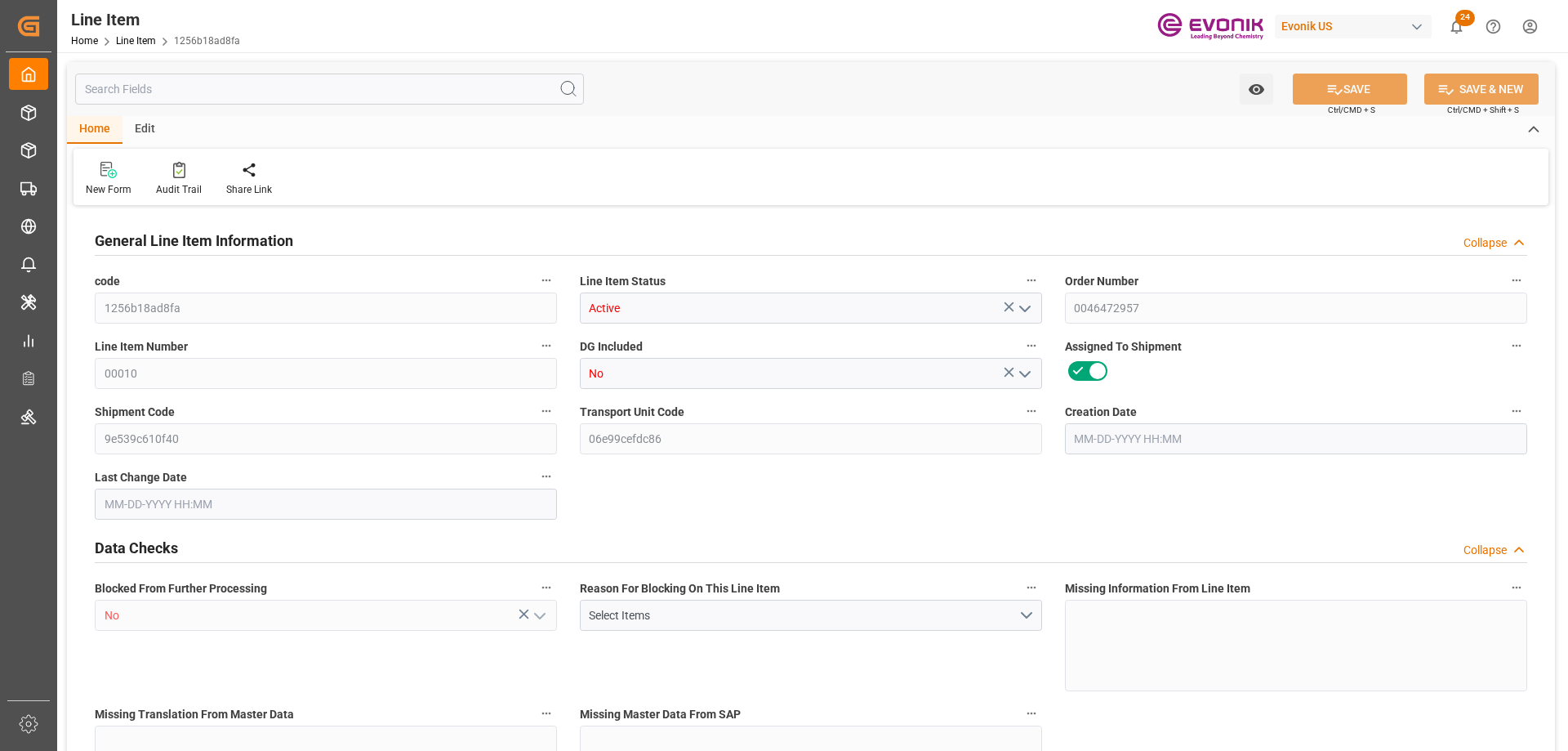
type input "18"
type input "17640"
type input "16650"
type input "25.056"
type input "09-12-2025 20:00"
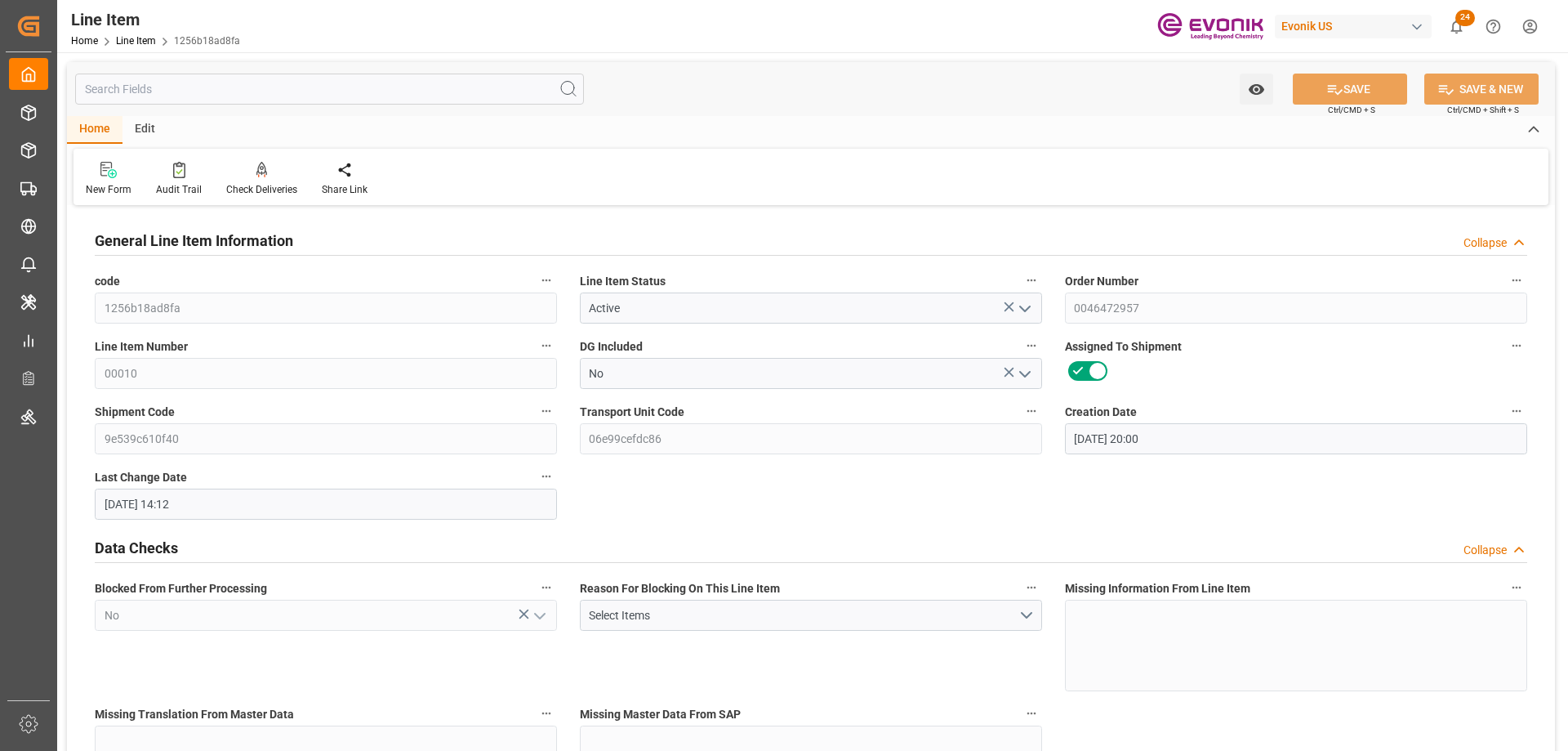
type input "09-16-2025 14:12"
type input "10-24-2025"
type input "09-22-2025"
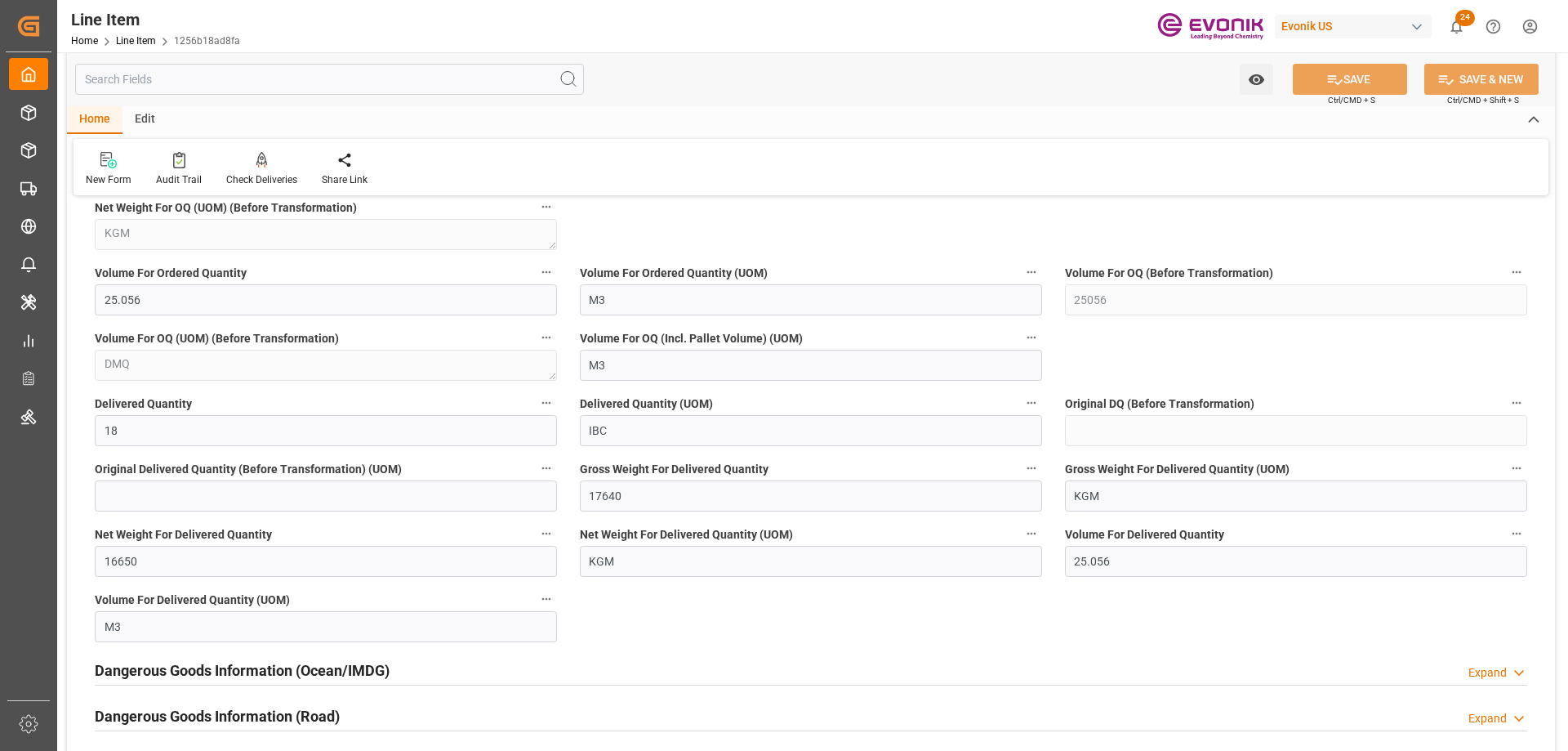
scroll to position [1798, 0]
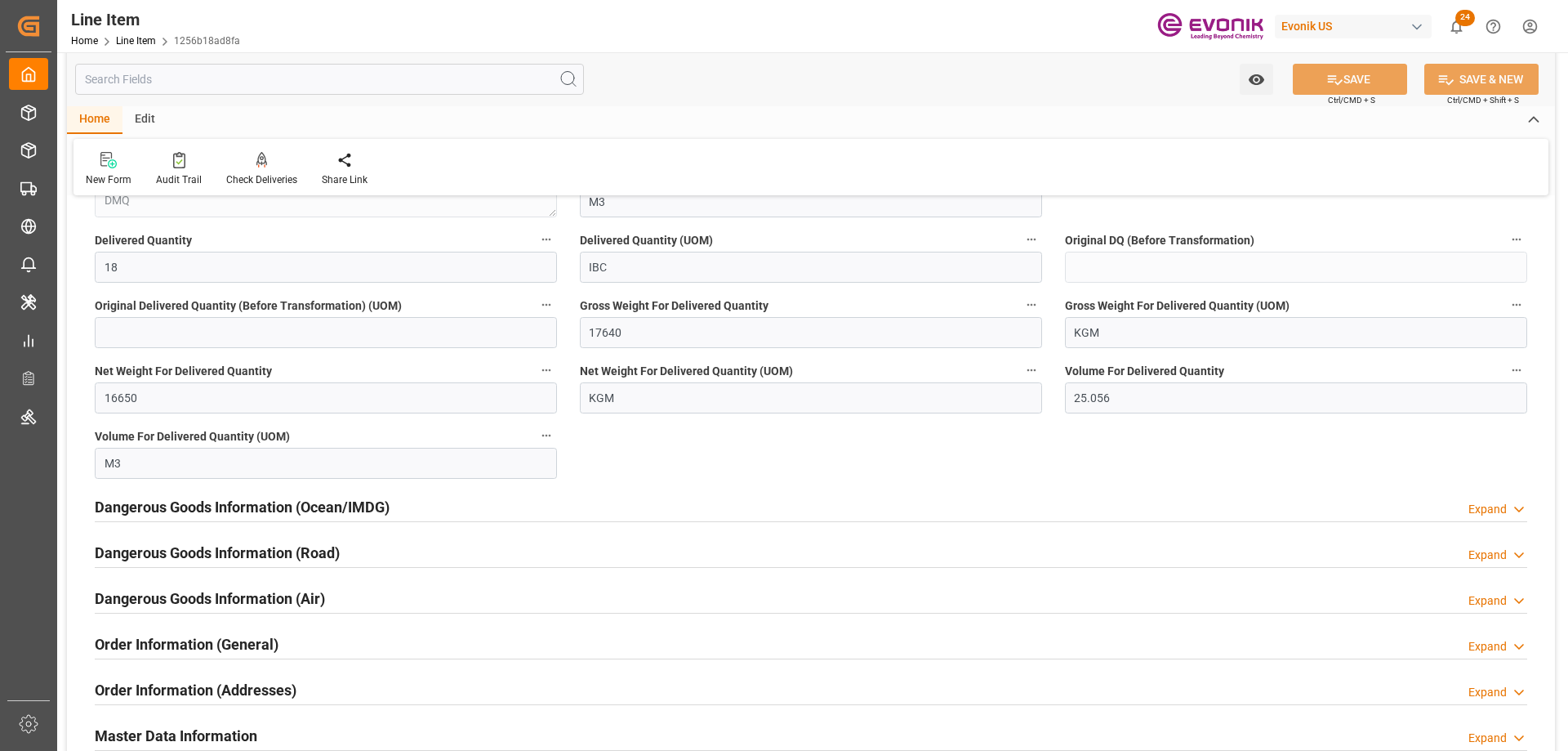
click at [230, 77] on input "text" at bounding box center [330, 79] width 509 height 31
type input "x"
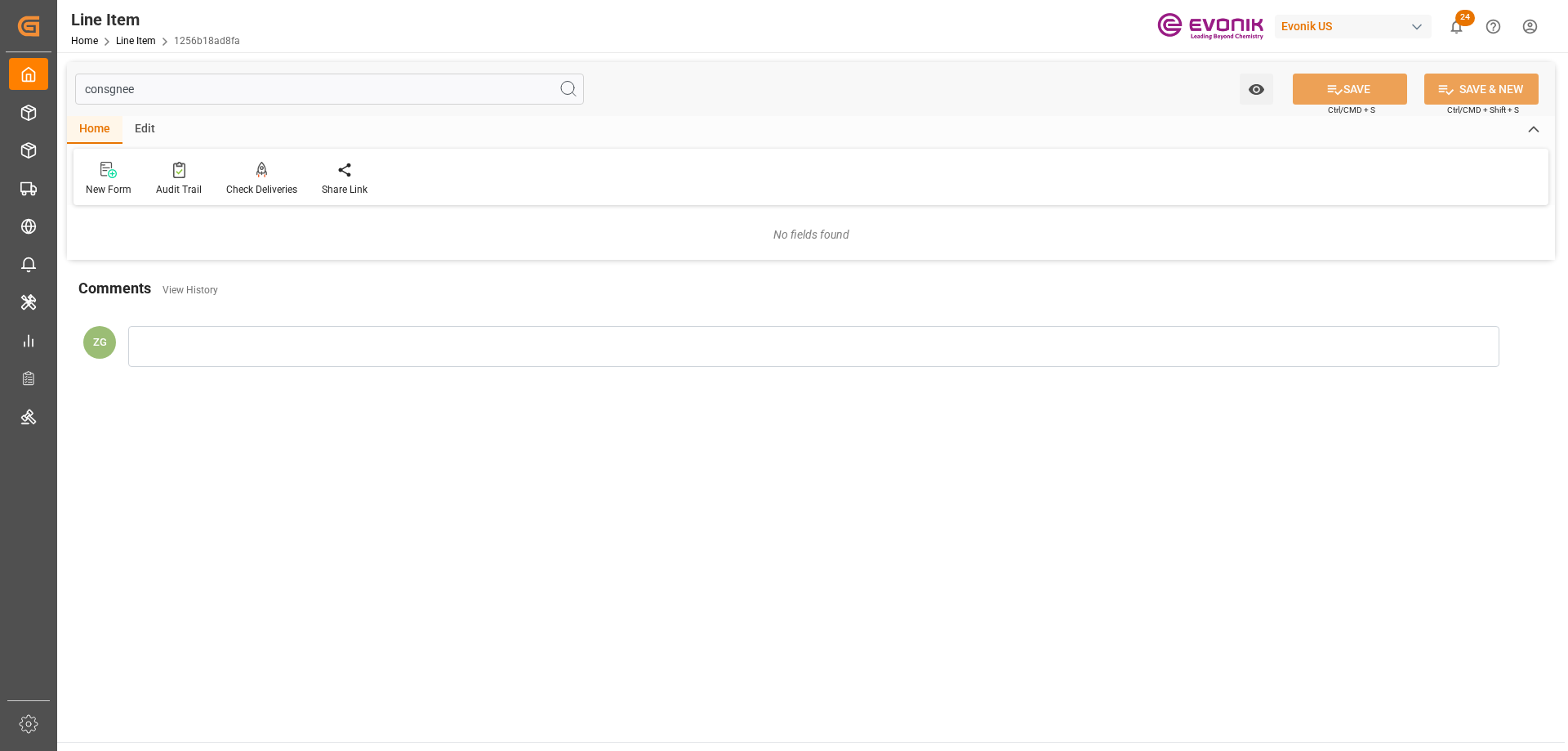
click at [109, 88] on input "consgnee" at bounding box center [330, 89] width 509 height 31
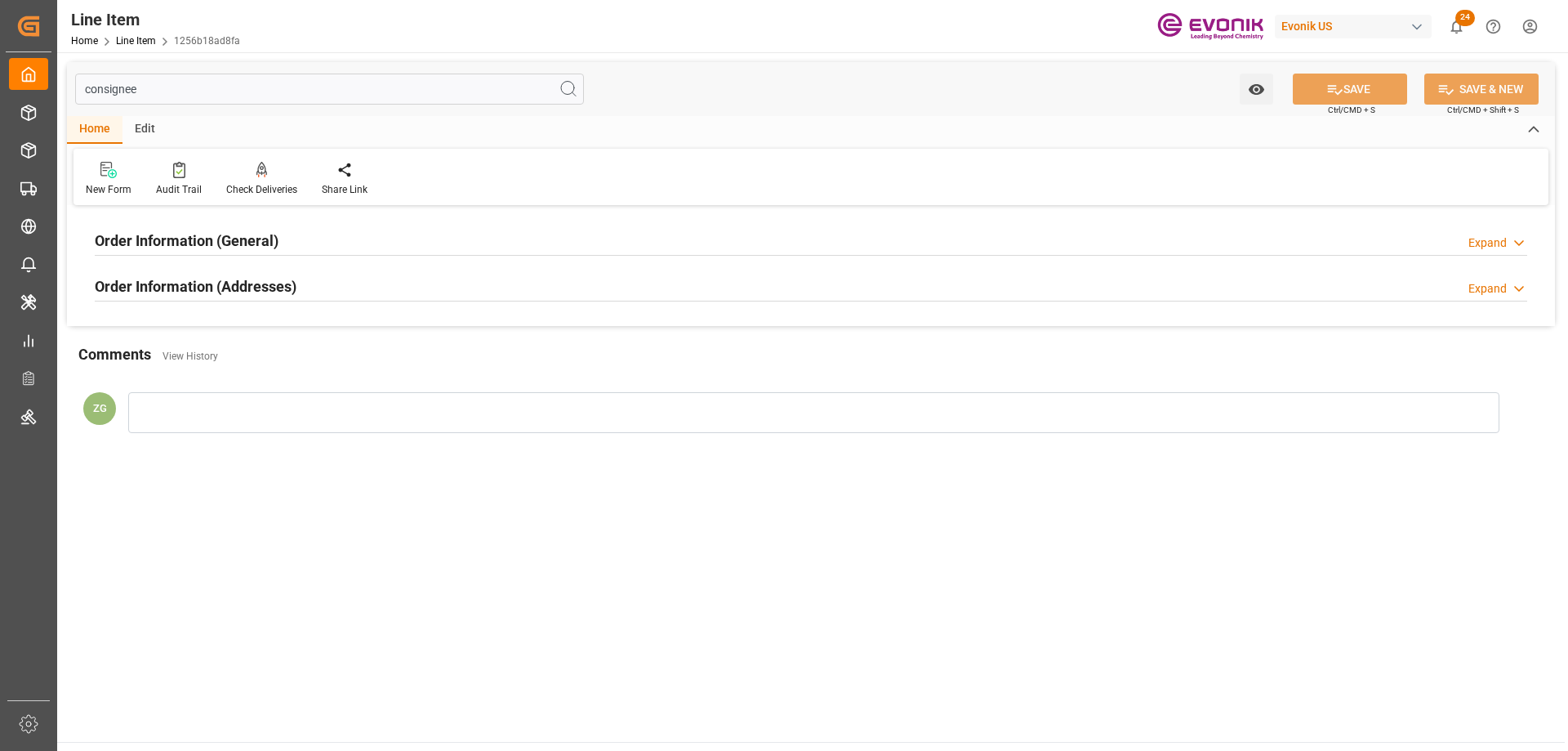
type input "consignee"
click at [163, 283] on h2 "Order Information (Addresses)" at bounding box center [196, 286] width 202 height 22
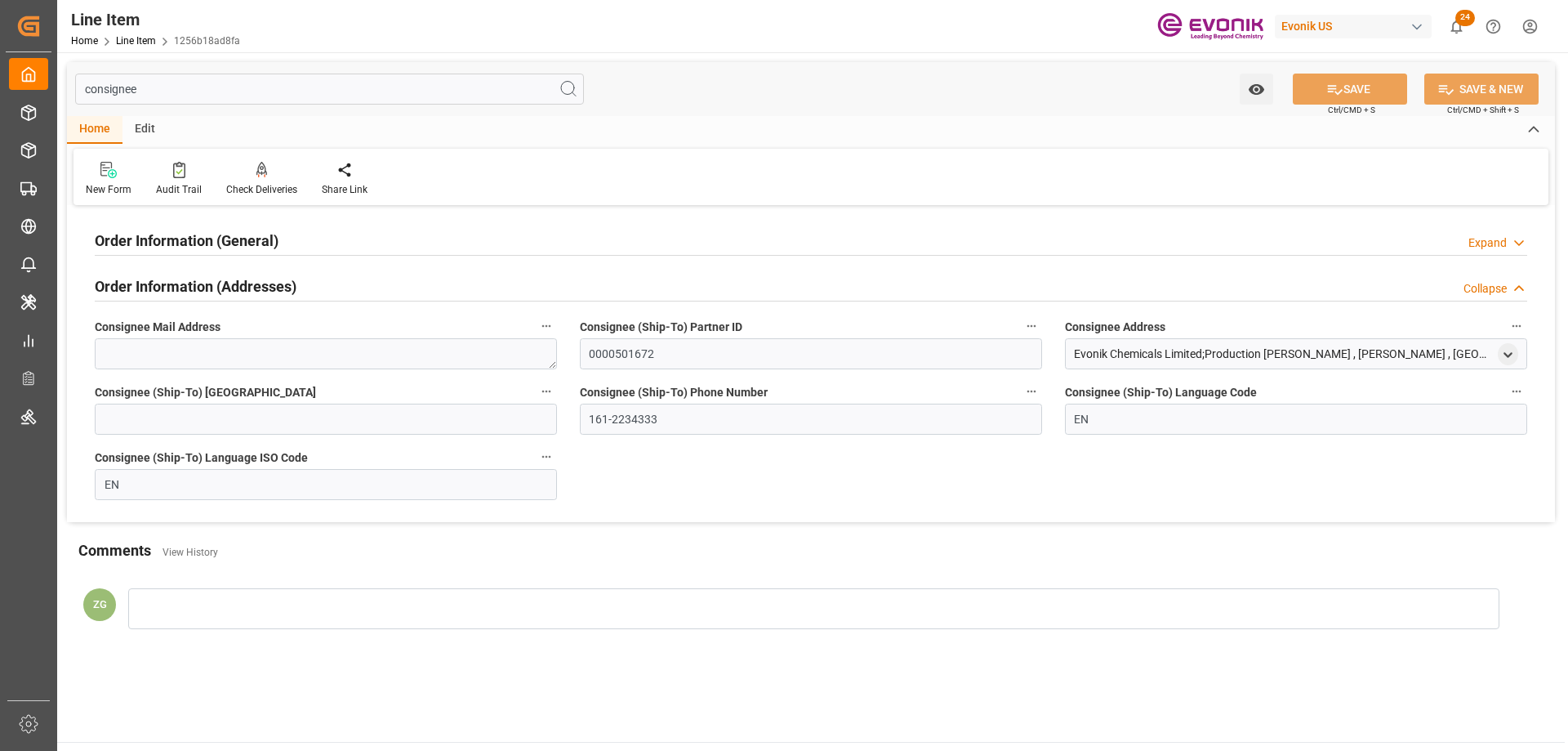
click at [162, 225] on div "Order Information (General)" at bounding box center [186, 239] width 184 height 31
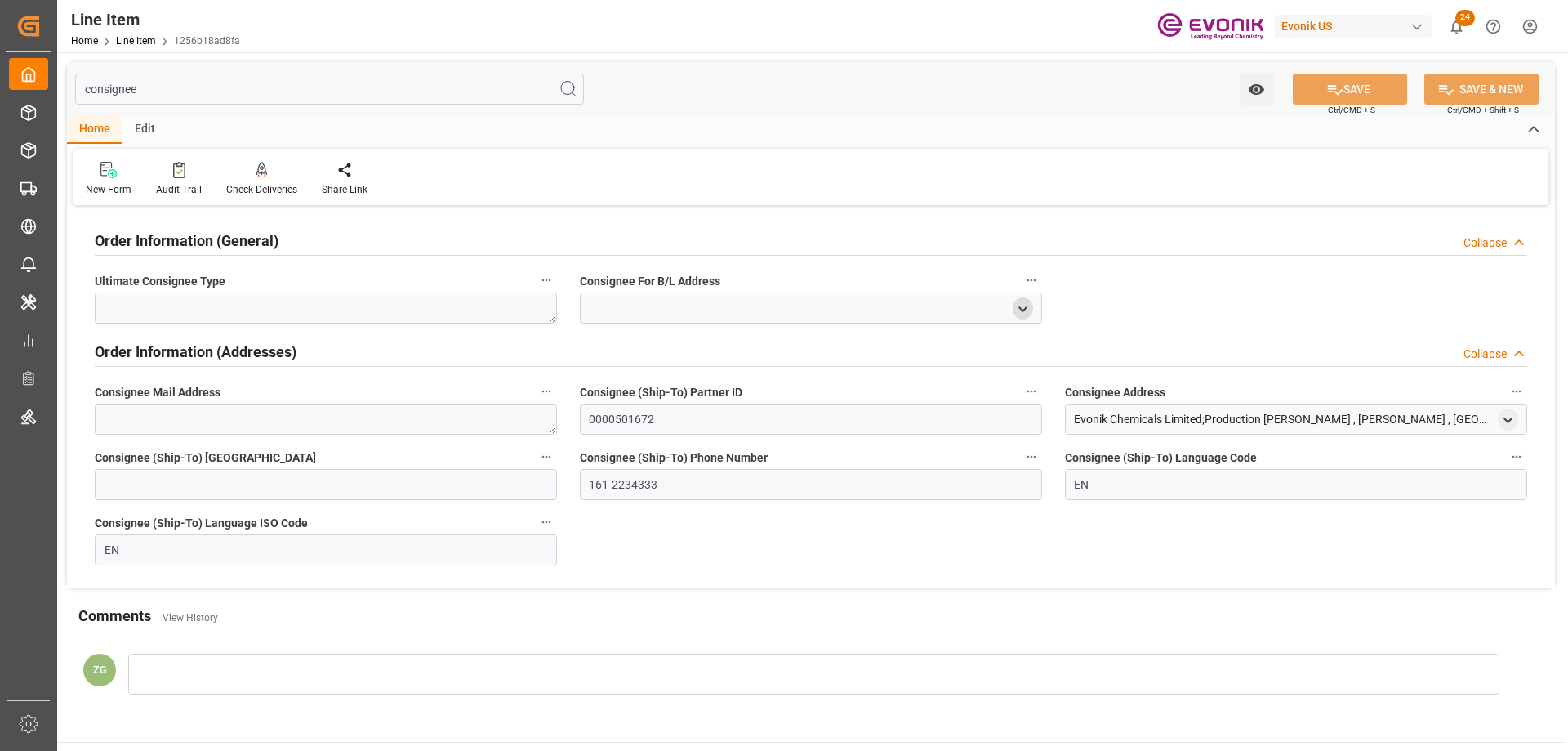
click at [1016, 304] on icon "open menu" at bounding box center [1022, 309] width 14 height 14
click at [1510, 420] on polyline "open menu" at bounding box center [1508, 420] width 8 height 3
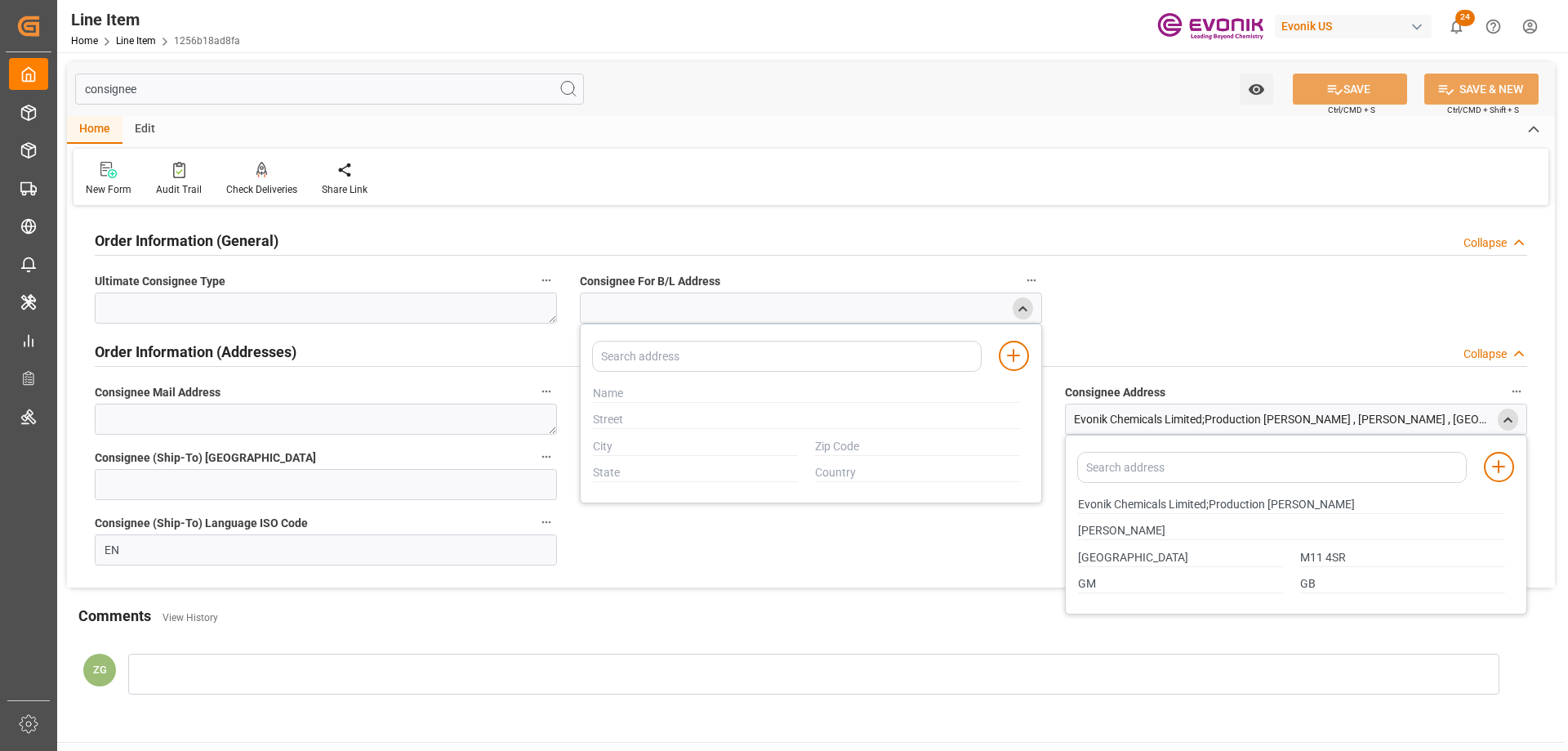
click at [1077, 507] on div "Evonik Chemicals Limited;Production Clayton" at bounding box center [1292, 504] width 444 height 27
drag, startPoint x: 1078, startPoint y: 503, endPoint x: 1208, endPoint y: 505, distance: 130.0
click at [1208, 505] on input "Evonik Chemicals Limited;Production Clayton" at bounding box center [1291, 504] width 427 height 18
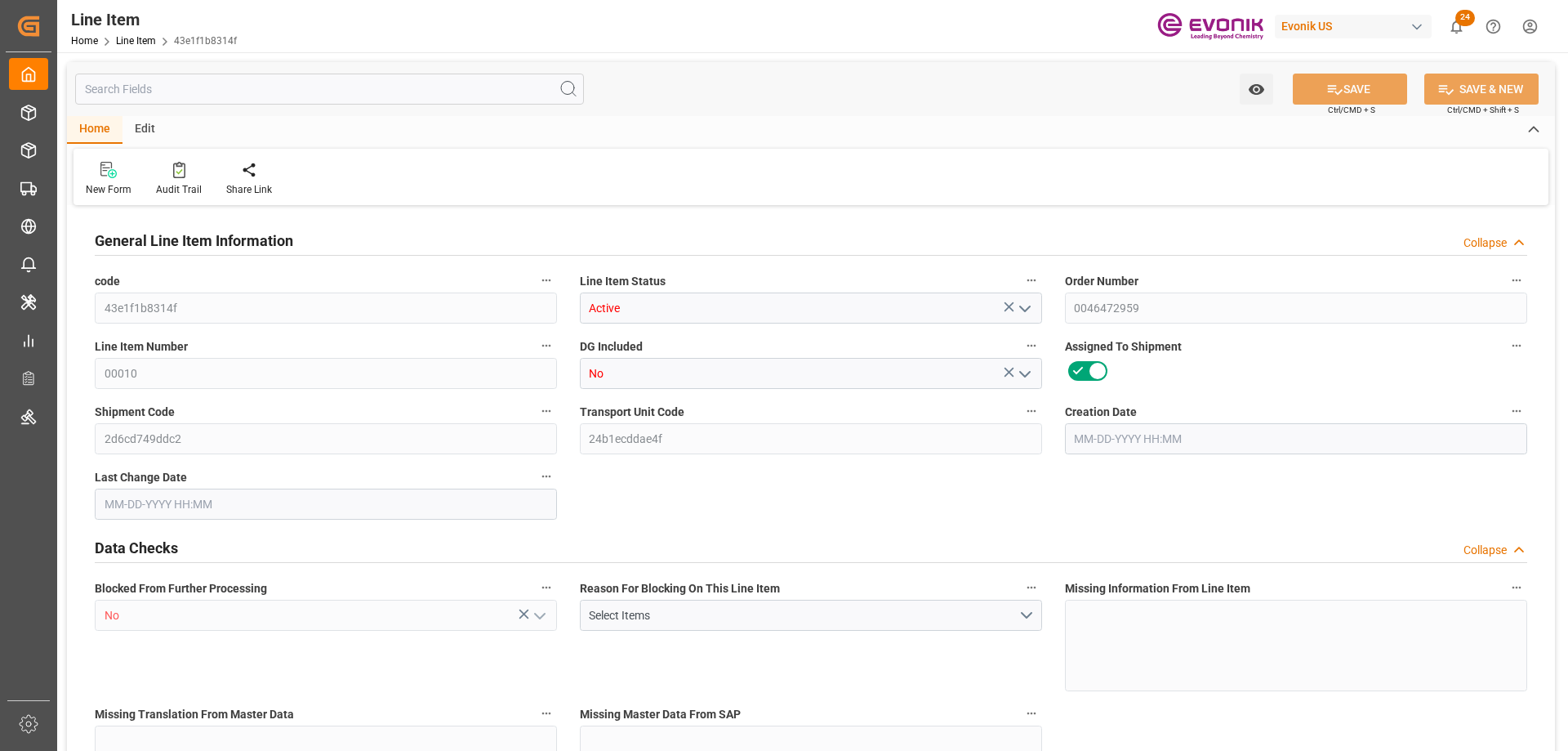
type input "18"
type input "17640"
type input "16650"
type input "25.056"
type input "18"
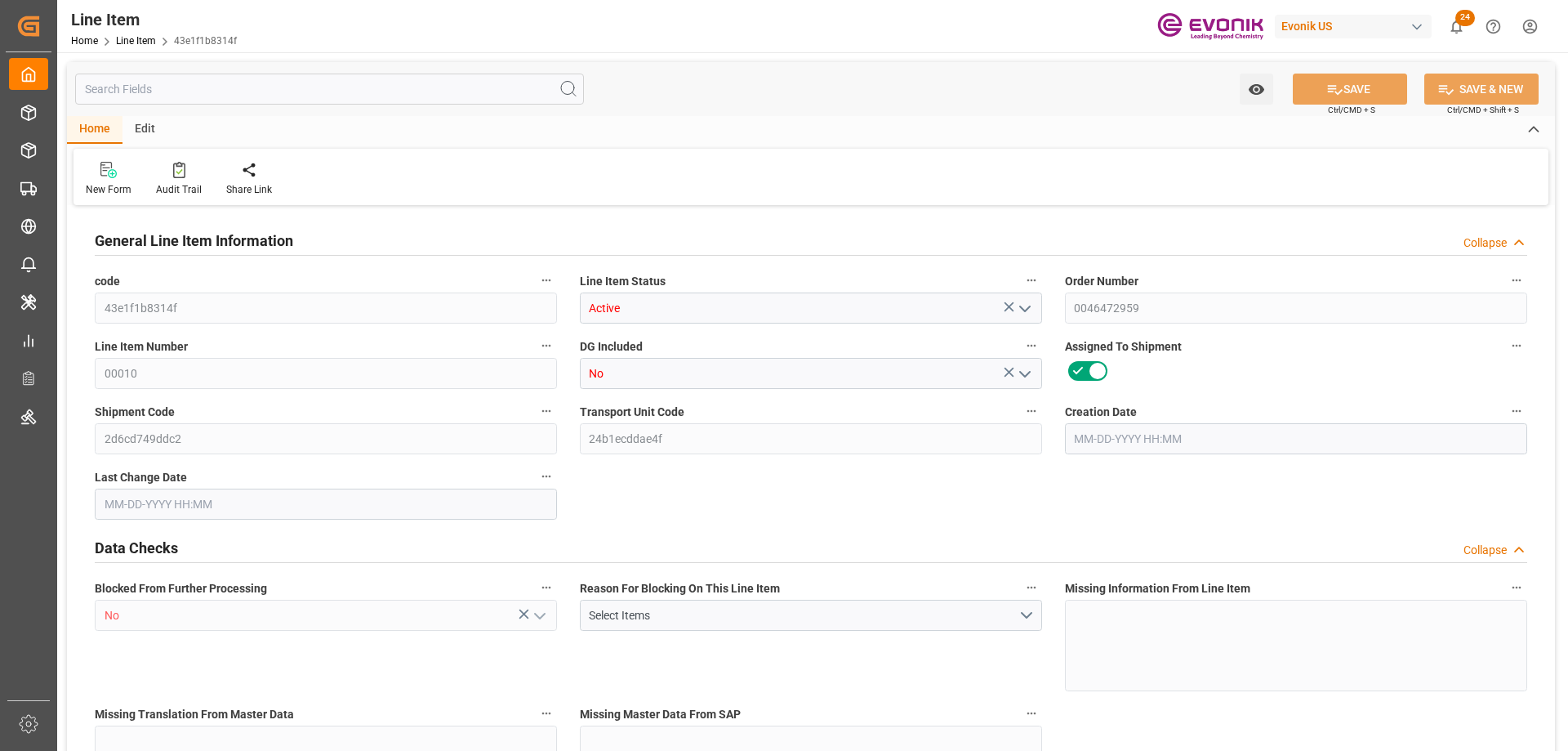
type input "98495.52"
type input "18"
type input "17640"
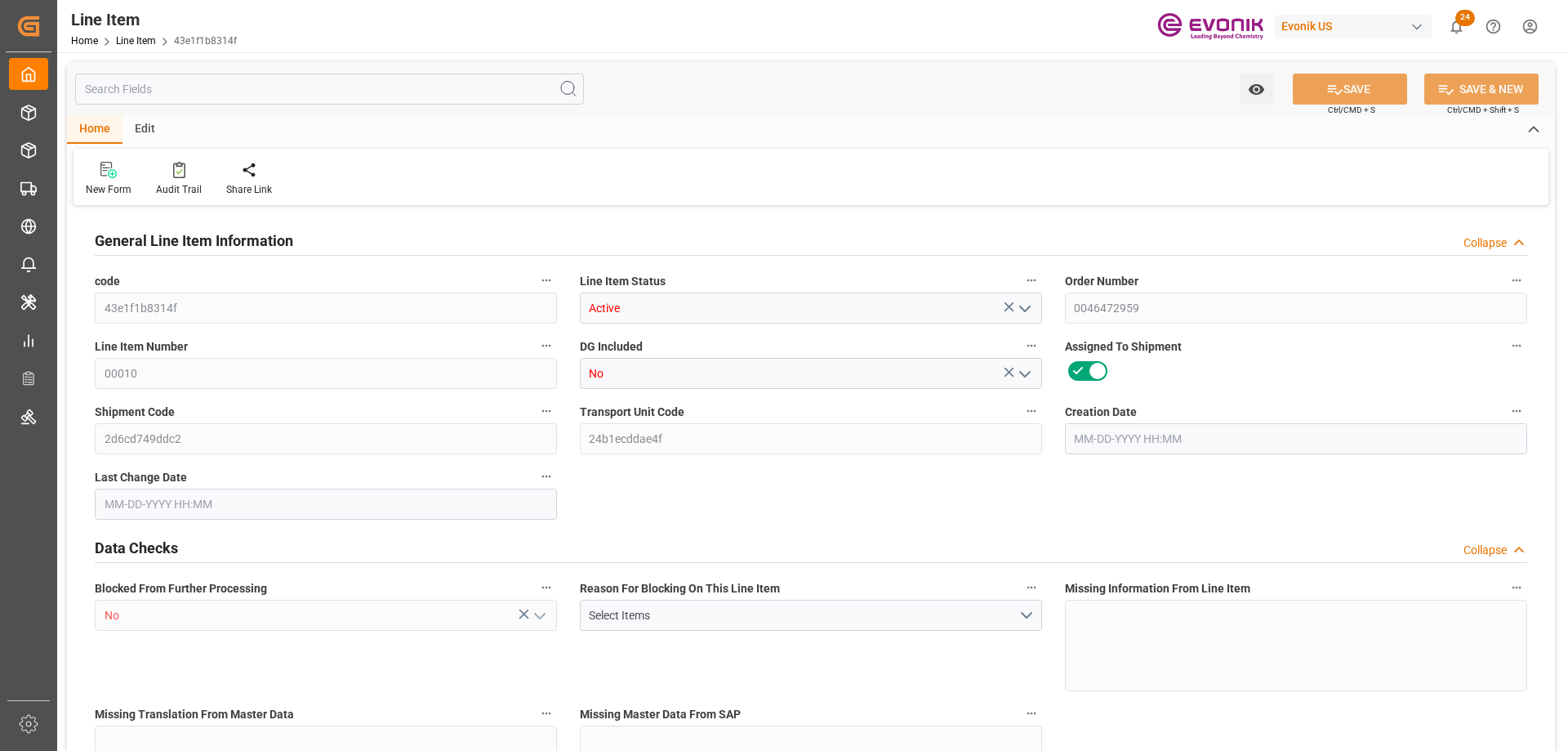
type input "17640"
type input "16650"
type input "25.056"
type input "25056"
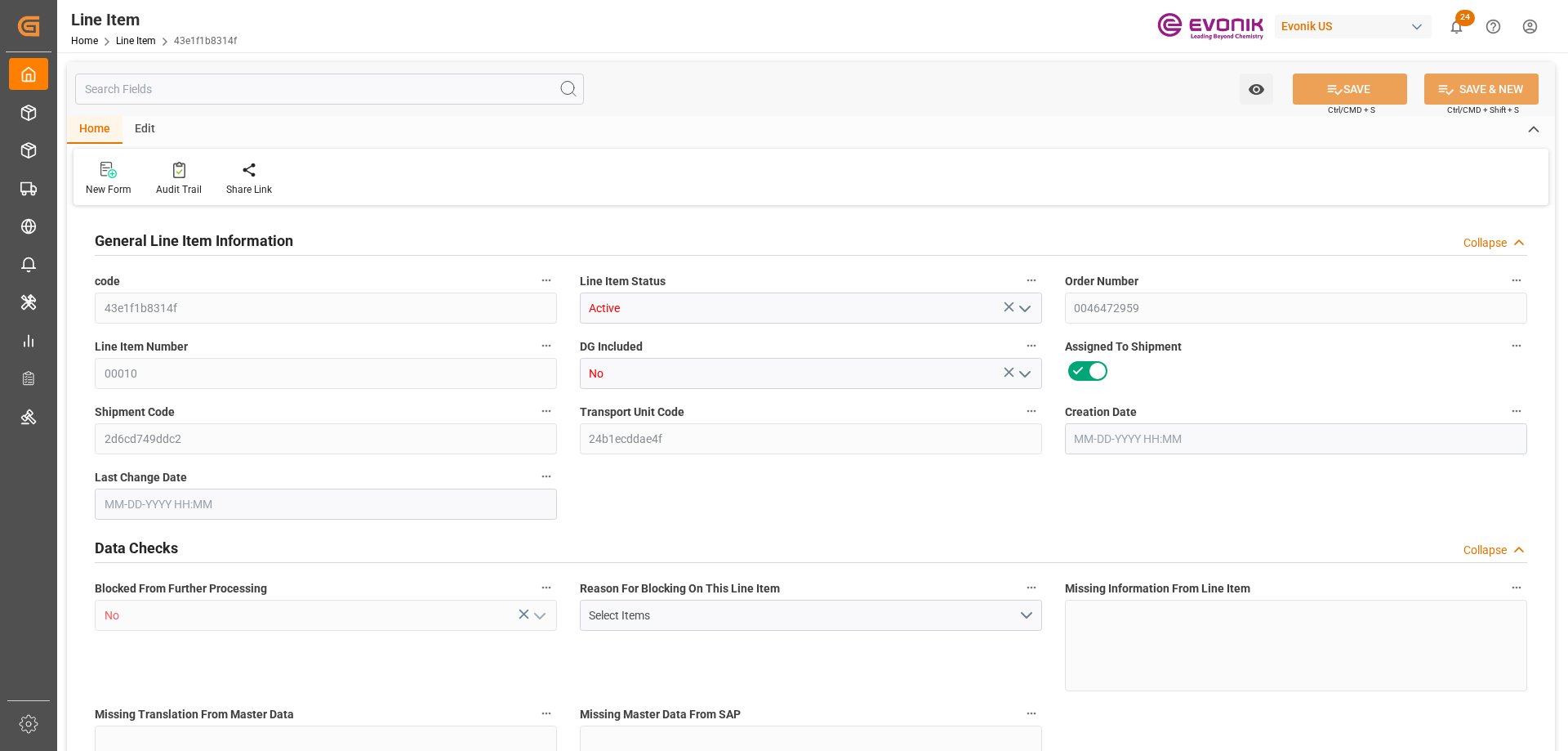
type input "0"
type input "[DATE] 20:01"
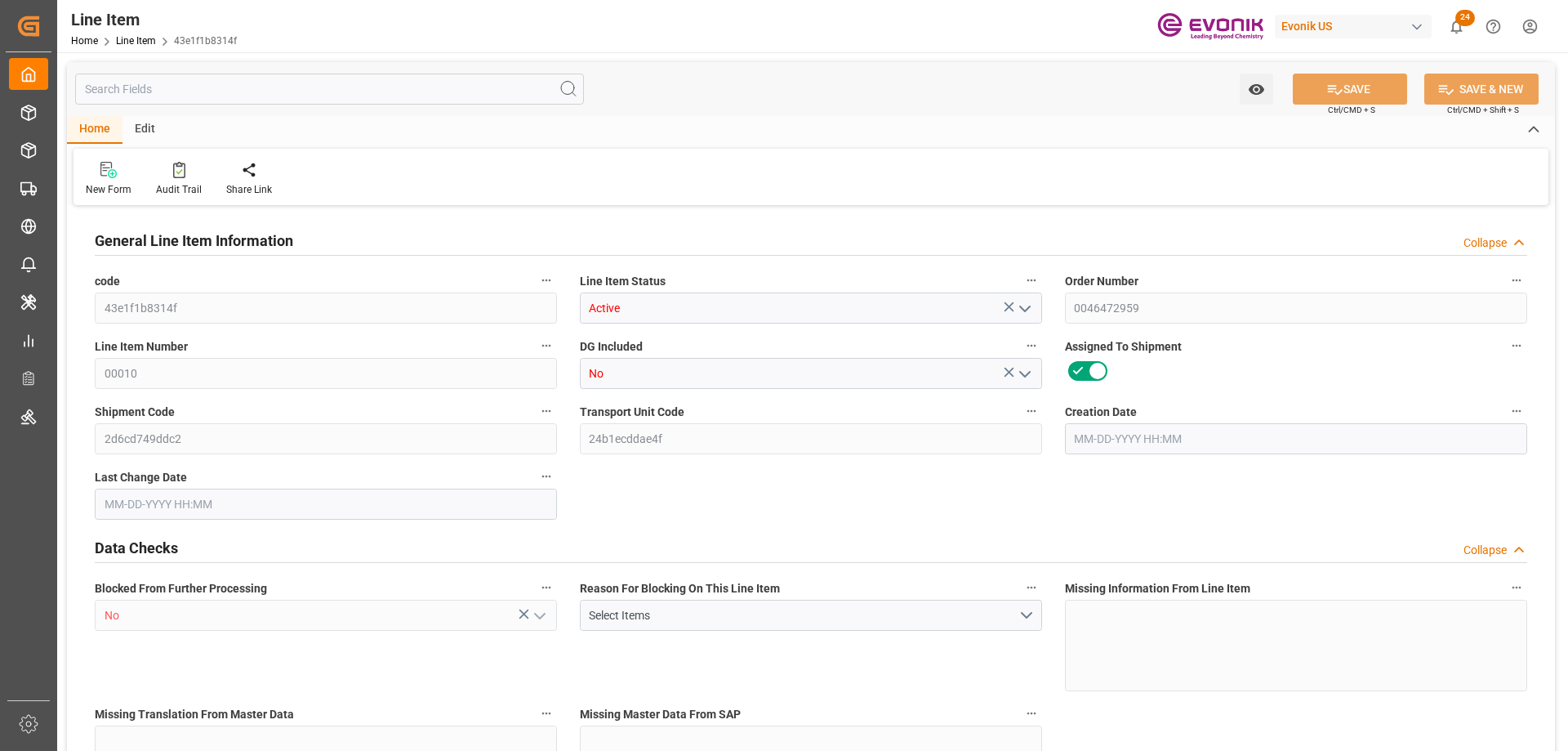
type input "09-15-2025 09:13"
type input "10-22-2025"
type input "09-18-2025"
type input "09-11-2025"
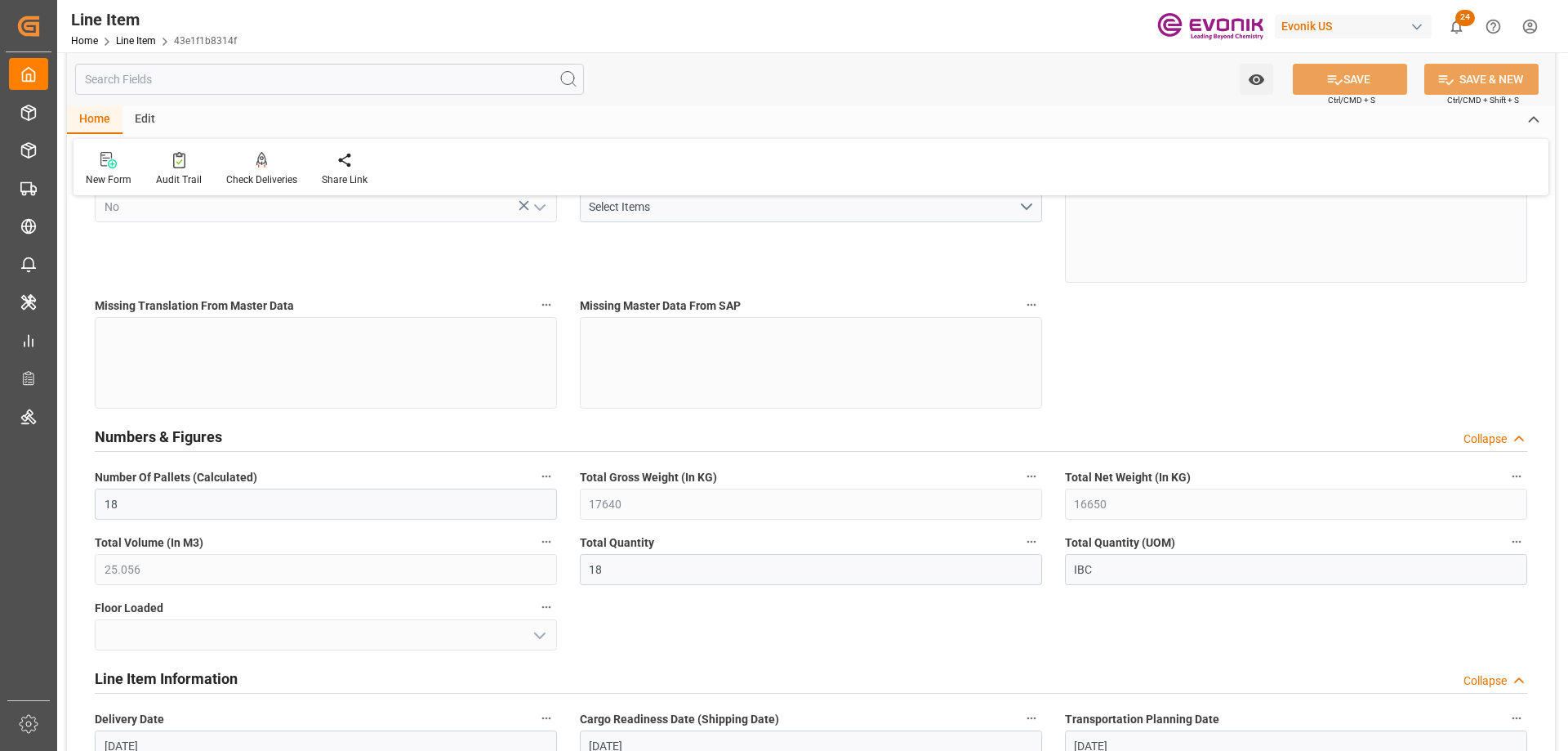
scroll to position [736, 0]
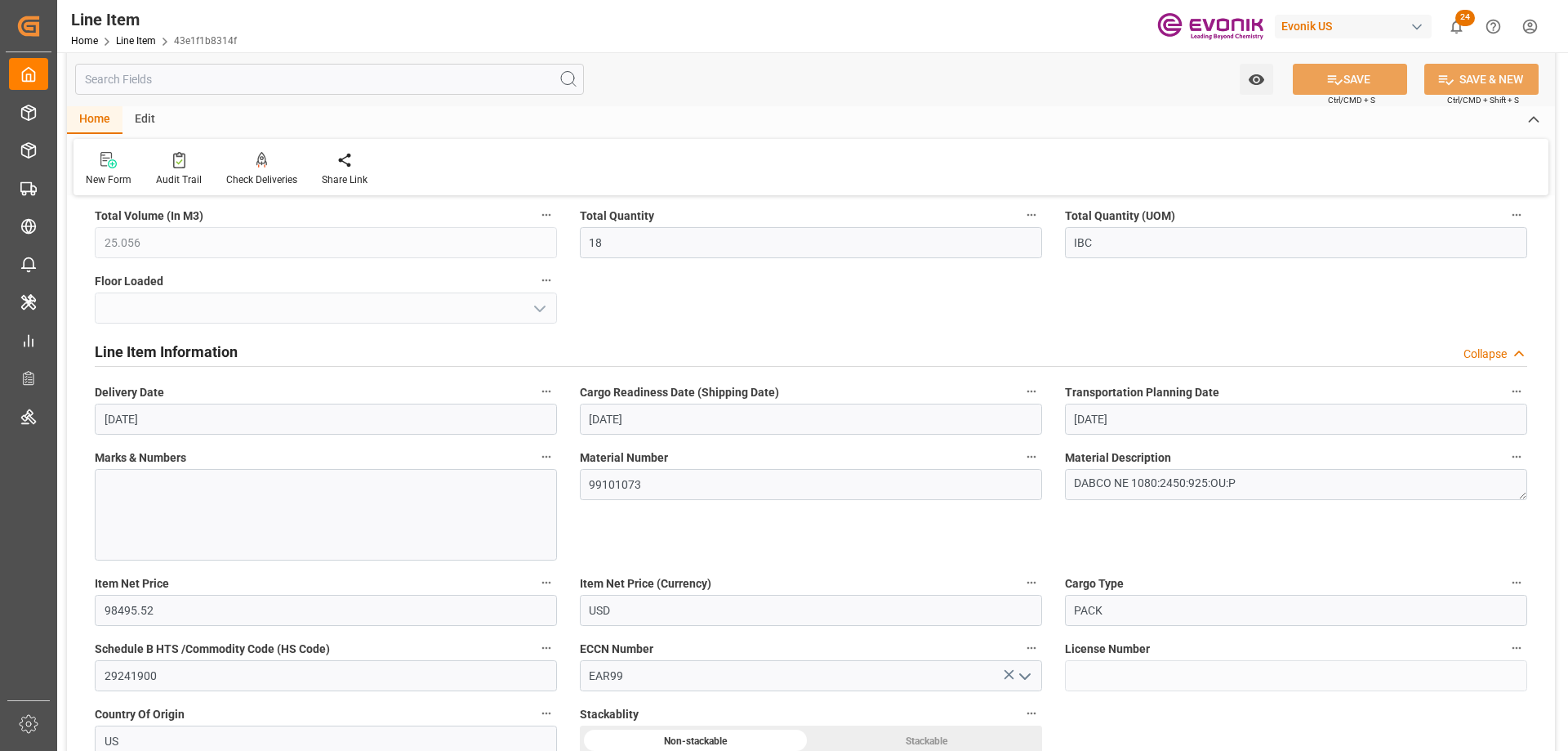
click at [224, 74] on input "text" at bounding box center [330, 79] width 509 height 31
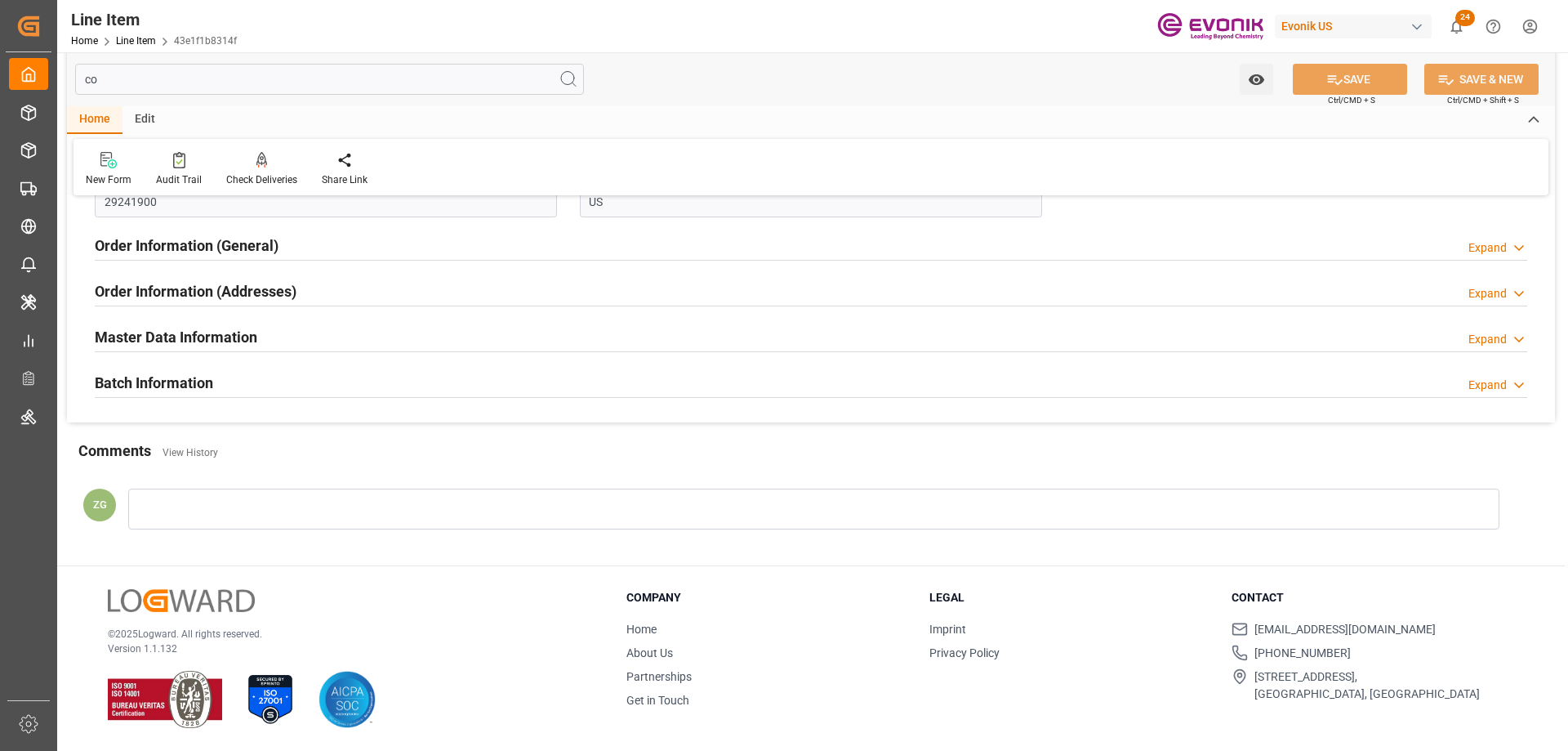
scroll to position [131, 0]
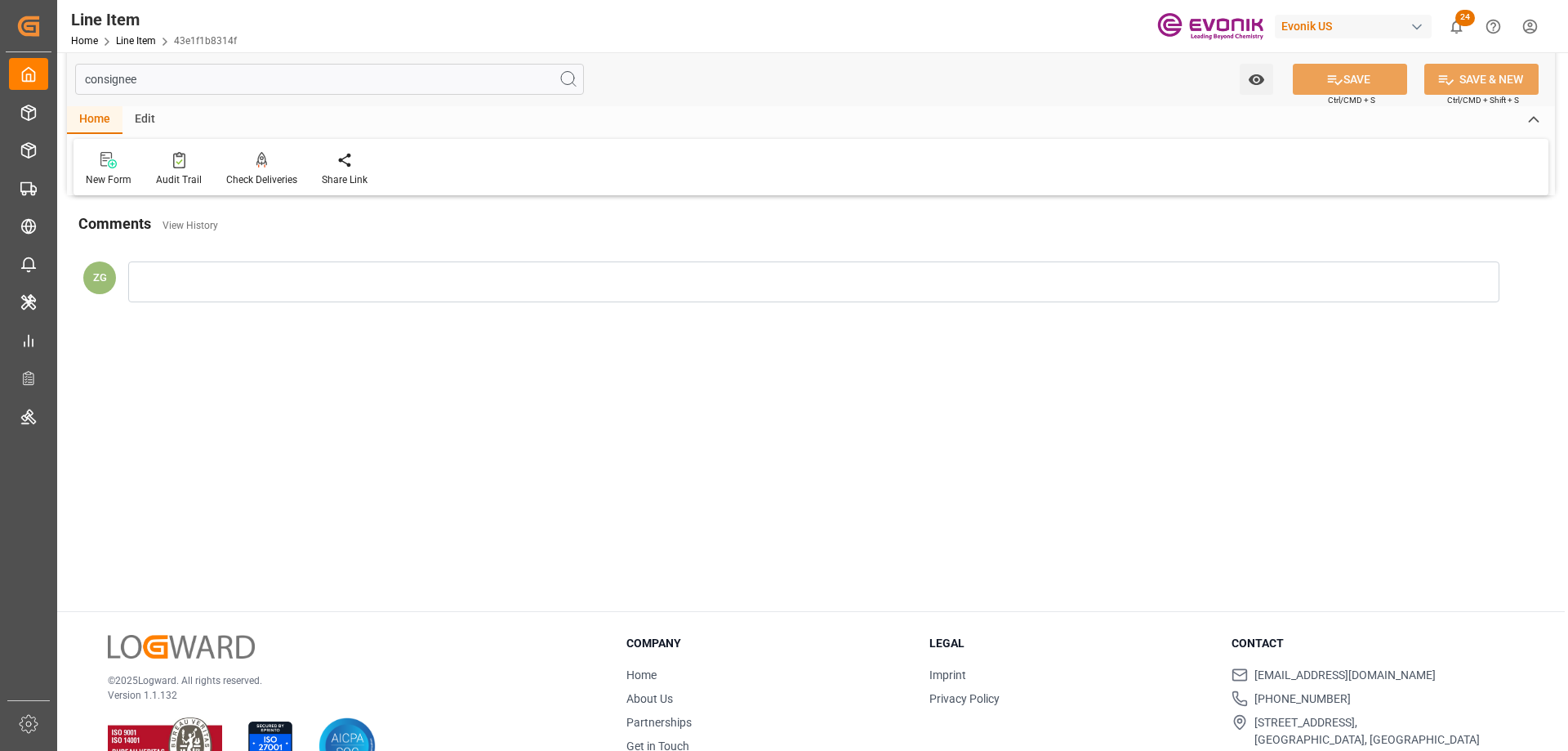
type input "consignee"
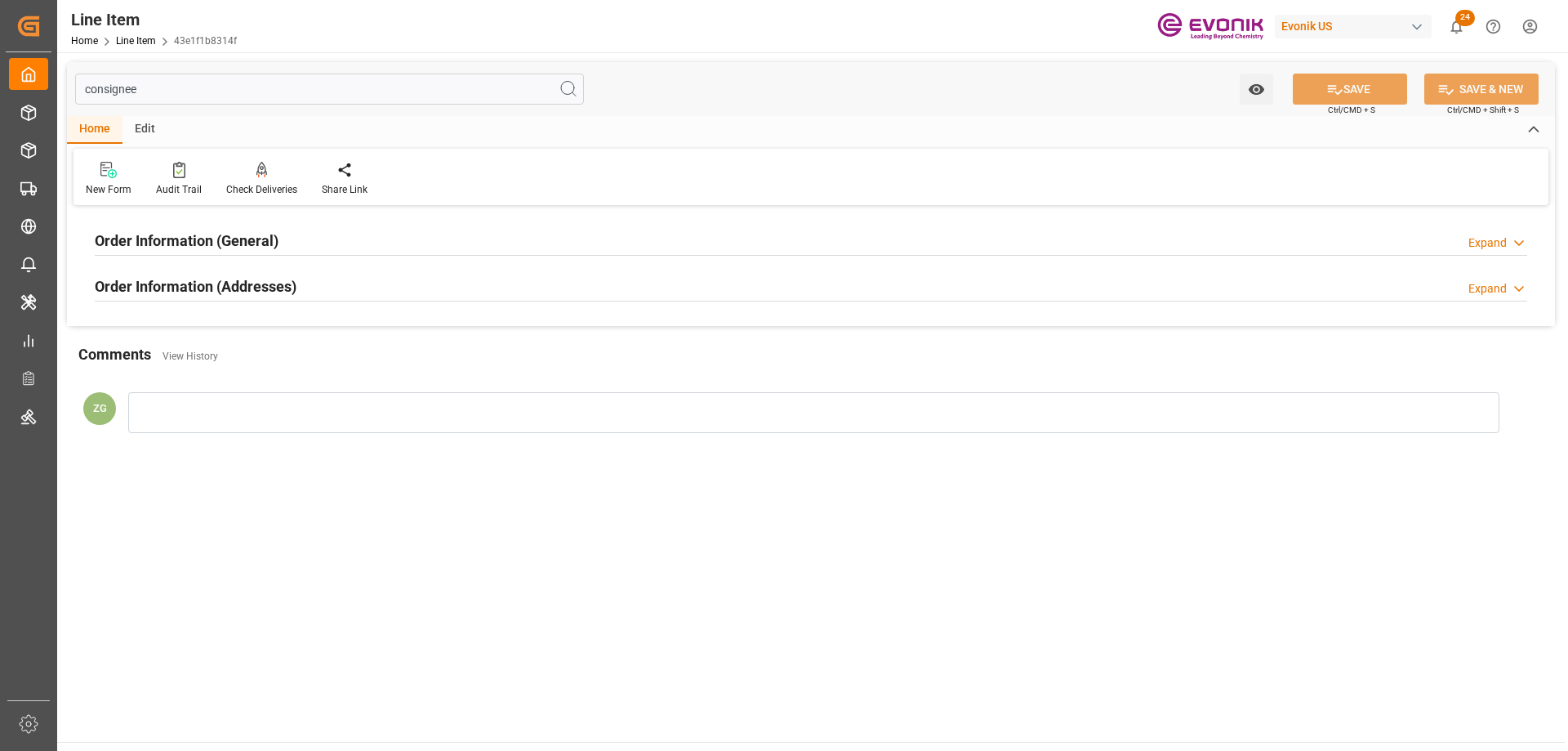
click at [188, 246] on h2 "Order Information (General)" at bounding box center [186, 241] width 184 height 22
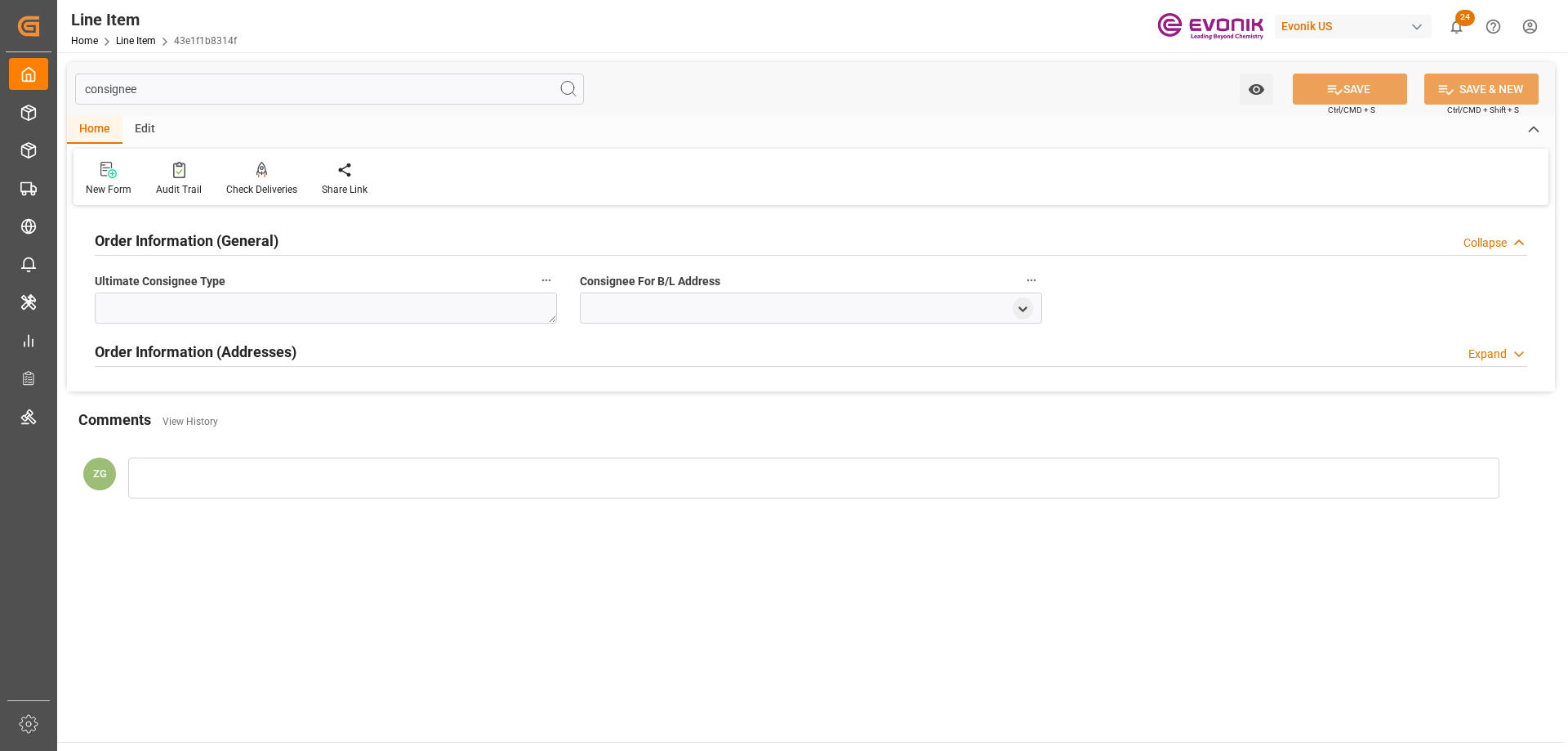
click at [164, 354] on h2 "Order Information (Addresses)" at bounding box center [196, 352] width 202 height 22
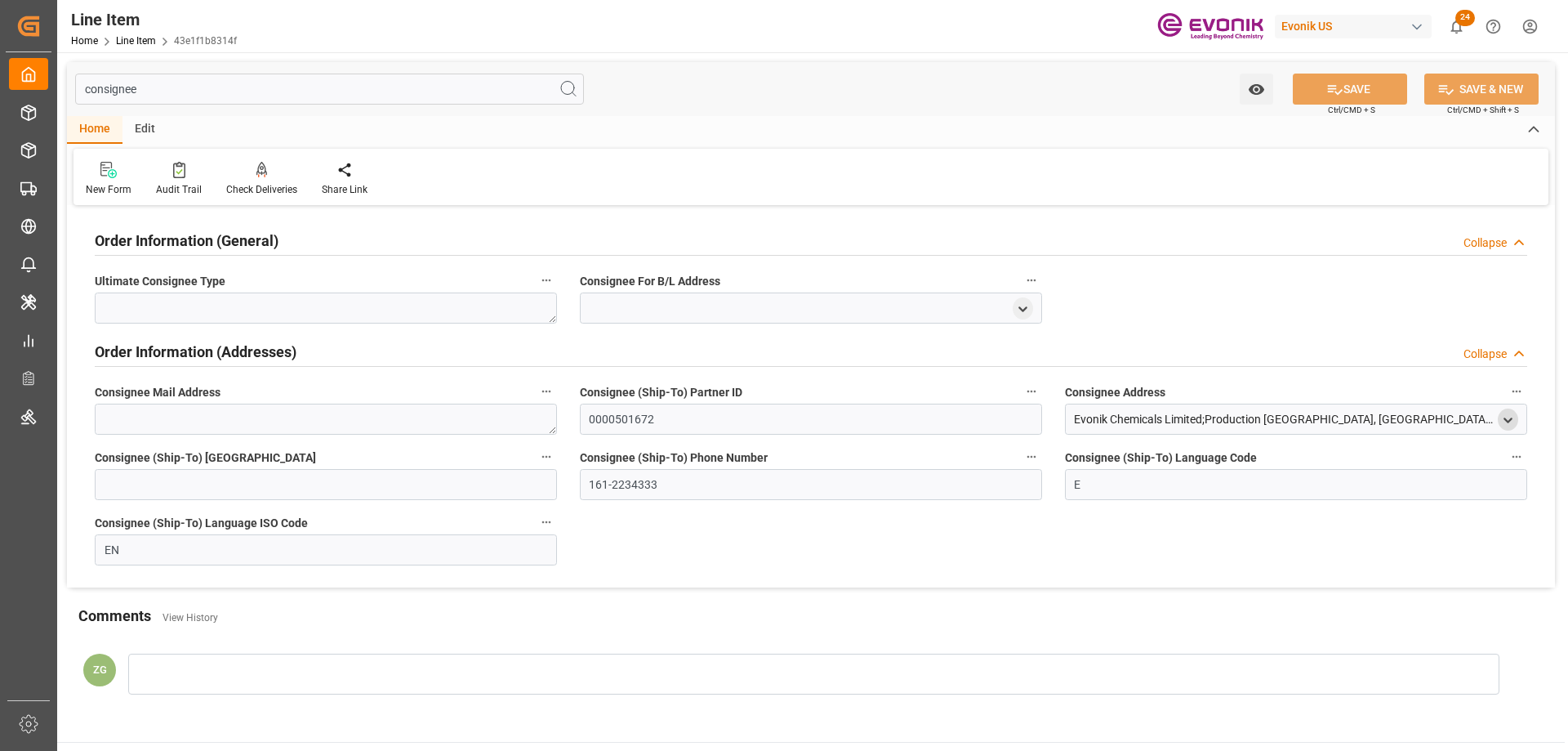
click at [1510, 420] on polyline "open menu" at bounding box center [1508, 420] width 8 height 3
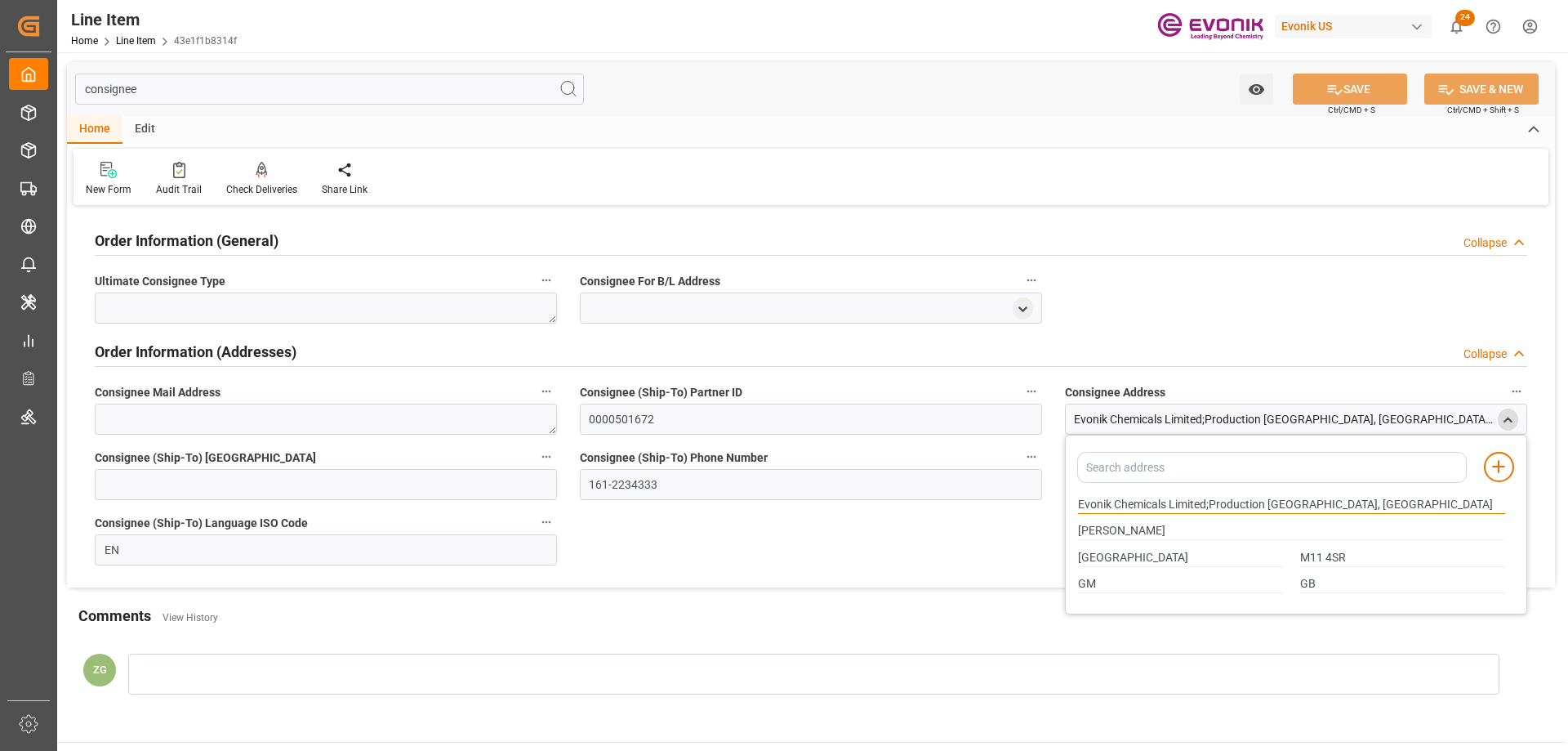
drag, startPoint x: 1078, startPoint y: 502, endPoint x: 1166, endPoint y: 502, distance: 88.0
click at [1166, 502] on input "Evonik Chemicals Limited;Production Clayton, UK" at bounding box center [1291, 504] width 427 height 18
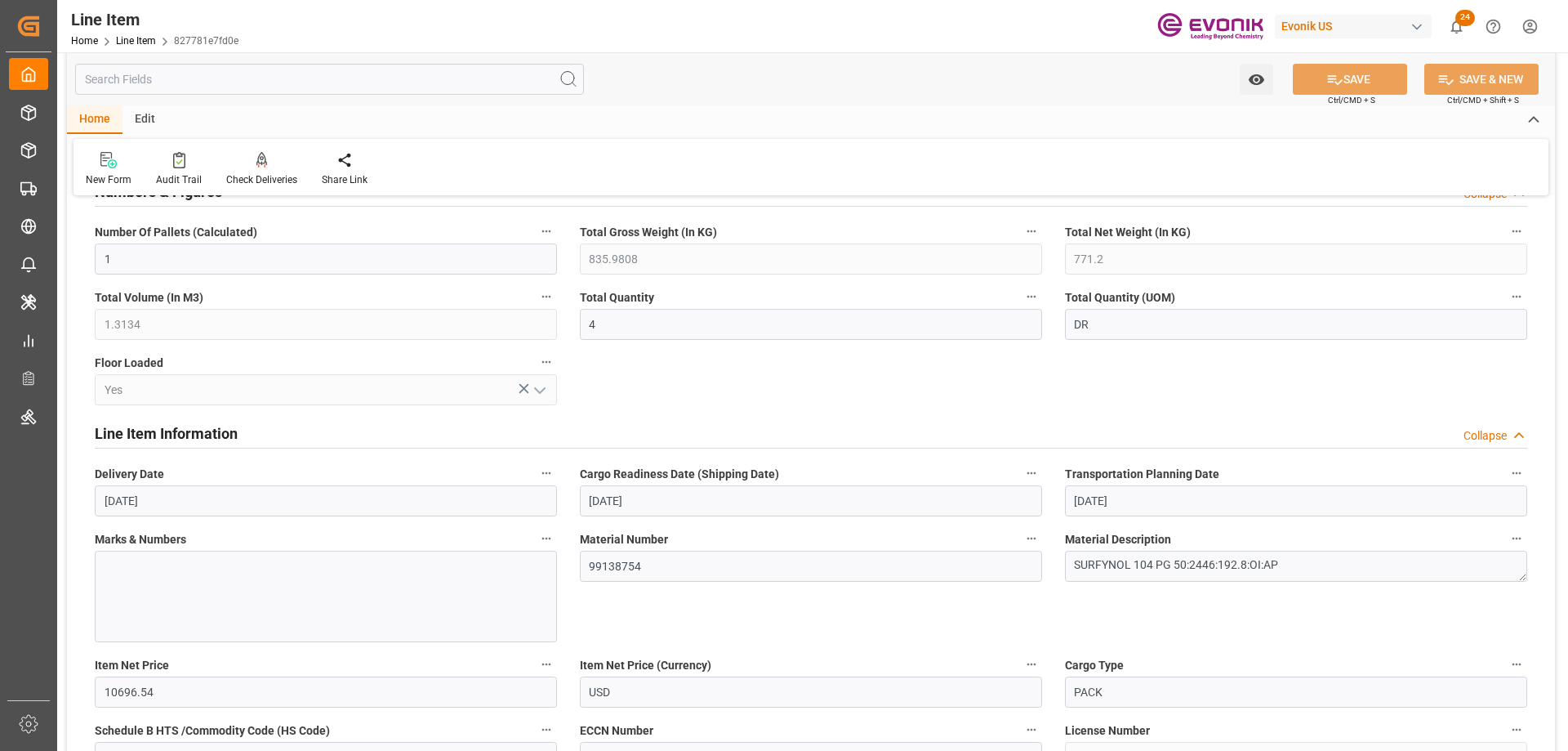
scroll to position [898, 0]
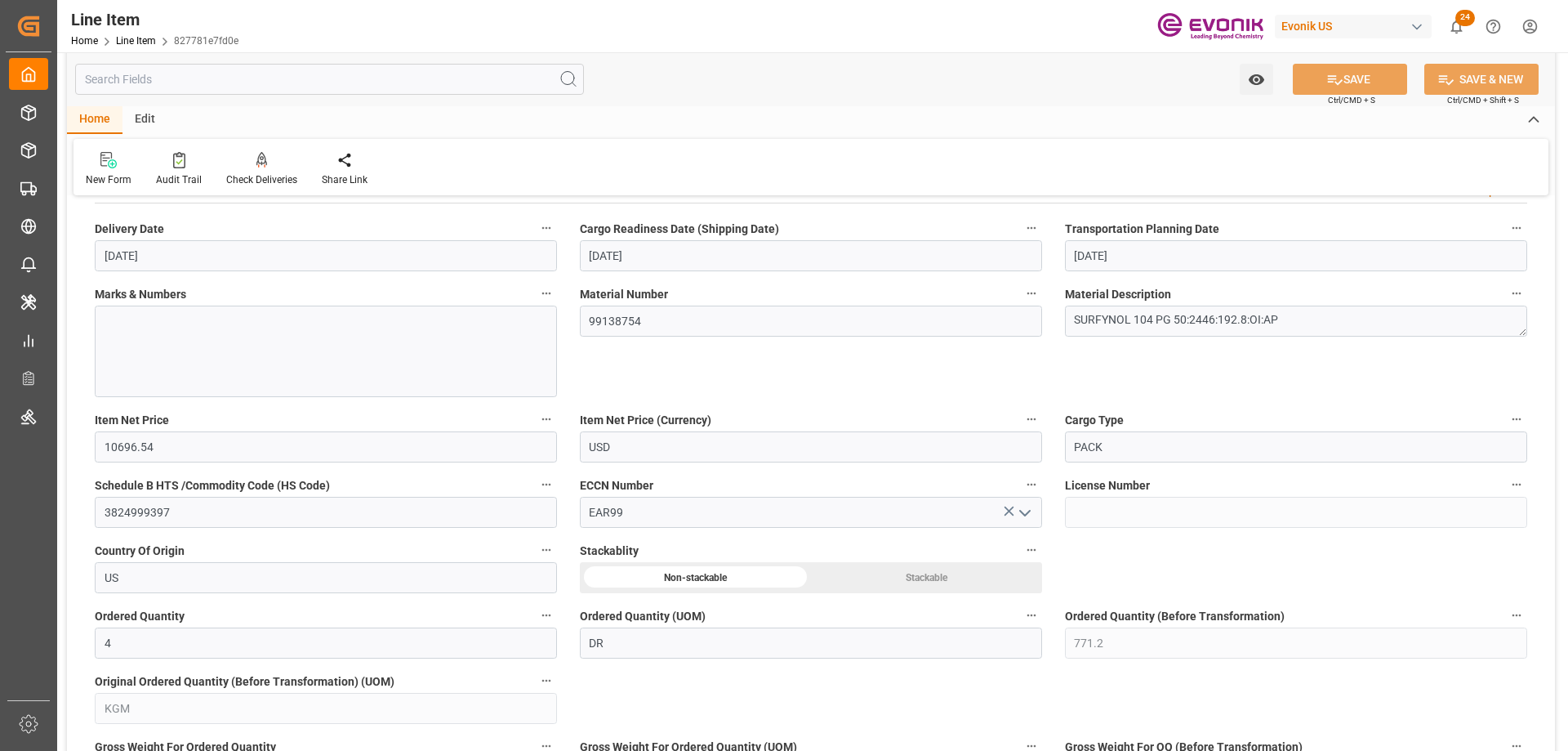
click at [219, 75] on input "text" at bounding box center [330, 79] width 509 height 31
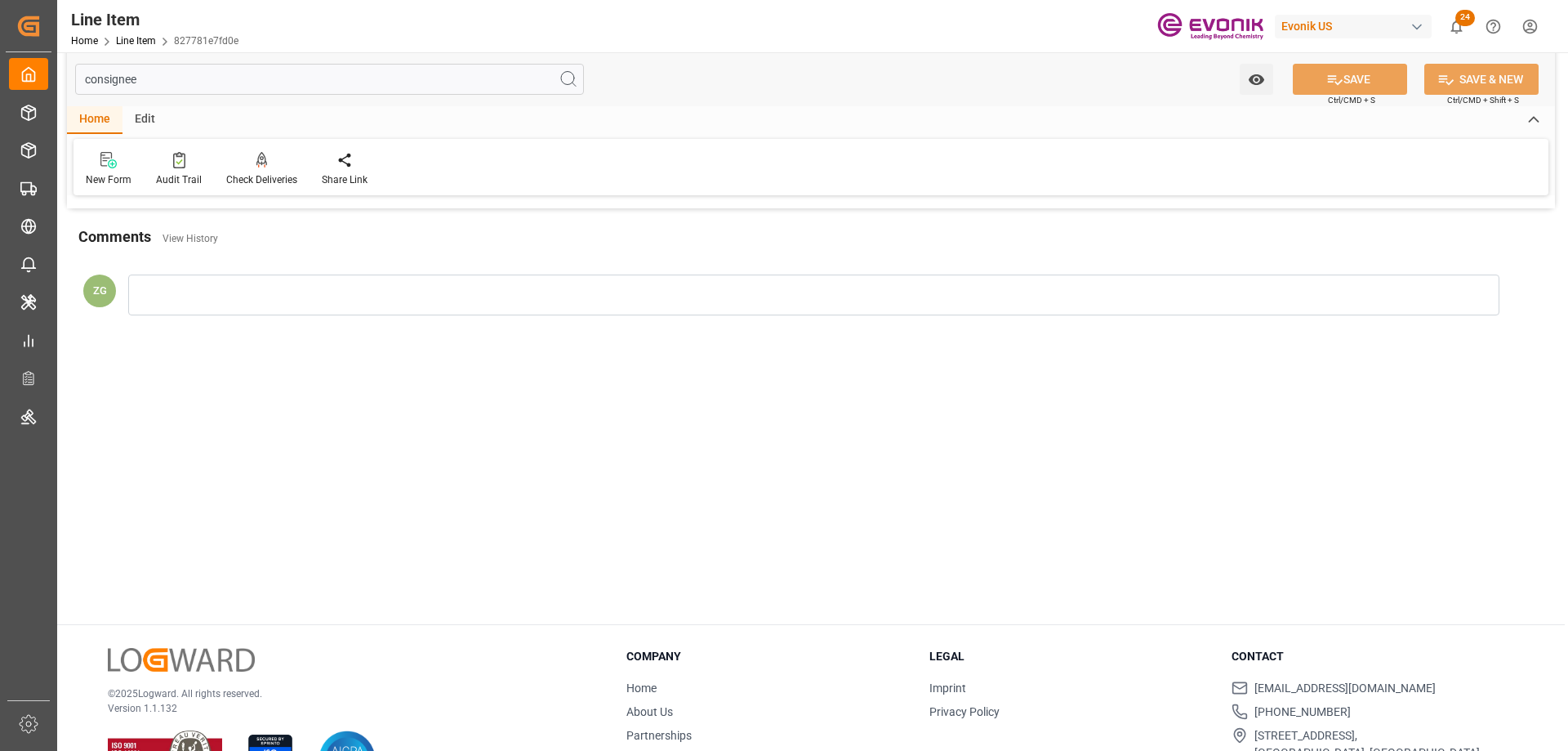
scroll to position [0, 0]
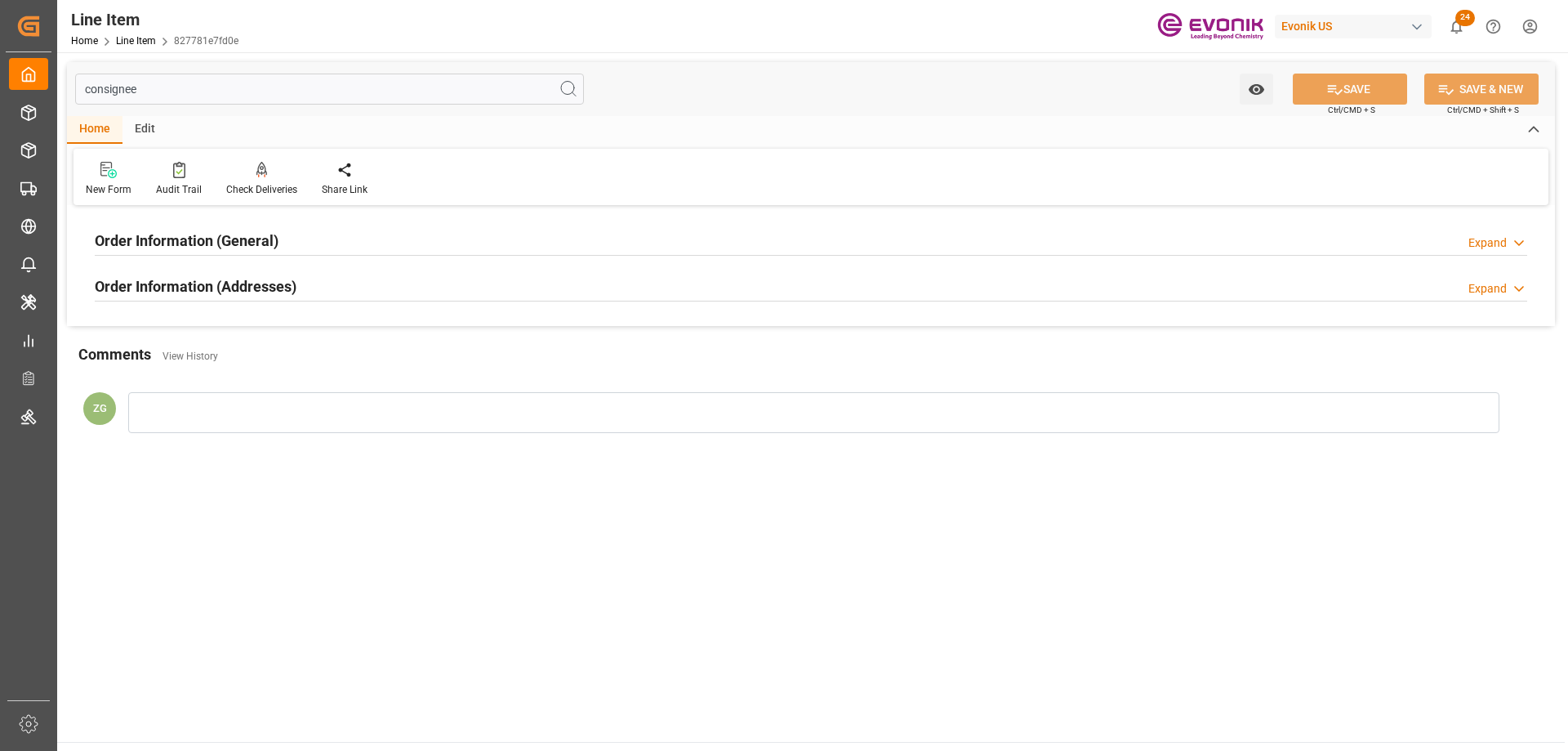
type input "consignee"
click at [235, 279] on h2 "Order Information (Addresses)" at bounding box center [196, 286] width 202 height 22
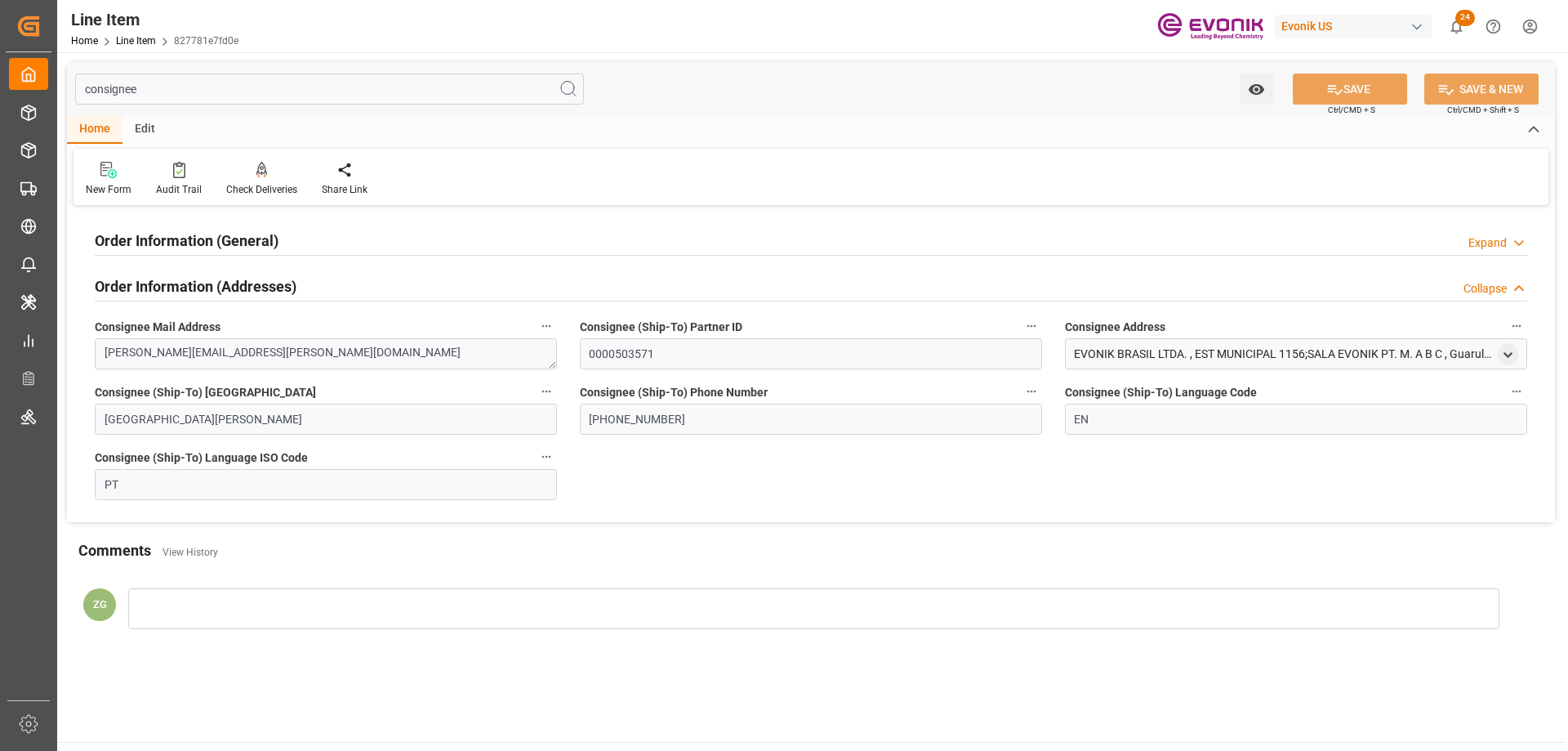
click at [221, 251] on h2 "Order Information (General)" at bounding box center [186, 241] width 184 height 22
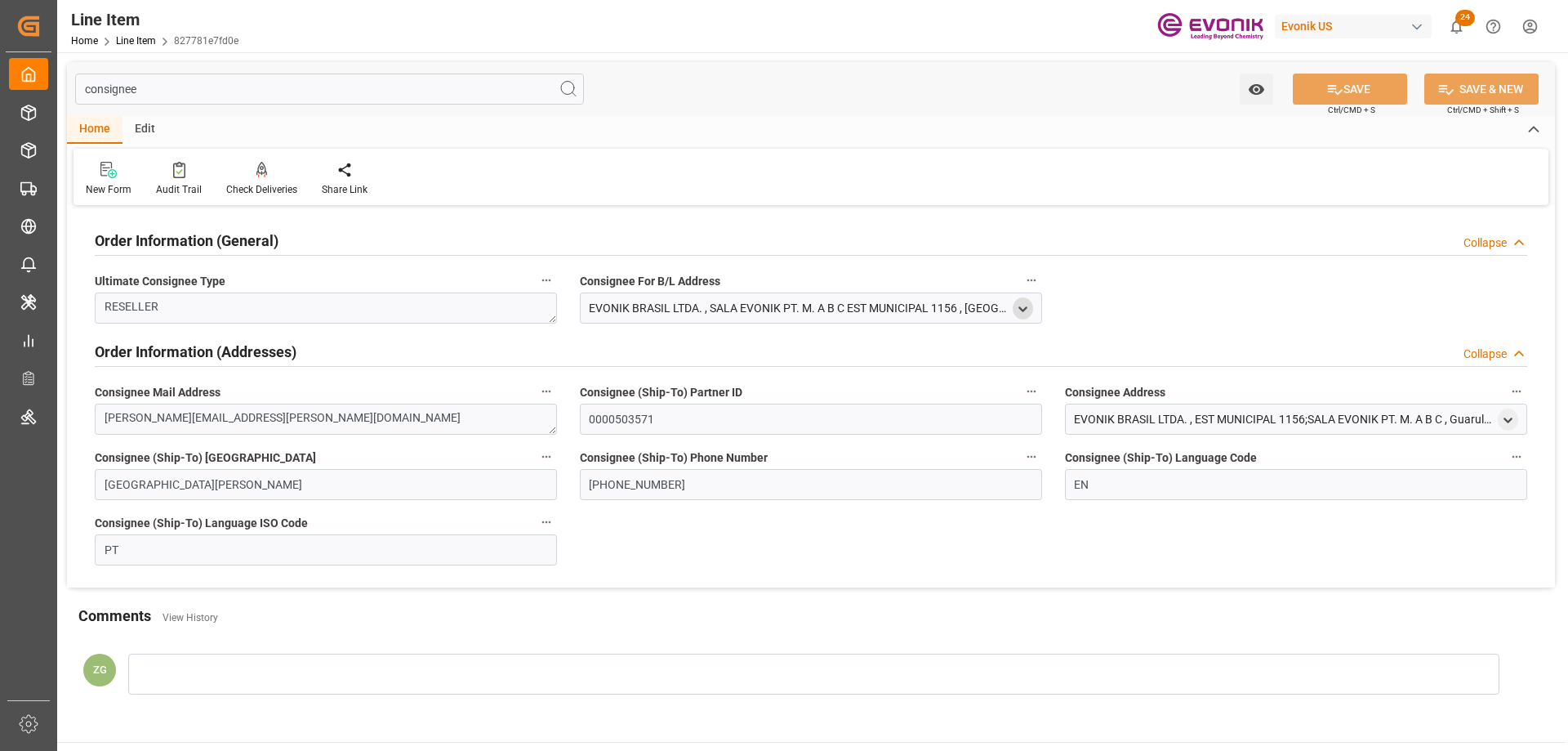
click at [1029, 311] on icon "open menu" at bounding box center [1022, 309] width 14 height 14
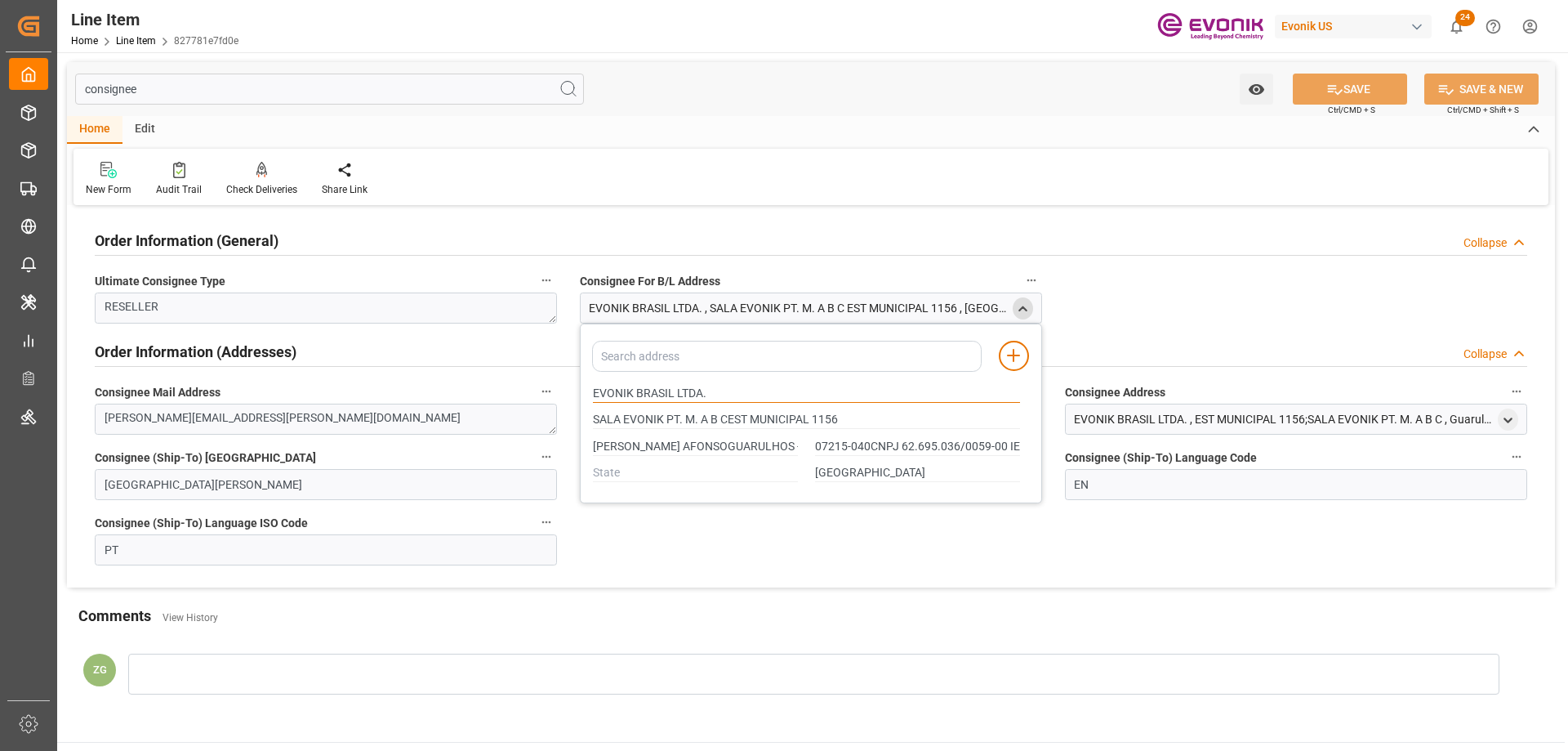
drag, startPoint x: 593, startPoint y: 392, endPoint x: 701, endPoint y: 392, distance: 108.0
click at [701, 392] on input "EVONIK BRASIL LTDA." at bounding box center [806, 393] width 427 height 18
type input "SALA EVONIK PT. M. A B CEST MUNICIPAL 1156"
type input "[PERSON_NAME] AFONSOGUARULHOS - [GEOGRAPHIC_DATA]"
type input "07215-040CNPJ 62.695.036/0059-00 IE 127347322116"
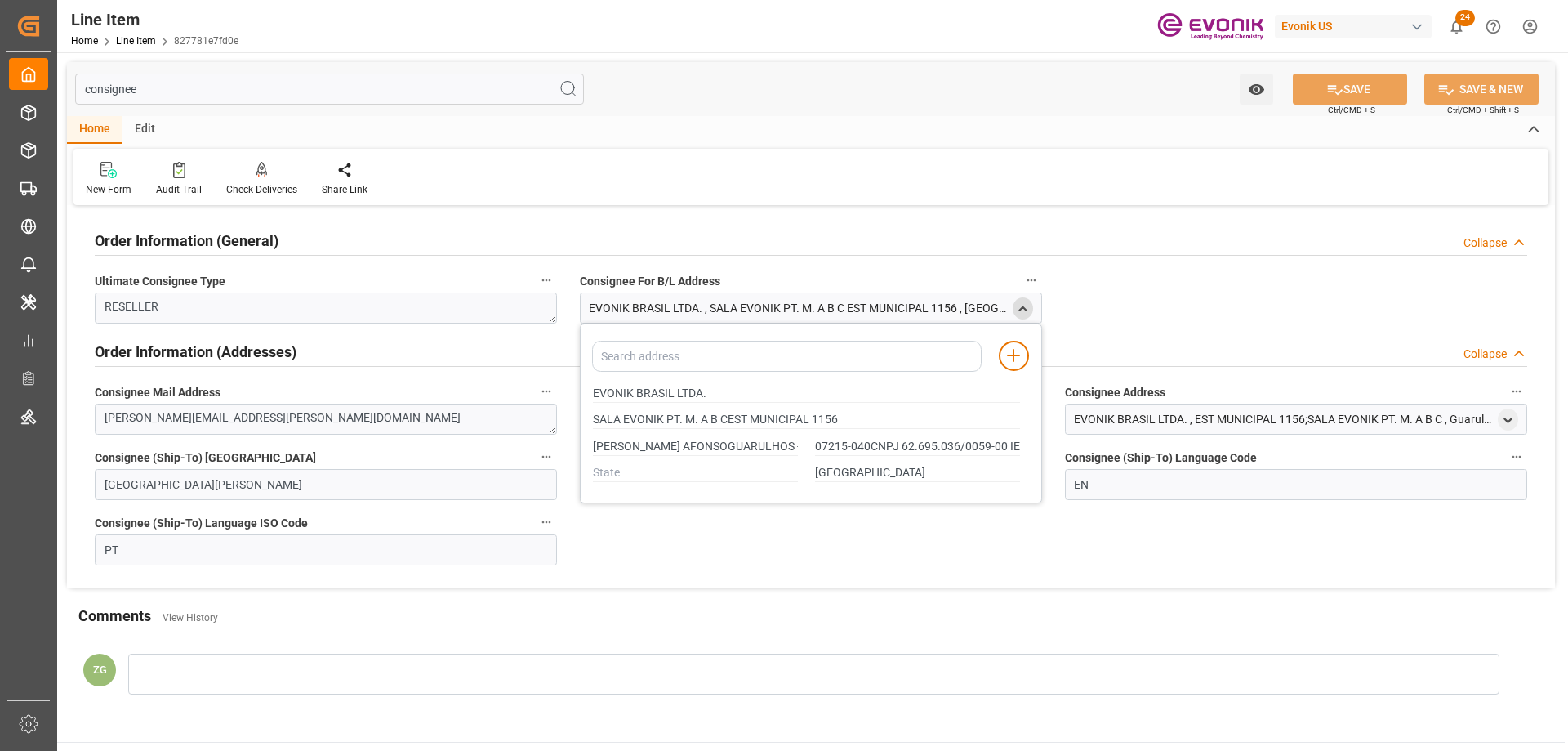
type input "SALA EVONIK PT. M. A B CEST MUNICIPAL 1156"
type input "[PERSON_NAME] AFONSOGUARULHOS - [GEOGRAPHIC_DATA]"
type input "07215-040CNPJ 62.695.036/0059-00 IE 127347322116"
type input "SALA EVONIK PT. M. A B CEST MUNICIPAL 1156"
type input "[PERSON_NAME] AFONSOGUARULHOS - [GEOGRAPHIC_DATA]"
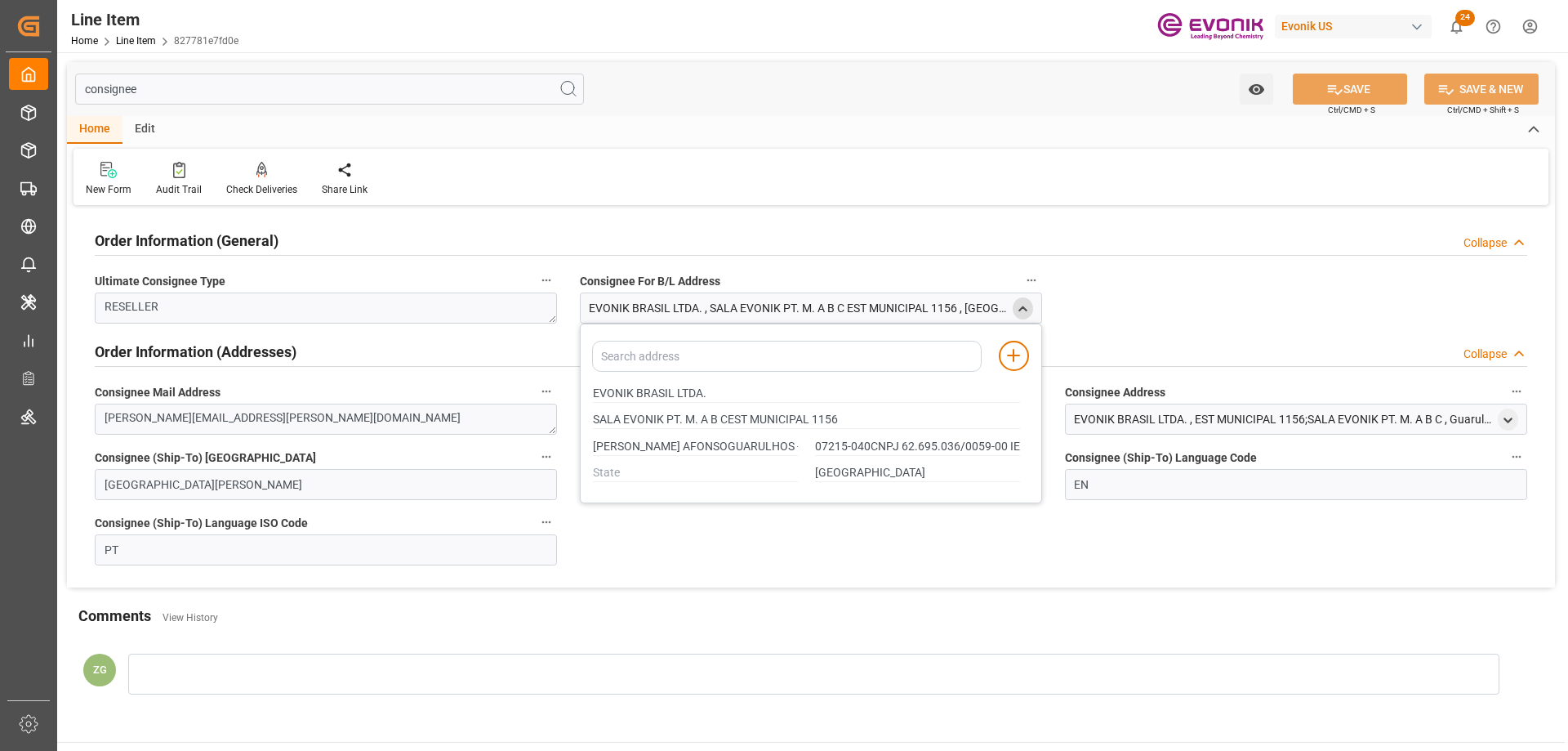
type input "07215-040CNPJ 62.695.036/0059-00 IE 127347322116"
type input "SALA EVONIK PT. M. A B CEST MUNICIPAL 1156"
type input "[PERSON_NAME] AFONSOGUARULHOS - [GEOGRAPHIC_DATA]"
type input "07215-040CNPJ 62.695.036/0059-00 IE 127347322116"
